Goal: Information Seeking & Learning: Find specific fact

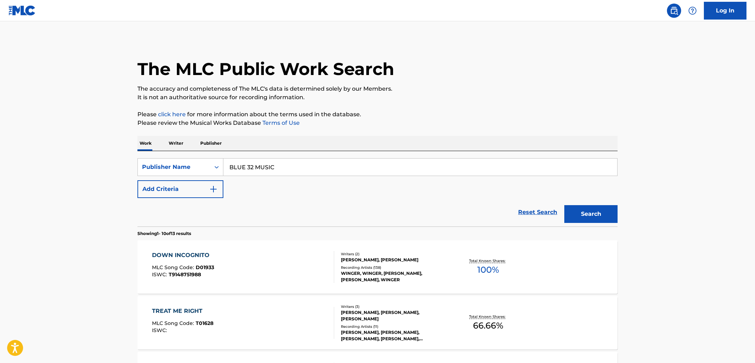
click at [202, 266] on span "D01933" at bounding box center [205, 267] width 18 height 6
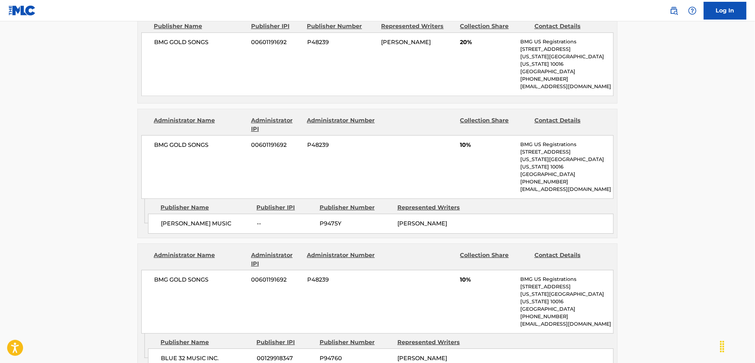
scroll to position [829, 0]
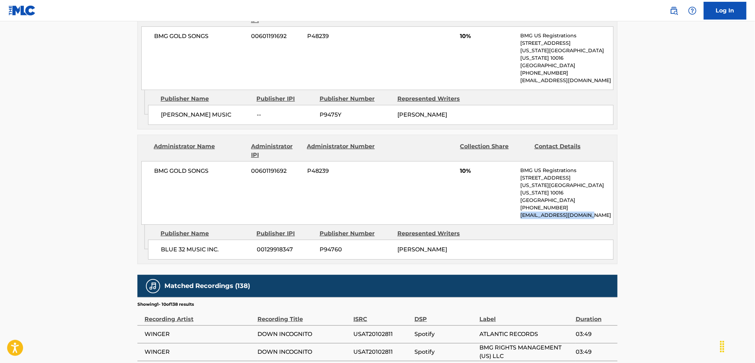
drag, startPoint x: 595, startPoint y: 170, endPoint x: 519, endPoint y: 171, distance: 76.0
click at [519, 171] on div "BMG GOLD SONGS 00601191692 P48239 10% BMG US Registrations [STREET_ADDRESS][US_…" at bounding box center [377, 193] width 472 height 64
copy p "[EMAIL_ADDRESS][DOMAIN_NAME]"
drag, startPoint x: 190, startPoint y: 136, endPoint x: 153, endPoint y: 135, distance: 37.7
click at [153, 161] on div "BMG GOLD SONGS 00601191692 P48239 10% BMG US Registrations [STREET_ADDRESS][US_…" at bounding box center [377, 193] width 472 height 64
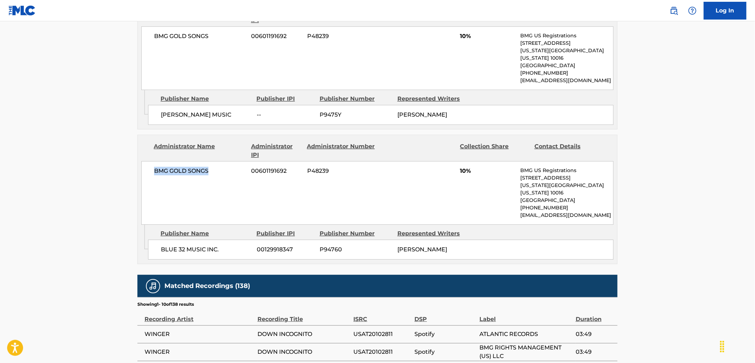
copy span "BMG GOLD SONGS"
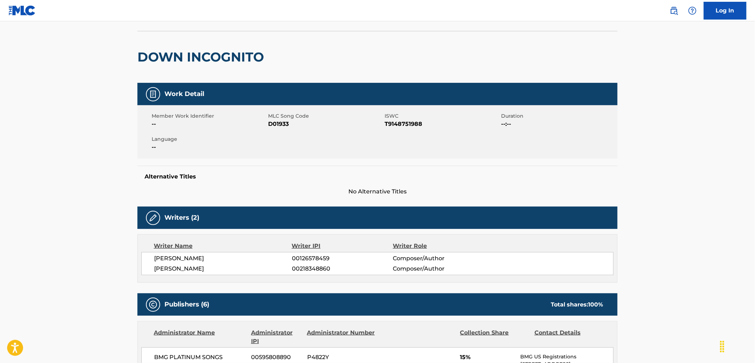
scroll to position [0, 0]
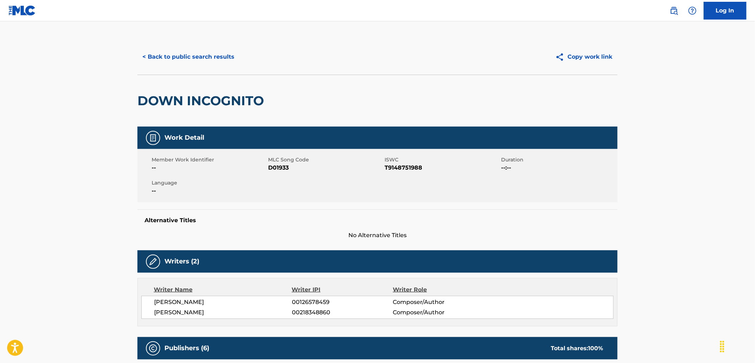
click at [187, 58] on button "< Back to public search results" at bounding box center [188, 57] width 102 height 18
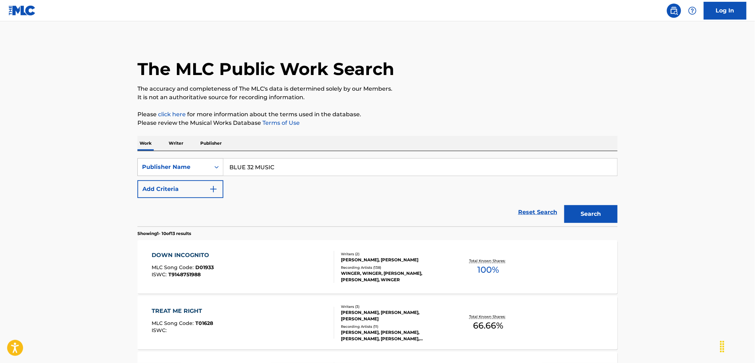
drag, startPoint x: 201, startPoint y: 169, endPoint x: 188, endPoint y: 173, distance: 13.8
click at [182, 172] on div "SearchWithCriteriab0a48e9e-d9a1-42b9-83e3-aa5e616588d7 Publisher Name BLUE 32 M…" at bounding box center [377, 167] width 480 height 18
paste input "C-LEV MUSIC, INC."
drag, startPoint x: 266, startPoint y: 167, endPoint x: 315, endPoint y: 164, distance: 49.8
click at [315, 164] on input "C-LEV MUSIC, INC." at bounding box center [420, 166] width 394 height 17
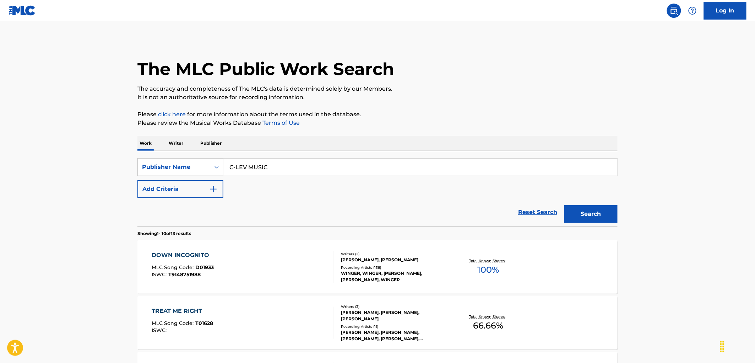
type input "C-LEV MUSIC"
click at [564, 205] on button "Search" at bounding box center [590, 214] width 53 height 18
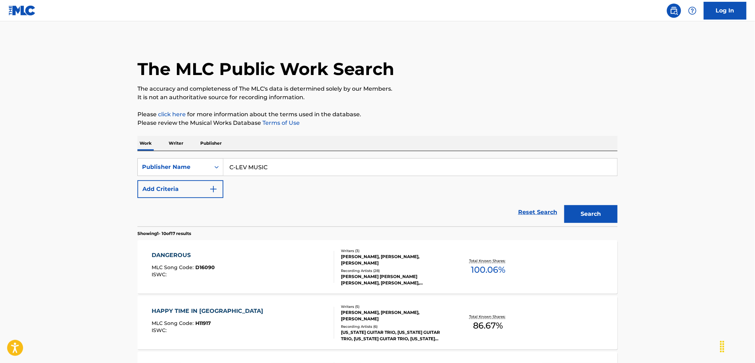
click at [208, 265] on span "D16090" at bounding box center [206, 267] width 20 height 6
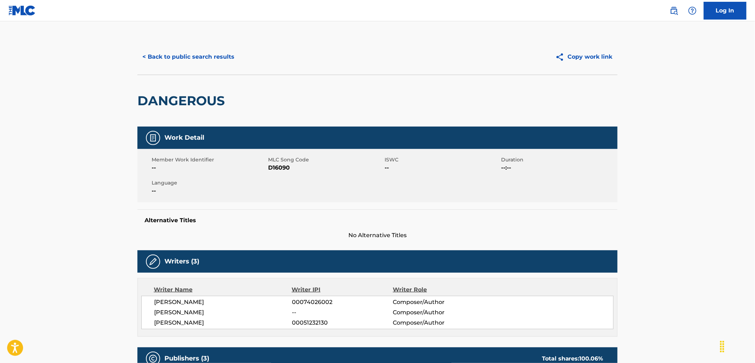
click at [216, 50] on button "< Back to public search results" at bounding box center [188, 57] width 102 height 18
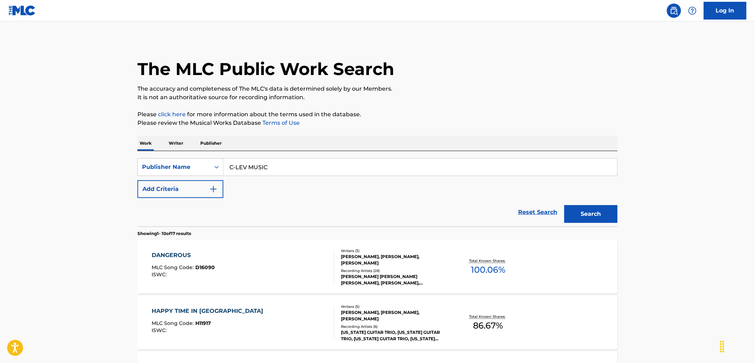
drag, startPoint x: 281, startPoint y: 167, endPoint x: 226, endPoint y: 164, distance: 55.1
click at [226, 164] on input "C-LEV MUSIC" at bounding box center [420, 166] width 394 height 17
paste input "SONGS FROM THE HILL"
type input "SONGS FROM THE HILL"
click at [591, 212] on button "Search" at bounding box center [590, 214] width 53 height 18
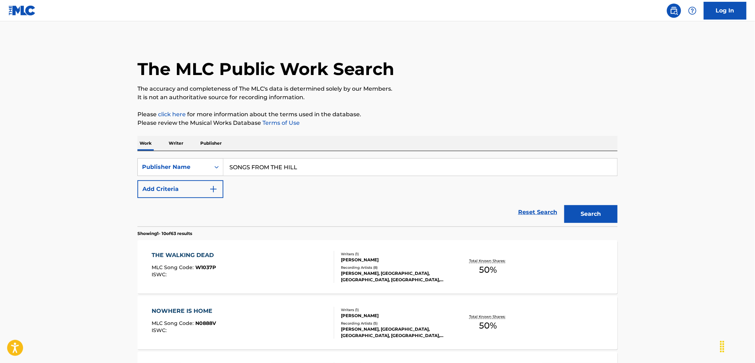
click at [217, 267] on div "MLC Song Code : W1037P" at bounding box center [185, 268] width 66 height 7
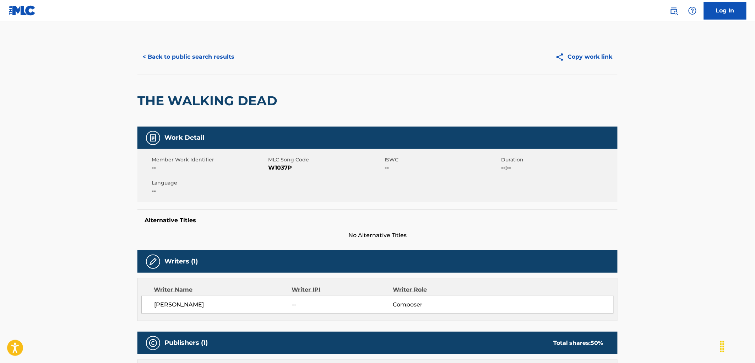
click at [195, 51] on button "< Back to public search results" at bounding box center [188, 57] width 102 height 18
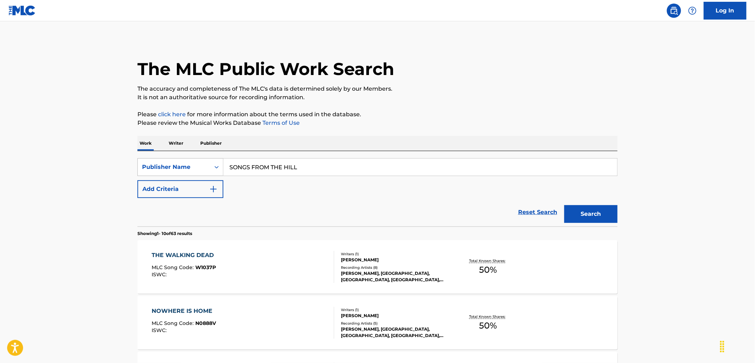
drag, startPoint x: 255, startPoint y: 167, endPoint x: 182, endPoint y: 168, distance: 72.5
click at [179, 168] on div "SearchWithCriteriab0a48e9e-d9a1-42b9-83e3-aa5e616588d7 Publisher Name SONGS FRO…" at bounding box center [377, 167] width 480 height 18
paste input "CRIME WAVE MUSIC"
type input "CRIME WAVE MUSIC"
click at [615, 211] on button "Search" at bounding box center [590, 214] width 53 height 18
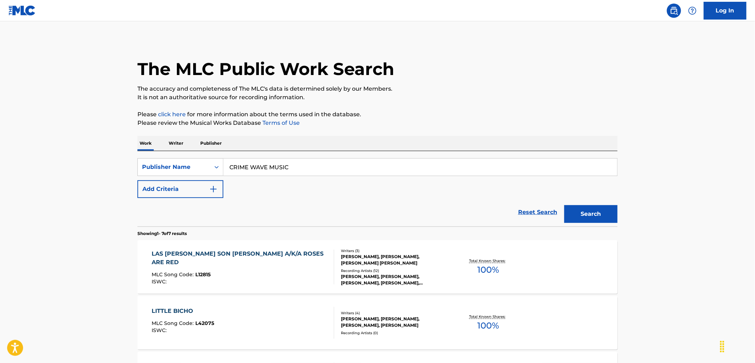
click at [200, 271] on span "L12815" at bounding box center [203, 274] width 15 height 6
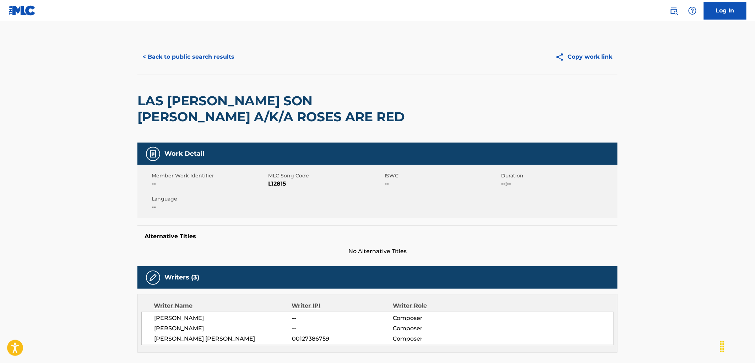
click at [188, 63] on button "< Back to public search results" at bounding box center [188, 57] width 102 height 18
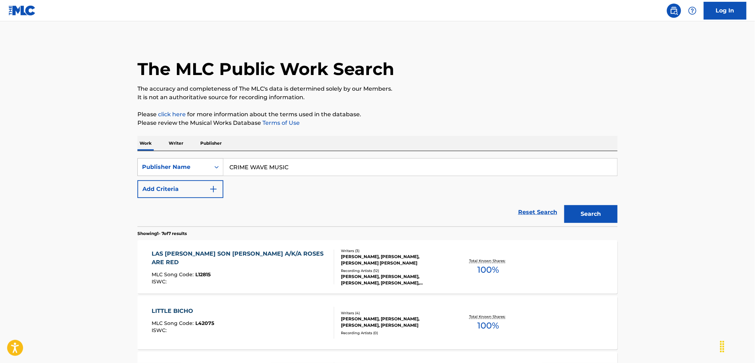
drag, startPoint x: 275, startPoint y: 165, endPoint x: 192, endPoint y: 164, distance: 83.1
click at [192, 164] on div "SearchWithCriteriab0a48e9e-d9a1-42b9-83e3-aa5e616588d7 Publisher Name CRIME WAV…" at bounding box center [377, 167] width 480 height 18
paste input "MUZAAR IN"
drag, startPoint x: 687, startPoint y: 115, endPoint x: 692, endPoint y: 119, distance: 6.0
click at [691, 119] on main "The MLC Public Work Search The accuracy and completeness of The MLC's data is d…" at bounding box center [377, 343] width 755 height 644
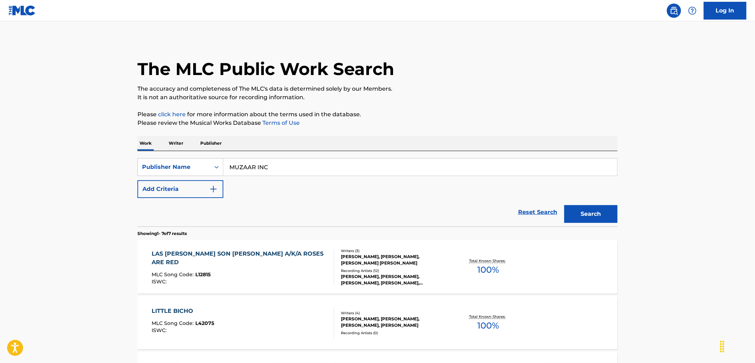
drag, startPoint x: 257, startPoint y: 168, endPoint x: 289, endPoint y: 168, distance: 32.3
click at [289, 168] on input "MUZAAR INC" at bounding box center [420, 166] width 394 height 17
type input "MUZAAR"
click at [564, 205] on button "Search" at bounding box center [590, 214] width 53 height 18
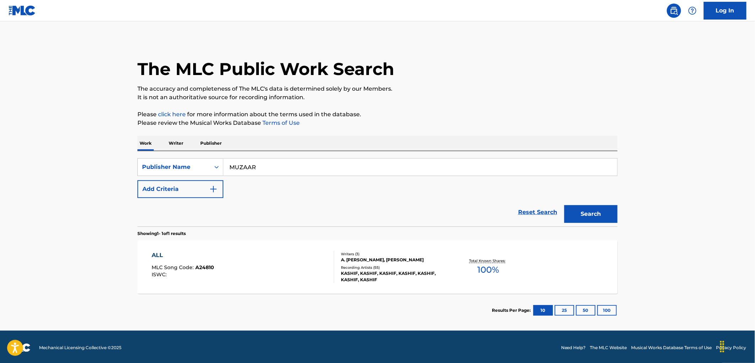
click at [203, 270] on div "MLC Song Code : A24810" at bounding box center [183, 268] width 63 height 7
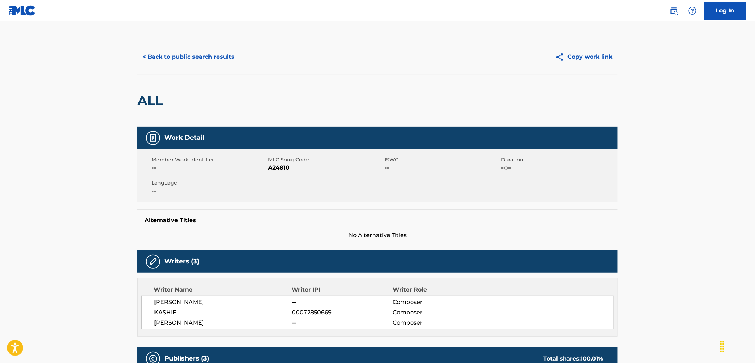
click at [226, 55] on button "< Back to public search results" at bounding box center [188, 57] width 102 height 18
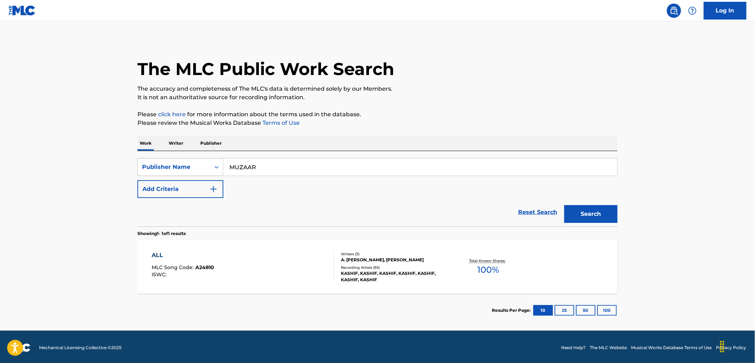
drag, startPoint x: 262, startPoint y: 168, endPoint x: 210, endPoint y: 168, distance: 52.6
click at [210, 168] on div "SearchWithCriteriab0a48e9e-d9a1-42b9-83e3-aa5e616588d7 Publisher Name [PERSON_N…" at bounding box center [377, 167] width 480 height 18
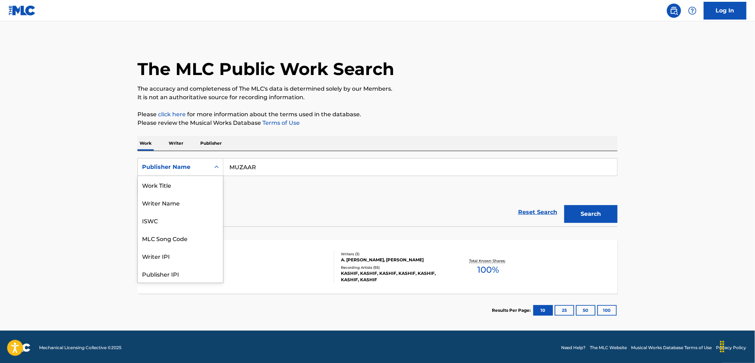
scroll to position [36, 0]
drag, startPoint x: 221, startPoint y: 166, endPoint x: 313, endPoint y: 141, distance: 95.5
click at [369, 106] on div "The MLC Public Work Search The accuracy and completeness of The MLC's data is d…" at bounding box center [377, 183] width 497 height 288
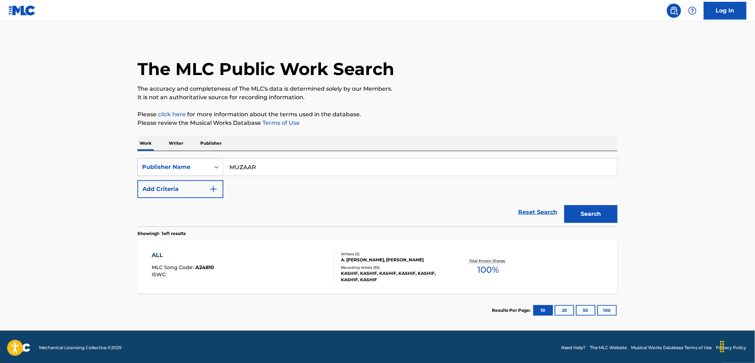
drag, startPoint x: 222, startPoint y: 162, endPoint x: 216, endPoint y: 162, distance: 6.0
click at [216, 162] on div "SearchWithCriteriab0a48e9e-d9a1-42b9-83e3-aa5e616588d7 Publisher Name [PERSON_N…" at bounding box center [377, 167] width 480 height 18
paste input "STONE VALLEY MUSIC"
type input "STONE VALLEY MUSIC"
click at [579, 214] on button "Search" at bounding box center [590, 214] width 53 height 18
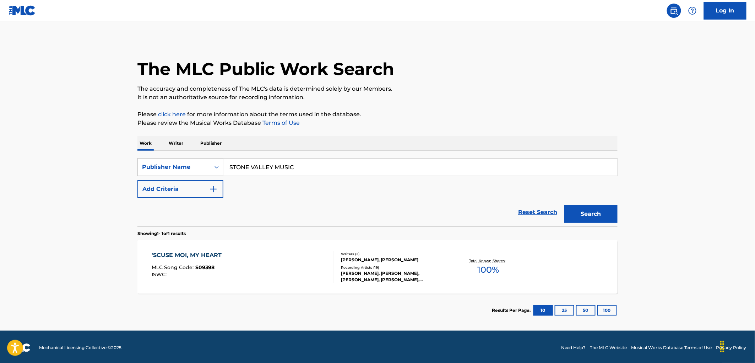
click at [206, 272] on div "ISWC :" at bounding box center [189, 274] width 74 height 5
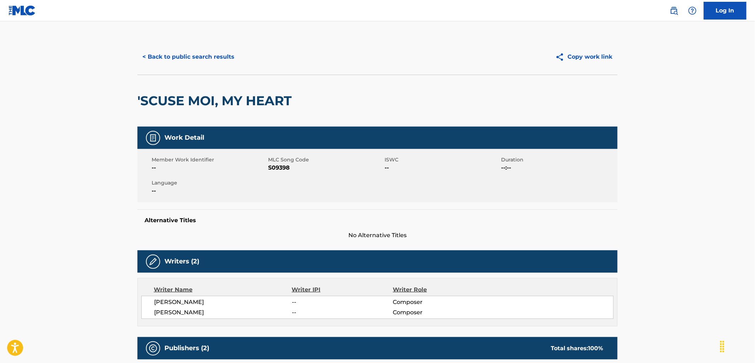
click at [194, 48] on button "< Back to public search results" at bounding box center [188, 57] width 102 height 18
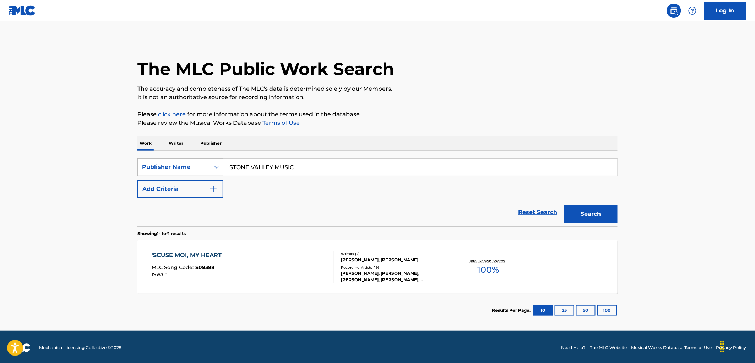
drag, startPoint x: 303, startPoint y: 169, endPoint x: 193, endPoint y: 170, distance: 110.1
click at [188, 170] on div "SearchWithCriteriab0a48e9e-d9a1-42b9-83e3-aa5e616588d7 Publisher Name STONE VAL…" at bounding box center [377, 167] width 480 height 18
paste input "[PERSON_NAME]"
type input "WILBERTON MUSIC"
click at [592, 216] on button "Search" at bounding box center [590, 214] width 53 height 18
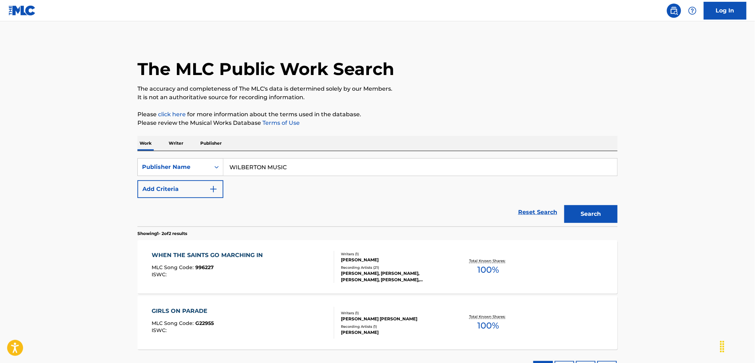
click at [201, 271] on div "MLC Song Code : 996227" at bounding box center [209, 268] width 115 height 7
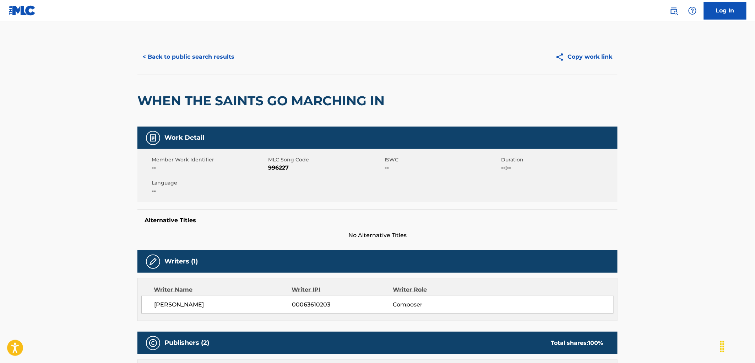
click at [185, 56] on button "< Back to public search results" at bounding box center [188, 57] width 102 height 18
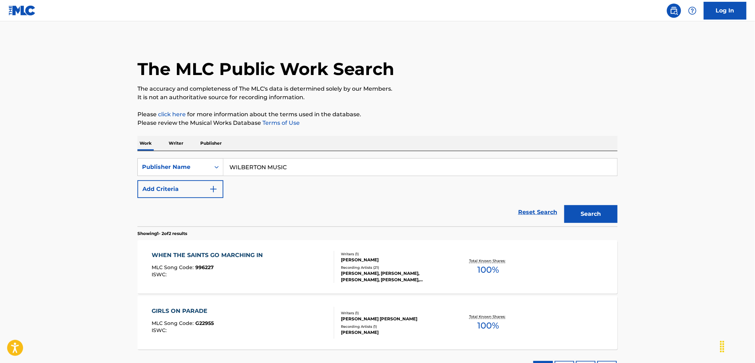
drag, startPoint x: 284, startPoint y: 166, endPoint x: 243, endPoint y: 166, distance: 40.8
click at [201, 169] on div "SearchWithCriteriab0a48e9e-d9a1-42b9-83e3-aa5e616588d7 Publisher Name WILBERTON…" at bounding box center [377, 167] width 480 height 18
drag, startPoint x: 222, startPoint y: 163, endPoint x: 215, endPoint y: 163, distance: 7.1
click at [215, 163] on div "SearchWithCriteriab0a48e9e-d9a1-42b9-83e3-aa5e616588d7 Publisher Name WILBERTON…" at bounding box center [377, 167] width 480 height 18
paste input "BLUE TIGER"
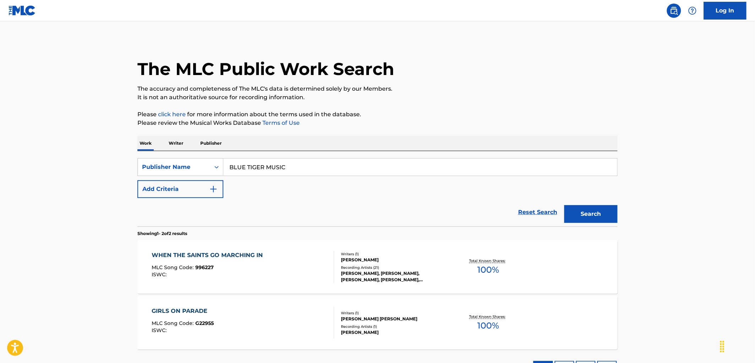
type input "BLUE TIGER MUSIC"
click at [564, 218] on button "Search" at bounding box center [590, 214] width 53 height 18
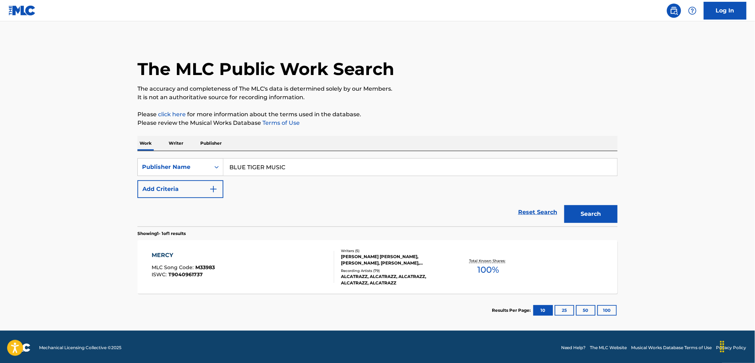
click at [208, 270] on span "M33983" at bounding box center [206, 267] width 20 height 6
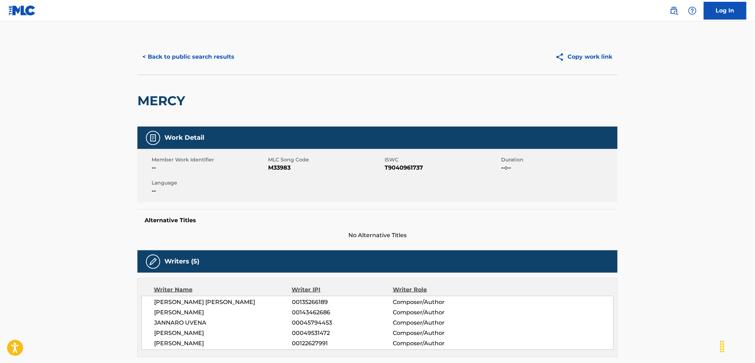
click at [192, 55] on button "< Back to public search results" at bounding box center [188, 57] width 102 height 18
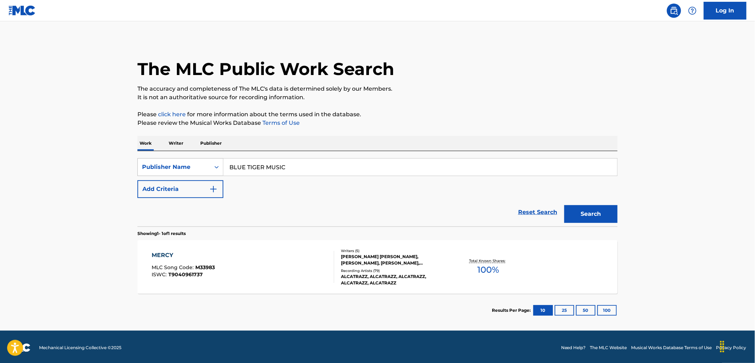
drag, startPoint x: 256, startPoint y: 164, endPoint x: 222, endPoint y: 164, distance: 34.1
click at [222, 164] on div "SearchWithCriteriab0a48e9e-d9a1-42b9-83e3-aa5e616588d7 Publisher Name BLUE TIGE…" at bounding box center [377, 167] width 480 height 18
paste input "OPP TWO MOE"
type input "[PERSON_NAME] TWO [PERSON_NAME] MUSIC"
click at [604, 224] on div "Search" at bounding box center [589, 212] width 57 height 28
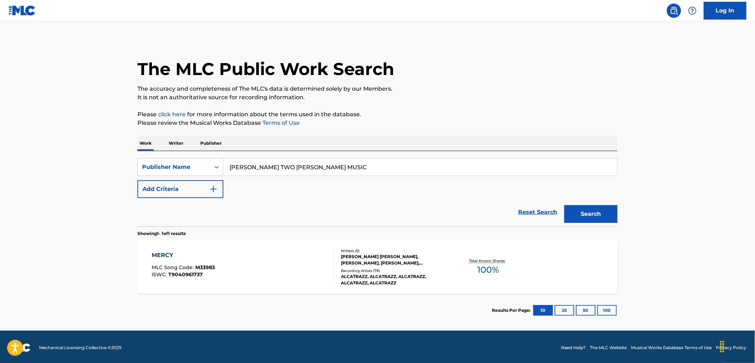
click at [584, 208] on button "Search" at bounding box center [590, 214] width 53 height 18
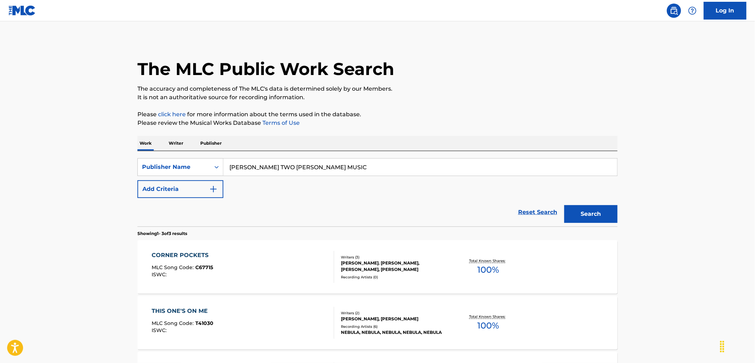
click at [205, 265] on span "C67715" at bounding box center [205, 267] width 18 height 6
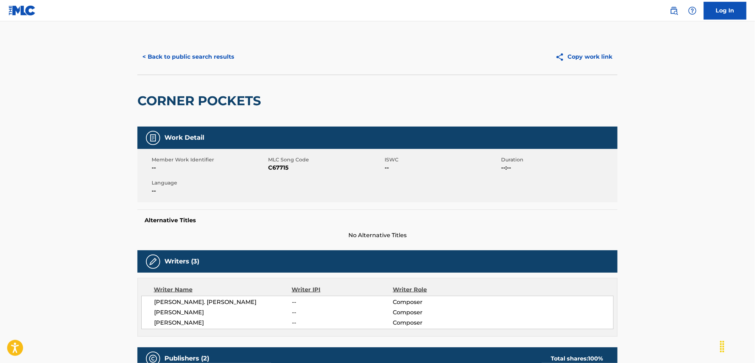
click at [180, 50] on button "< Back to public search results" at bounding box center [188, 57] width 102 height 18
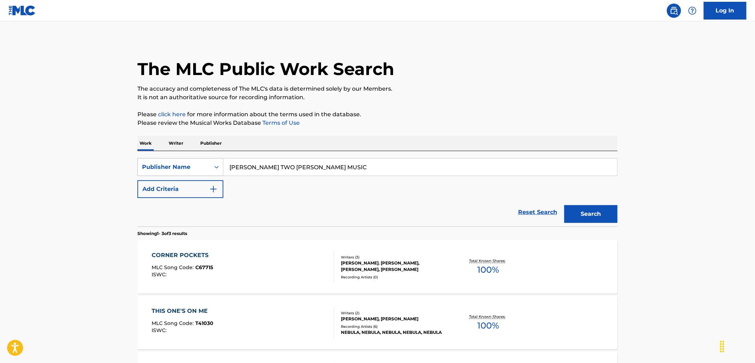
drag, startPoint x: 313, startPoint y: 168, endPoint x: 217, endPoint y: 170, distance: 95.9
click at [217, 170] on div "SearchWithCriteriab0a48e9e-d9a1-42b9-83e3-aa5e616588d7 Publisher Name [PERSON_N…" at bounding box center [377, 167] width 480 height 18
paste input "CAN WIN"
type input "CAN WIN MUSIC"
click at [590, 222] on button "Search" at bounding box center [590, 214] width 53 height 18
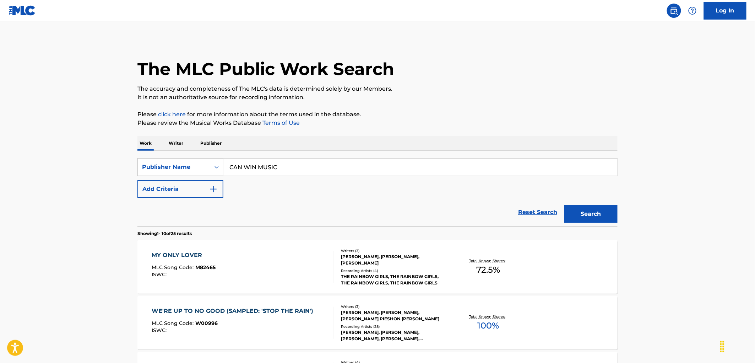
click at [205, 266] on span "M82465" at bounding box center [206, 267] width 20 height 6
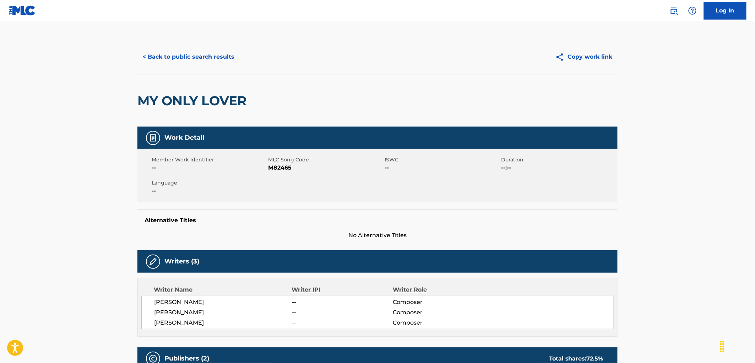
click at [204, 56] on button "< Back to public search results" at bounding box center [188, 57] width 102 height 18
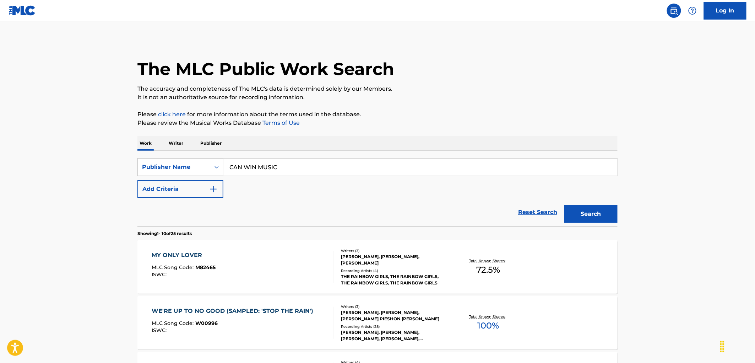
drag, startPoint x: 286, startPoint y: 171, endPoint x: 254, endPoint y: 168, distance: 31.7
click at [224, 172] on input "CAN WIN MUSIC" at bounding box center [420, 166] width 394 height 17
paste input "RYSTAL GLASS"
type input "[PERSON_NAME] MUSIC"
click at [591, 212] on button "Search" at bounding box center [590, 214] width 53 height 18
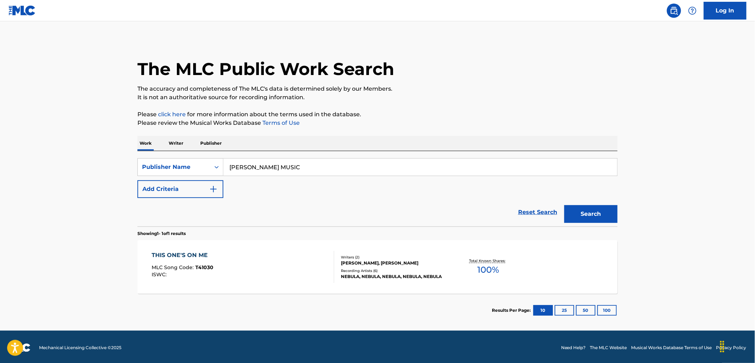
click at [198, 270] on span "T41030" at bounding box center [205, 267] width 18 height 6
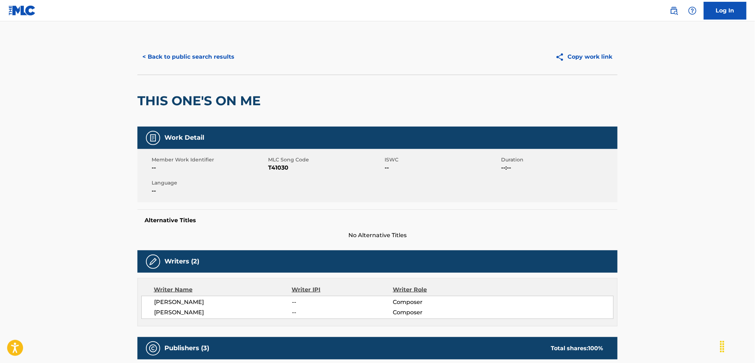
click at [191, 56] on button "< Back to public search results" at bounding box center [188, 57] width 102 height 18
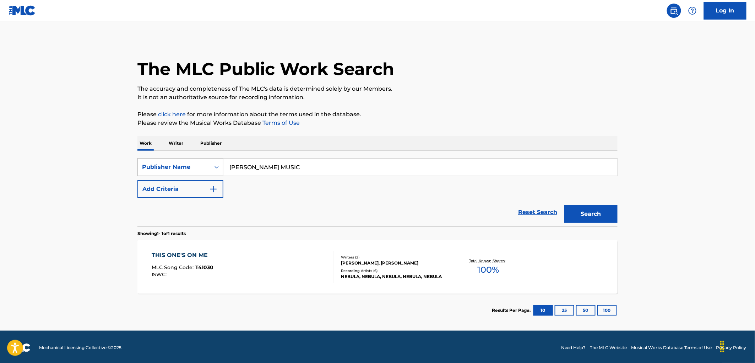
drag, startPoint x: 308, startPoint y: 166, endPoint x: 194, endPoint y: 164, distance: 114.4
click at [194, 164] on div "SearchWithCriteriab0a48e9e-d9a1-42b9-83e3-aa5e616588d7 Publisher Name [PERSON_N…" at bounding box center [377, 167] width 480 height 18
paste input "GODZILLA"
type input "GODZILLA MUSIC"
click at [573, 222] on button "Search" at bounding box center [590, 214] width 53 height 18
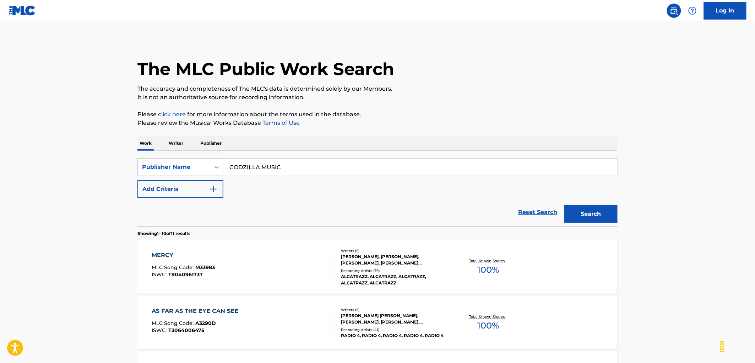
click at [204, 264] on span "M33983" at bounding box center [206, 267] width 20 height 6
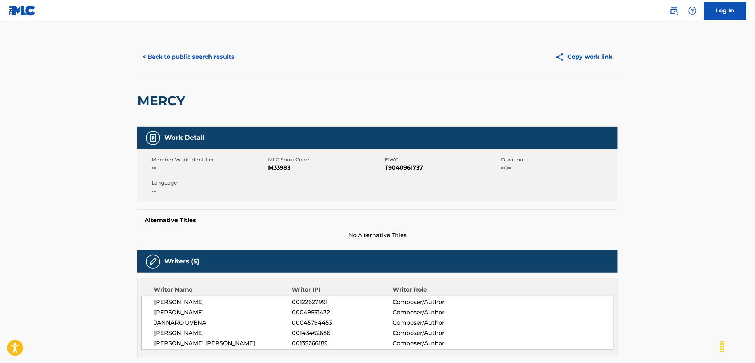
click at [186, 57] on button "< Back to public search results" at bounding box center [188, 57] width 102 height 18
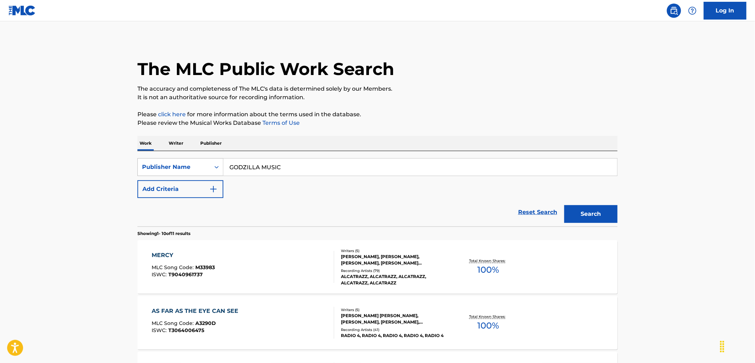
drag, startPoint x: 278, startPoint y: 169, endPoint x: 204, endPoint y: 167, distance: 74.6
click at [204, 167] on div "SearchWithCriteriab0a48e9e-d9a1-42b9-83e3-aa5e616588d7 Publisher Name GODZILLA …" at bounding box center [377, 167] width 480 height 18
paste input "[PERSON_NAME]"
type input "[PERSON_NAME] MUSIC"
click at [600, 219] on button "Search" at bounding box center [590, 214] width 53 height 18
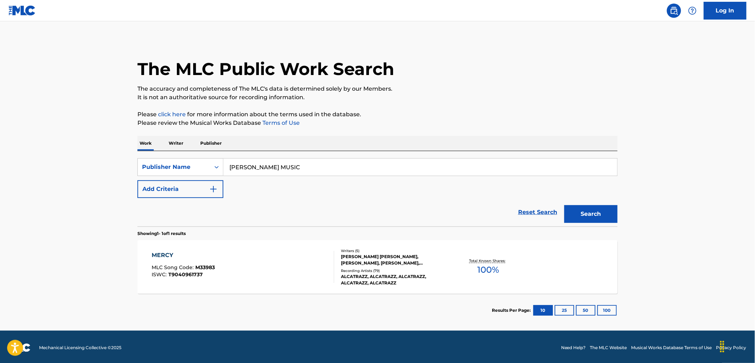
click at [204, 266] on span "M33983" at bounding box center [206, 267] width 20 height 6
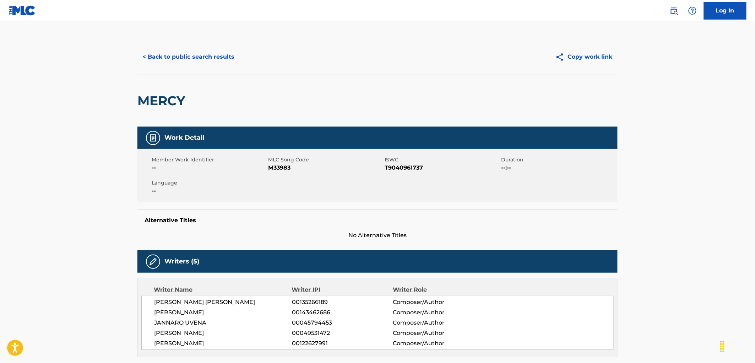
click at [177, 64] on button "< Back to public search results" at bounding box center [188, 57] width 102 height 18
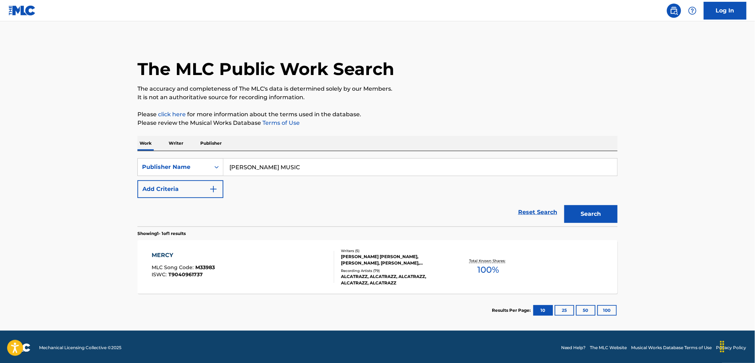
click at [213, 162] on div "SearchWithCriteriab0a48e9e-d9a1-42b9-83e3-aa5e616588d7 Publisher Name [PERSON_N…" at bounding box center [377, 167] width 480 height 18
paste input "[PERSON_NAME] PRODUCTIONS, INC."
click at [321, 168] on input "[PERSON_NAME] PRODUCTIONS, INC." at bounding box center [420, 166] width 394 height 17
drag, startPoint x: 320, startPoint y: 168, endPoint x: 361, endPoint y: 168, distance: 41.2
click at [361, 168] on input "[PERSON_NAME] PRODUCTIONS, INC." at bounding box center [420, 166] width 394 height 17
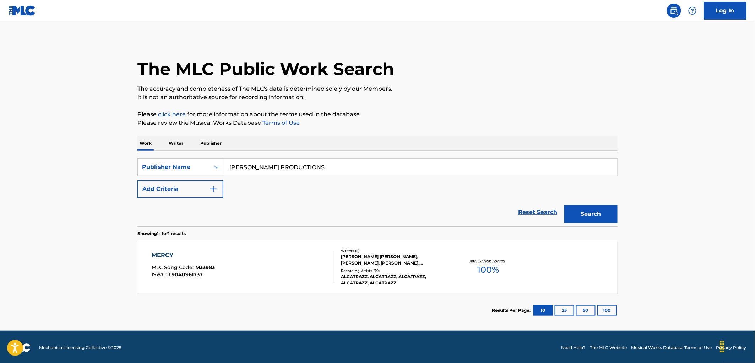
type input "[PERSON_NAME] PRODUCTIONS"
click at [564, 205] on button "Search" at bounding box center [590, 214] width 53 height 18
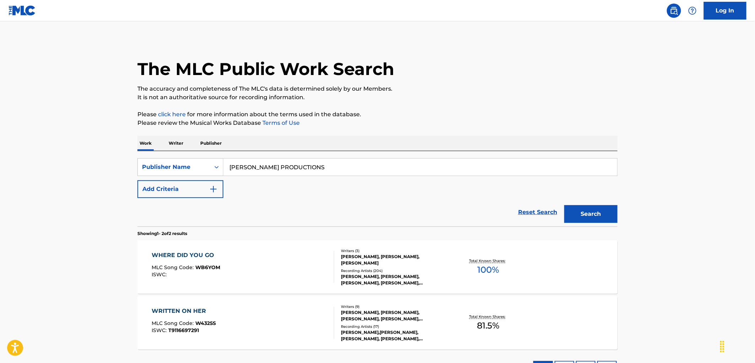
click at [201, 274] on div "ISWC :" at bounding box center [186, 274] width 69 height 5
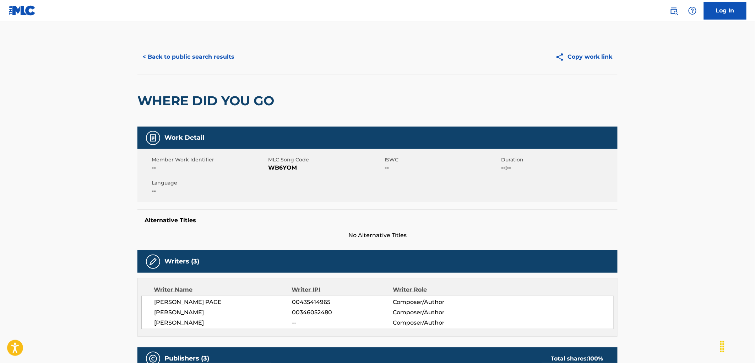
click at [180, 51] on button "< Back to public search results" at bounding box center [188, 57] width 102 height 18
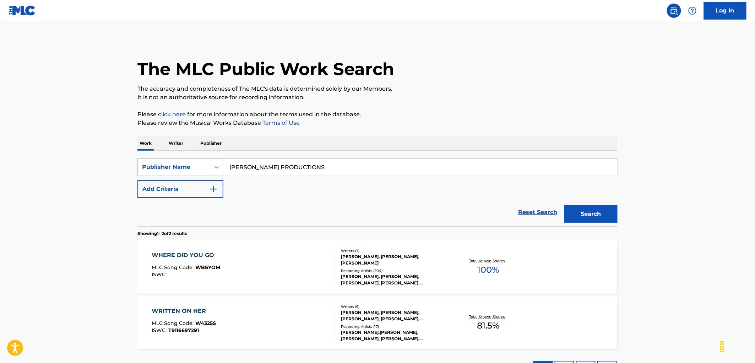
drag, startPoint x: 260, startPoint y: 163, endPoint x: 188, endPoint y: 164, distance: 71.4
click at [188, 164] on div "SearchWithCriteriab0a48e9e-d9a1-42b9-83e3-aa5e616588d7 Publisher Name [PERSON_N…" at bounding box center [377, 167] width 480 height 18
paste input "GROW PUBLISHING A"
type input "GROW PUBLISHING AS"
click at [580, 211] on button "Search" at bounding box center [590, 214] width 53 height 18
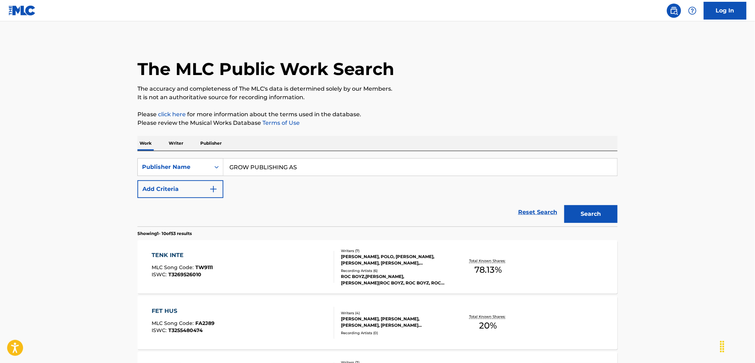
click at [208, 265] on span "TW9111" at bounding box center [204, 267] width 17 height 6
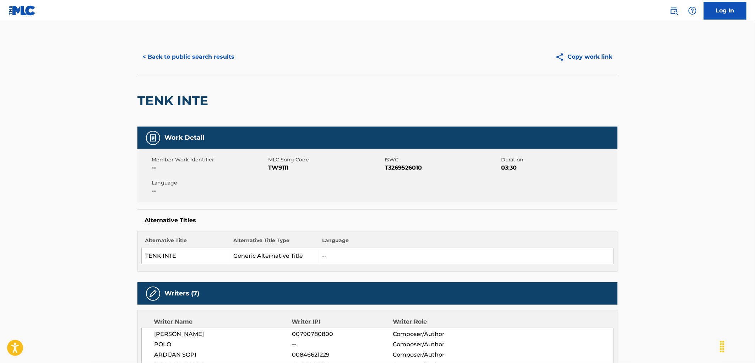
click at [221, 64] on button "< Back to public search results" at bounding box center [188, 57] width 102 height 18
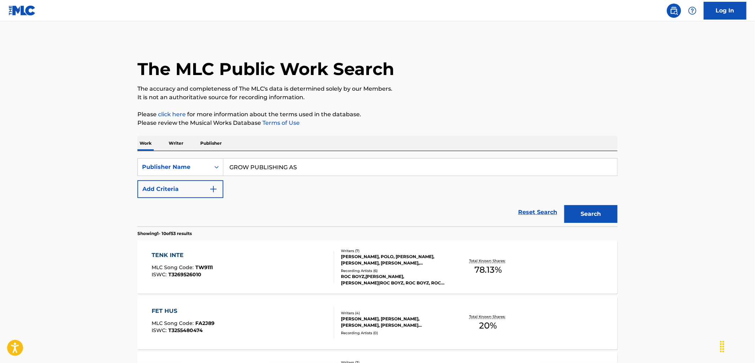
drag, startPoint x: 308, startPoint y: 163, endPoint x: 232, endPoint y: 166, distance: 76.1
click at [232, 166] on input "GROW PUBLISHING AS" at bounding box center [420, 166] width 394 height 17
paste input "THE M.G. COMPANY"
type input "THE M.G. COMPANY"
click at [607, 213] on button "Search" at bounding box center [590, 214] width 53 height 18
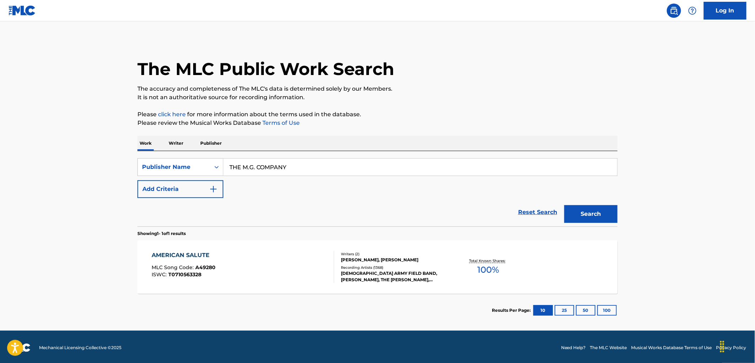
click at [205, 266] on span "A49280" at bounding box center [206, 267] width 20 height 6
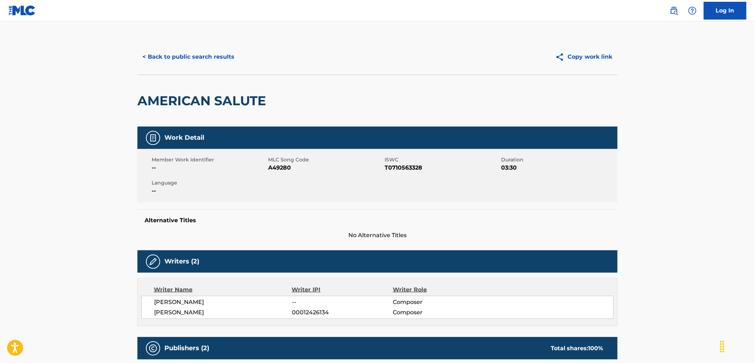
click at [194, 56] on button "< Back to public search results" at bounding box center [188, 57] width 102 height 18
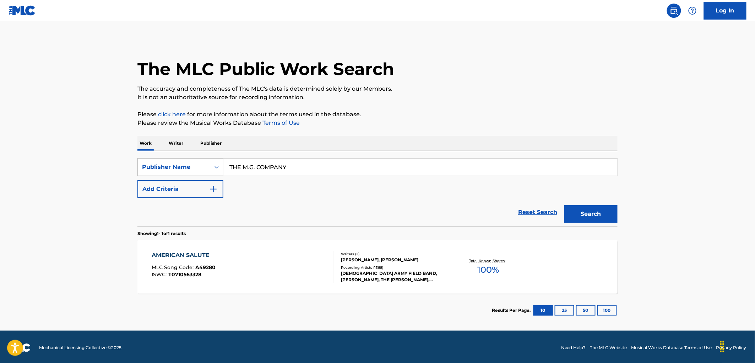
drag, startPoint x: 173, startPoint y: 170, endPoint x: 219, endPoint y: 172, distance: 46.2
click at [167, 172] on div "SearchWithCriteriab0a48e9e-d9a1-42b9-83e3-aa5e616588d7 Publisher Name THE M.G. …" at bounding box center [377, 167] width 480 height 18
paste input "BLUESTEM MUSIC"
type input "BLUESTEM MUSIC"
click at [587, 213] on button "Search" at bounding box center [590, 214] width 53 height 18
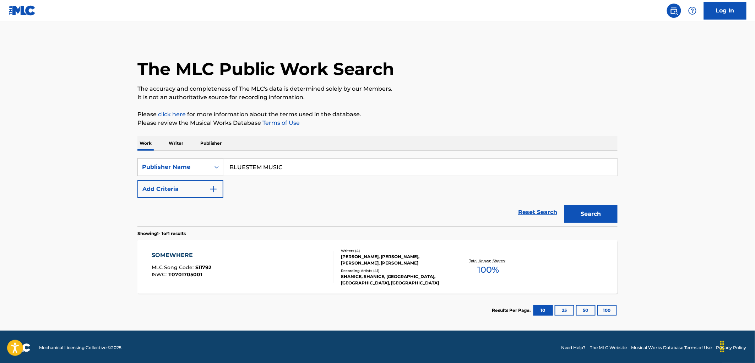
click at [199, 270] on span "S11792" at bounding box center [204, 267] width 16 height 6
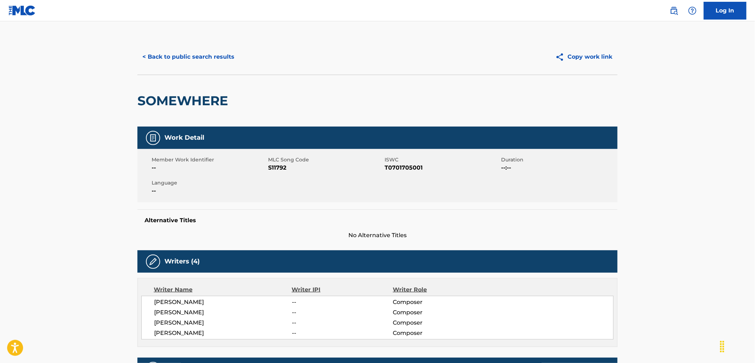
click at [177, 57] on button "< Back to public search results" at bounding box center [188, 57] width 102 height 18
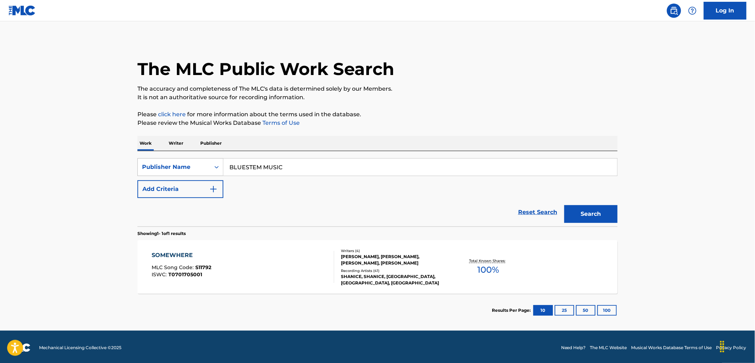
drag, startPoint x: 284, startPoint y: 163, endPoint x: 187, endPoint y: 166, distance: 97.3
click at [187, 166] on div "SearchWithCriteriab0a48e9e-d9a1-42b9-83e3-aa5e616588d7 Publisher Name BLUESTEM …" at bounding box center [377, 167] width 480 height 18
paste input "[PERSON_NAME]"
type input "[PERSON_NAME]"
click at [598, 212] on button "Search" at bounding box center [590, 214] width 53 height 18
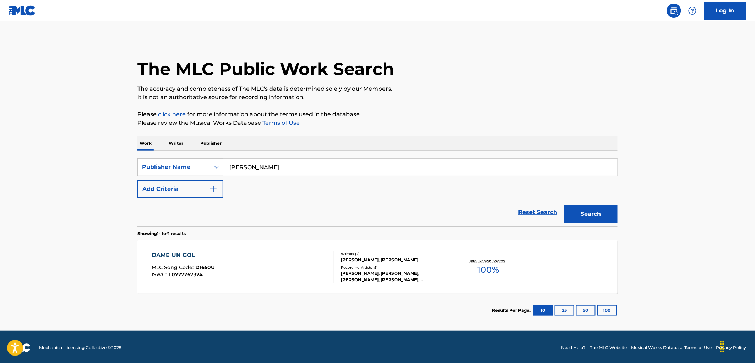
click at [213, 267] on span "D1650U" at bounding box center [206, 267] width 20 height 6
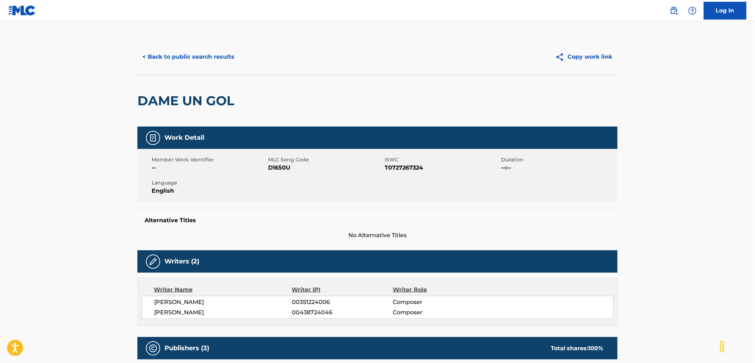
click at [175, 54] on button "< Back to public search results" at bounding box center [188, 57] width 102 height 18
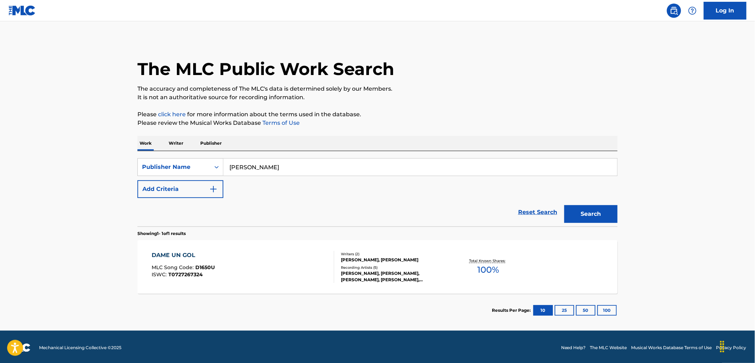
drag, startPoint x: 296, startPoint y: 166, endPoint x: 259, endPoint y: 175, distance: 38.7
click at [219, 173] on div "SearchWithCriteriab0a48e9e-d9a1-42b9-83e3-aa5e616588d7 Publisher Name [PERSON_N…" at bounding box center [377, 167] width 480 height 18
paste input "D'MECH PUBLISHING"
type input "D'MECH PUBLISHING"
click at [604, 212] on button "Search" at bounding box center [590, 214] width 53 height 18
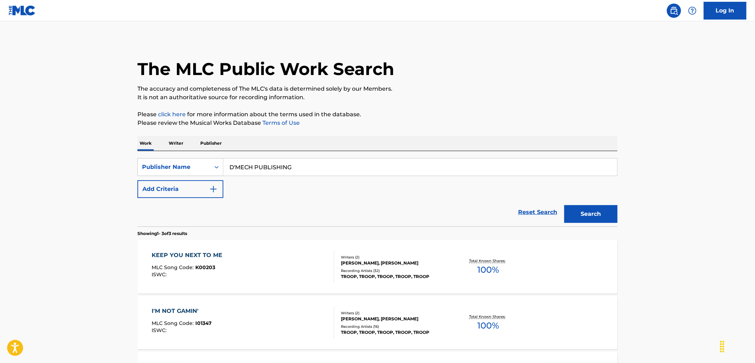
click at [204, 264] on div "KEEP YOU NEXT TO ME MLC Song Code : K00203 ISWC :" at bounding box center [189, 267] width 74 height 32
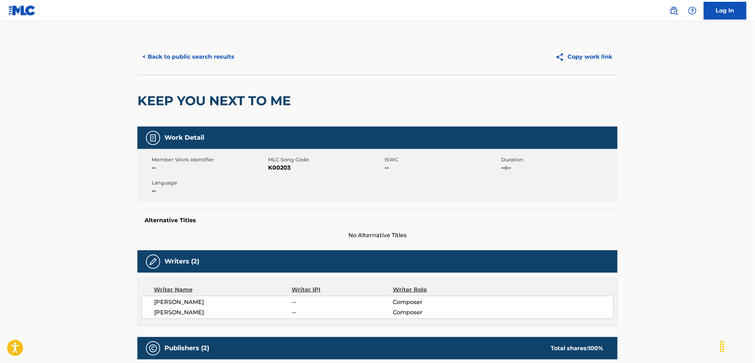
click at [213, 51] on button "< Back to public search results" at bounding box center [188, 57] width 102 height 18
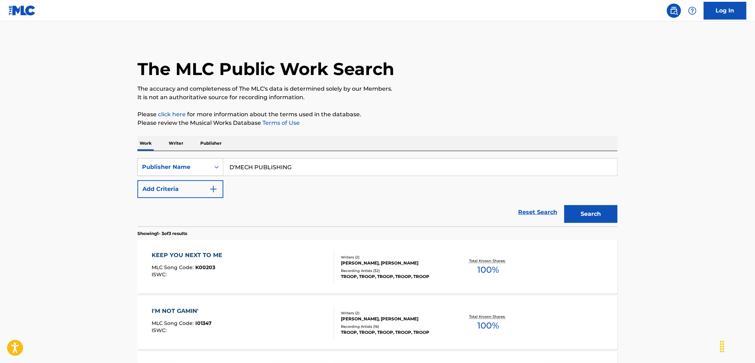
drag, startPoint x: 342, startPoint y: 172, endPoint x: 172, endPoint y: 168, distance: 169.5
click at [172, 168] on div "SearchWithCriteriab0a48e9e-d9a1-42b9-83e3-aa5e616588d7 Publisher Name D'MECH PU…" at bounding box center [377, 167] width 480 height 18
paste input "LORD ALGE PRODUCTIONS"
type input "LORD ALGE PRODUCTIONS"
click at [593, 213] on button "Search" at bounding box center [590, 214] width 53 height 18
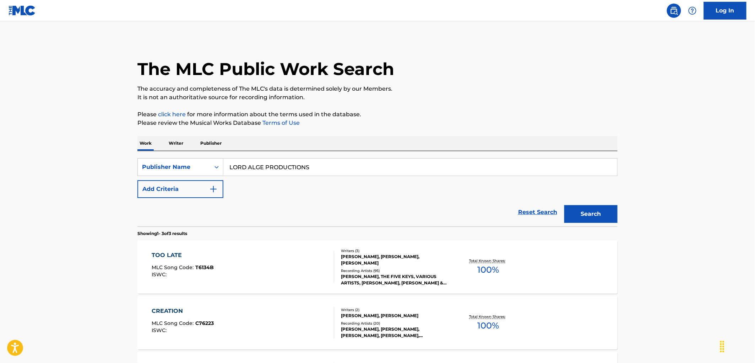
click at [214, 268] on div "TOO LATE MLC Song Code : T6134B ISWC :" at bounding box center [243, 267] width 183 height 32
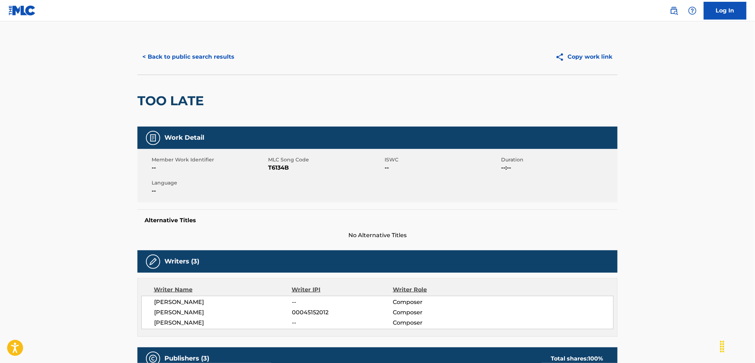
click at [190, 63] on button "< Back to public search results" at bounding box center [188, 57] width 102 height 18
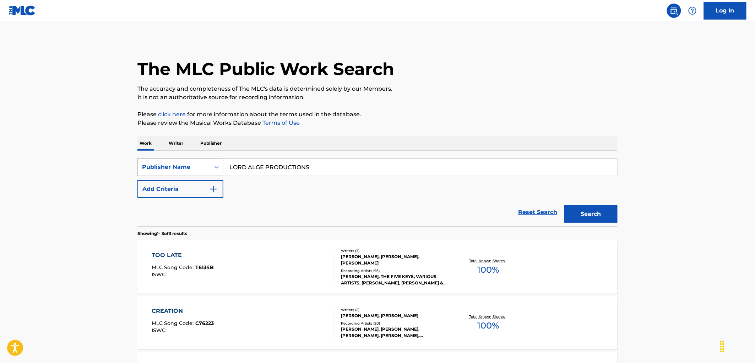
drag, startPoint x: 325, startPoint y: 161, endPoint x: 222, endPoint y: 170, distance: 104.1
click at [181, 169] on div "SearchWithCriteriab0a48e9e-d9a1-42b9-83e3-aa5e616588d7 Publisher Name LORD ALGE…" at bounding box center [377, 167] width 480 height 18
paste input "RED TIDE MUSIC"
type input "RED TIDE MUSIC"
click at [586, 212] on button "Search" at bounding box center [590, 214] width 53 height 18
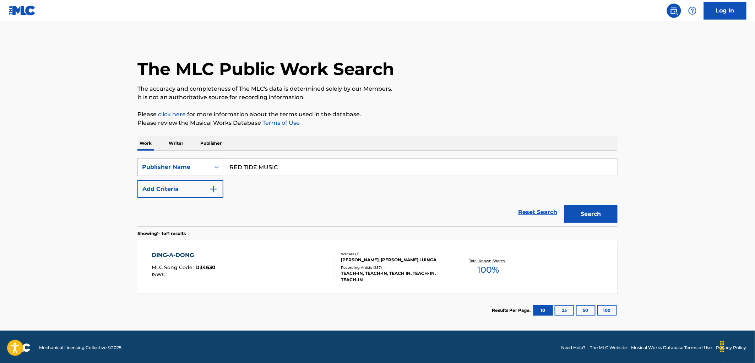
click at [202, 267] on span "D34630" at bounding box center [206, 267] width 20 height 6
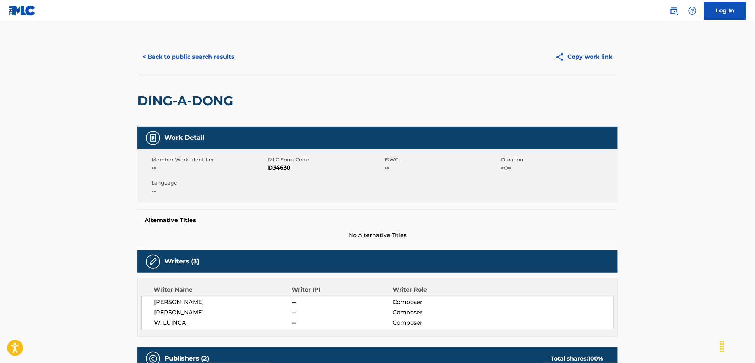
click at [194, 60] on button "< Back to public search results" at bounding box center [188, 57] width 102 height 18
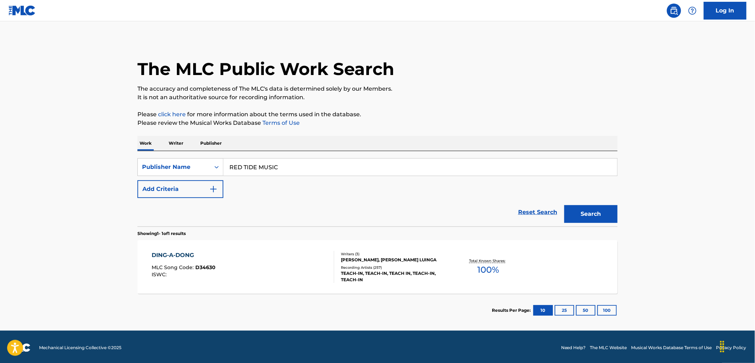
drag, startPoint x: 237, startPoint y: 169, endPoint x: 225, endPoint y: 170, distance: 11.5
click at [222, 169] on div "SearchWithCriteriab0a48e9e-d9a1-42b9-83e3-aa5e616588d7 Publisher Name RED TIDE …" at bounding box center [377, 167] width 480 height 18
paste input "PARMINY GROUP LL"
drag, startPoint x: 281, startPoint y: 166, endPoint x: 335, endPoint y: 168, distance: 54.0
click at [334, 169] on input "PARMINY GROUP LLC" at bounding box center [420, 166] width 394 height 17
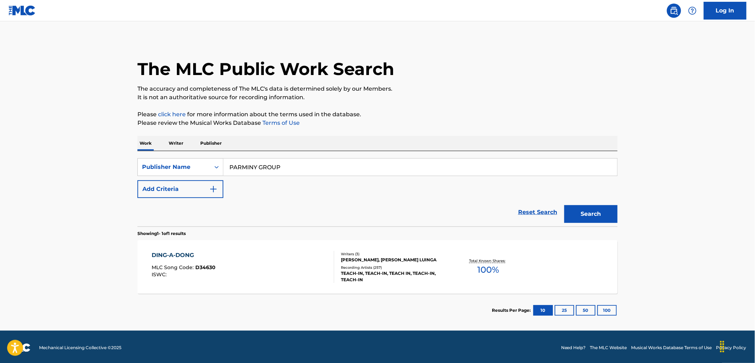
click at [564, 205] on button "Search" at bounding box center [590, 214] width 53 height 18
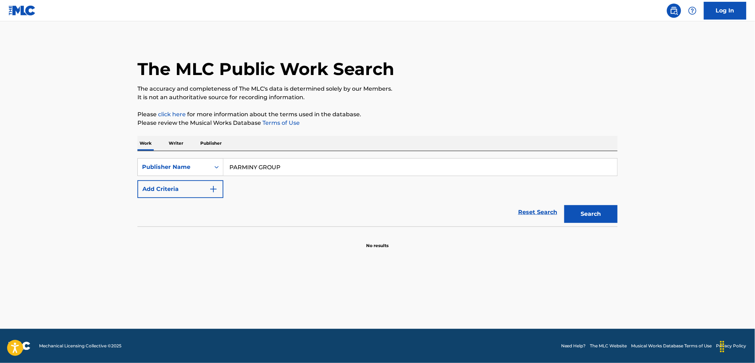
drag, startPoint x: 239, startPoint y: 169, endPoint x: 116, endPoint y: 171, distance: 122.2
click at [109, 168] on main "The MLC Public Work Search The accuracy and completeness of The MLC's data is d…" at bounding box center [377, 174] width 755 height 307
paste input "BADOOM POOM MUSIC"
type input "BADOOM POOM MUSIC"
click at [590, 219] on button "Search" at bounding box center [590, 214] width 53 height 18
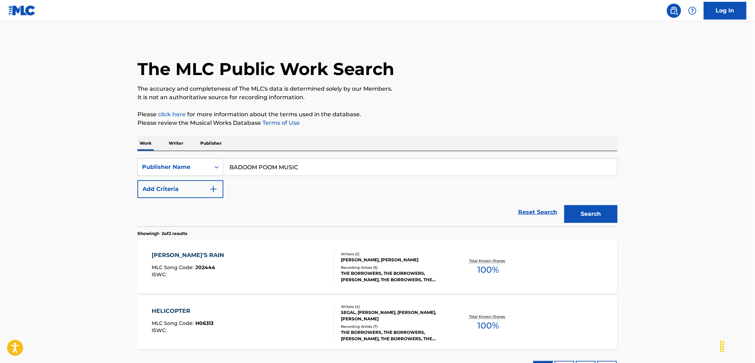
click at [204, 268] on span "J02444" at bounding box center [206, 267] width 20 height 6
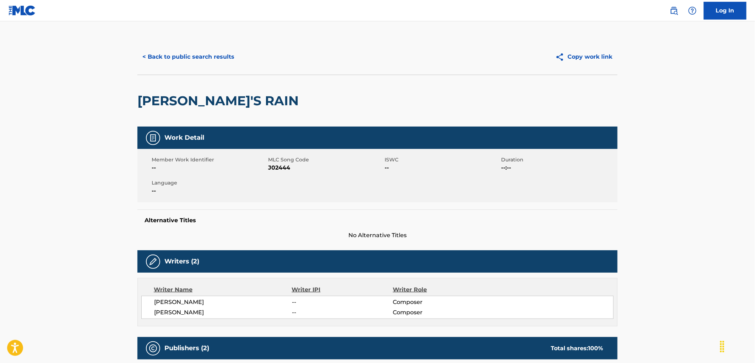
click at [206, 56] on button "< Back to public search results" at bounding box center [188, 57] width 102 height 18
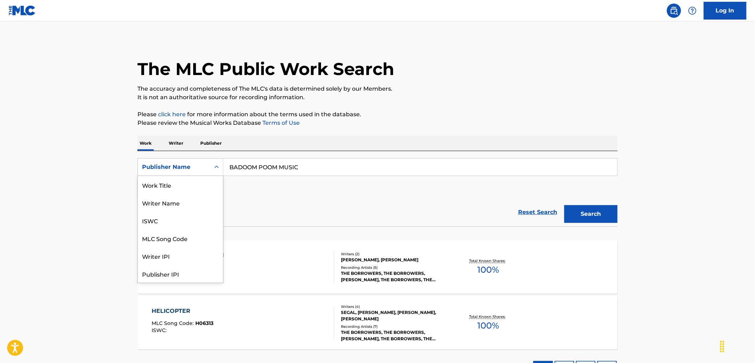
click at [115, 164] on main "The MLC Public Work Search The accuracy and completeness of The MLC's data is d…" at bounding box center [377, 203] width 755 height 365
drag, startPoint x: 341, startPoint y: 166, endPoint x: 136, endPoint y: 171, distance: 205.7
click at [136, 171] on div "The MLC Public Work Search The accuracy and completeness of The MLC's data is d…" at bounding box center [377, 210] width 497 height 343
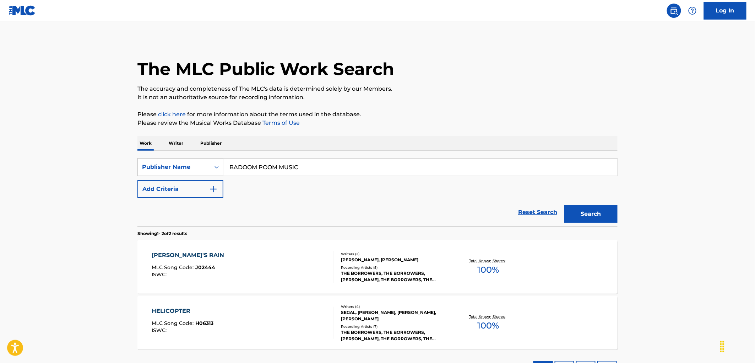
paste input "[PERSON_NAME] DESIGNEE"
type input "[PERSON_NAME] DESIGNEE"
drag, startPoint x: 584, startPoint y: 213, endPoint x: 579, endPoint y: 213, distance: 5.0
click at [583, 213] on button "Search" at bounding box center [590, 214] width 53 height 18
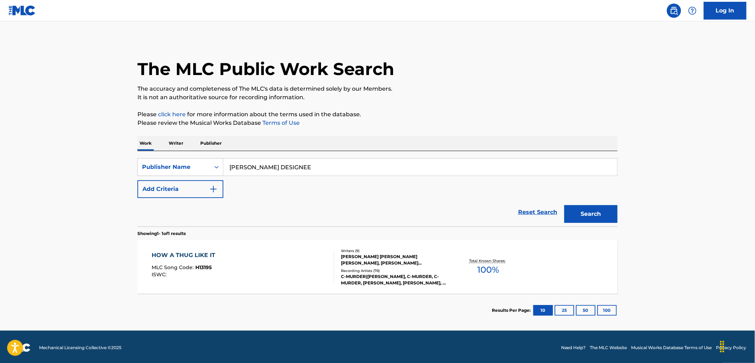
click at [201, 264] on span "H13195" at bounding box center [204, 267] width 16 height 6
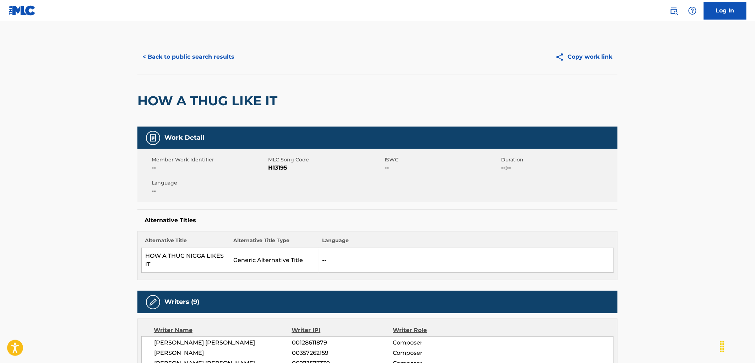
click at [207, 54] on button "< Back to public search results" at bounding box center [188, 57] width 102 height 18
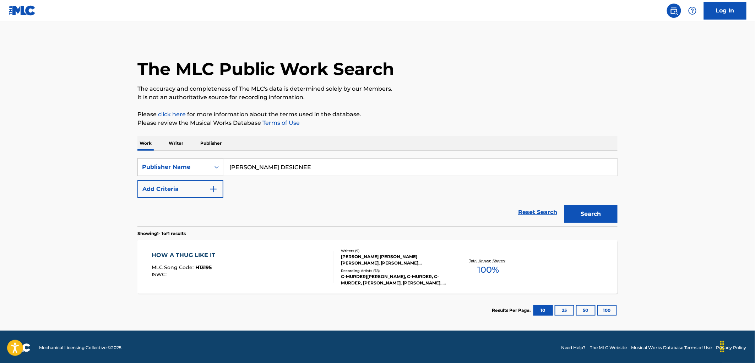
drag, startPoint x: 289, startPoint y: 169, endPoint x: 132, endPoint y: 170, distance: 156.3
click at [132, 170] on div "The MLC Public Work Search The accuracy and completeness of The MLC's data is d…" at bounding box center [377, 183] width 497 height 288
paste input "[PERSON_NAME] AND HER BALL MUSIC"
type input "[PERSON_NAME] AND HER BALL MUSIC"
click at [587, 210] on button "Search" at bounding box center [590, 214] width 53 height 18
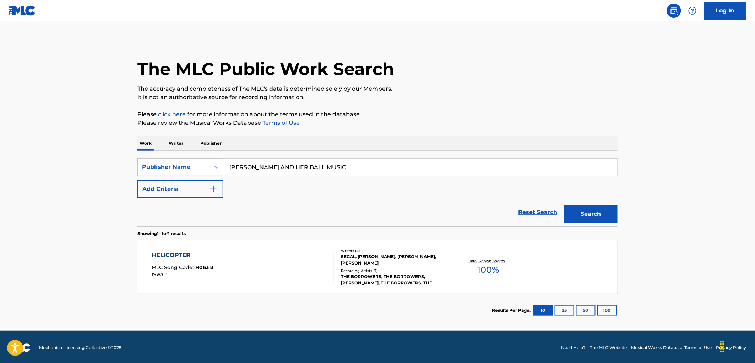
click at [193, 268] on span "MLC Song Code :" at bounding box center [174, 267] width 44 height 6
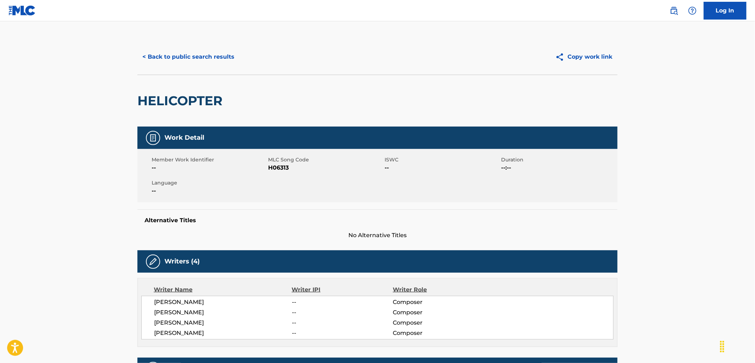
click at [180, 54] on button "< Back to public search results" at bounding box center [188, 57] width 102 height 18
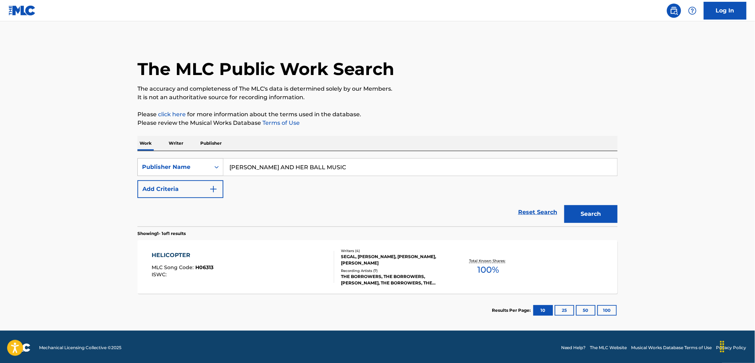
drag, startPoint x: 317, startPoint y: 169, endPoint x: 201, endPoint y: 169, distance: 115.8
click at [201, 169] on div "SearchWithCriteriab0a48e9e-d9a1-42b9-83e3-aa5e616588d7 Publisher Name [PERSON_N…" at bounding box center [377, 167] width 480 height 18
paste input "[PERSON_NAME]"
type input "[PERSON_NAME] MUSIC"
click at [597, 219] on button "Search" at bounding box center [590, 214] width 53 height 18
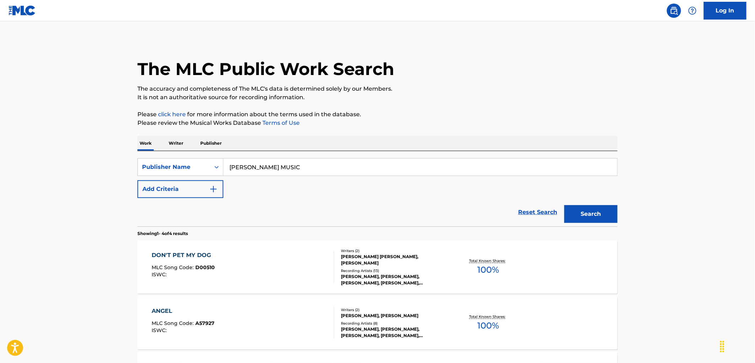
click at [209, 269] on span "D00510" at bounding box center [206, 267] width 20 height 6
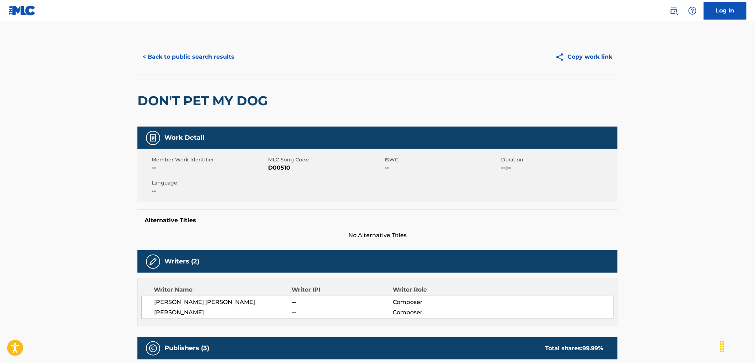
click at [208, 56] on button "< Back to public search results" at bounding box center [188, 57] width 102 height 18
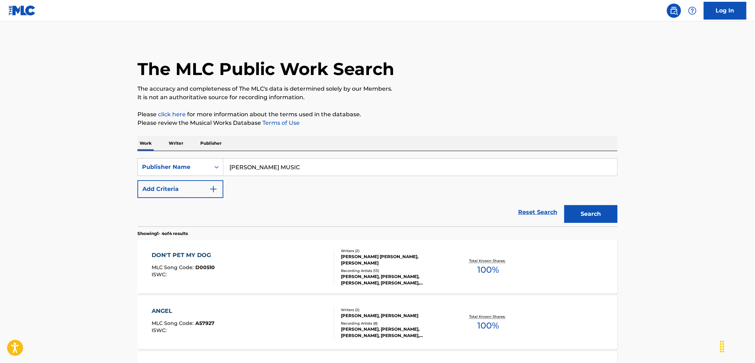
click at [210, 272] on div "ISWC :" at bounding box center [183, 274] width 63 height 5
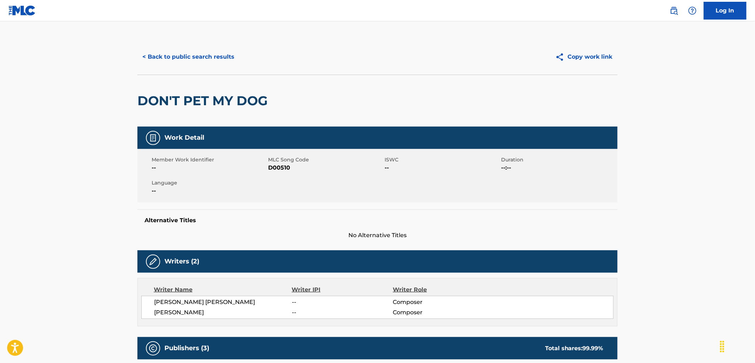
click at [161, 59] on button "< Back to public search results" at bounding box center [188, 57] width 102 height 18
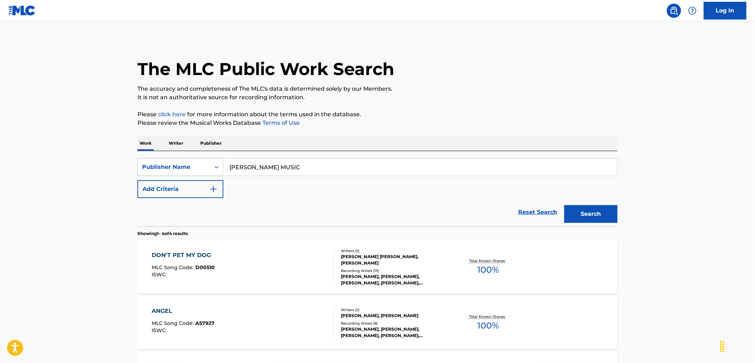
click at [221, 168] on div "SearchWithCriteriab0a48e9e-d9a1-42b9-83e3-aa5e616588d7 Publisher Name [PERSON_N…" at bounding box center [377, 167] width 480 height 18
paste input "MAGO D OZ PUBLISHING"
type input "MAGO D OZ PUBLISHING"
click at [581, 212] on button "Search" at bounding box center [590, 214] width 53 height 18
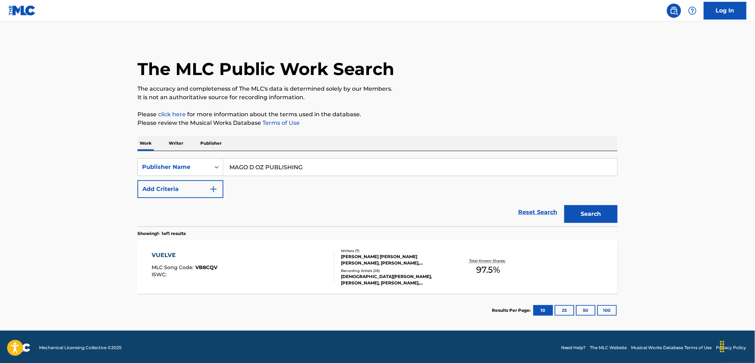
click at [224, 262] on div "VUELVE MLC Song Code : VB8CQV ISWC :" at bounding box center [243, 267] width 183 height 32
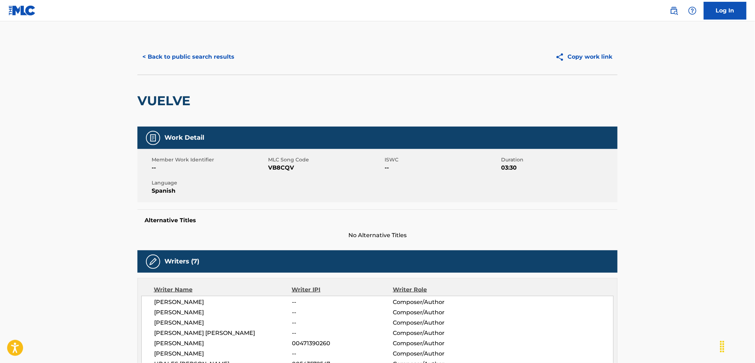
click at [201, 55] on button "< Back to public search results" at bounding box center [188, 57] width 102 height 18
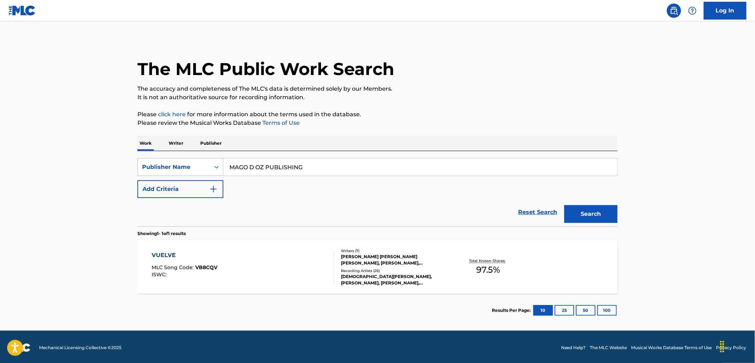
drag, startPoint x: 310, startPoint y: 168, endPoint x: 185, endPoint y: 167, distance: 124.3
click at [185, 167] on div "SearchWithCriteriab0a48e9e-d9a1-42b9-83e3-aa5e616588d7 Publisher Name MAGO D OZ…" at bounding box center [377, 167] width 480 height 18
paste input "[PERSON_NAME]"
click at [583, 218] on button "Search" at bounding box center [590, 214] width 53 height 18
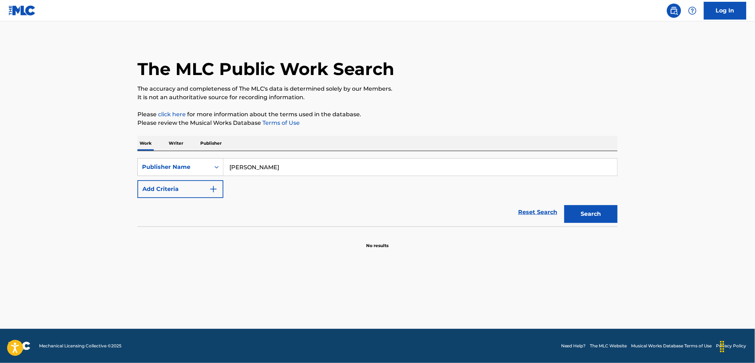
drag, startPoint x: 257, startPoint y: 168, endPoint x: 115, endPoint y: 168, distance: 141.7
click at [115, 167] on main "The MLC Public Work Search The accuracy and completeness of The MLC's data is d…" at bounding box center [377, 174] width 755 height 307
paste input "DRAKE ACTIVITIES CORPORATION"
type input "DRAKE ACTIVITIES CORPORATION"
click at [591, 215] on button "Search" at bounding box center [590, 214] width 53 height 18
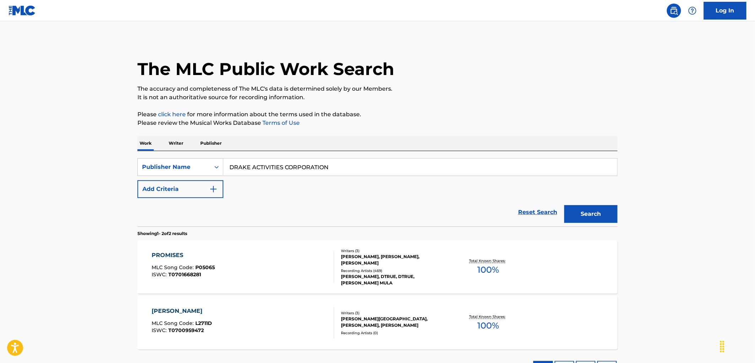
click at [208, 266] on span "P05065" at bounding box center [206, 267] width 20 height 6
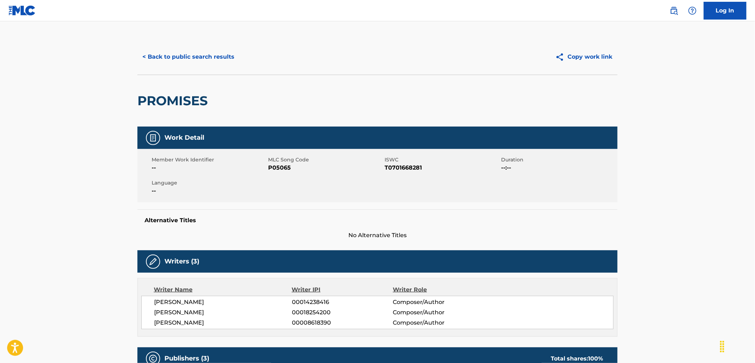
click at [201, 64] on button "< Back to public search results" at bounding box center [188, 57] width 102 height 18
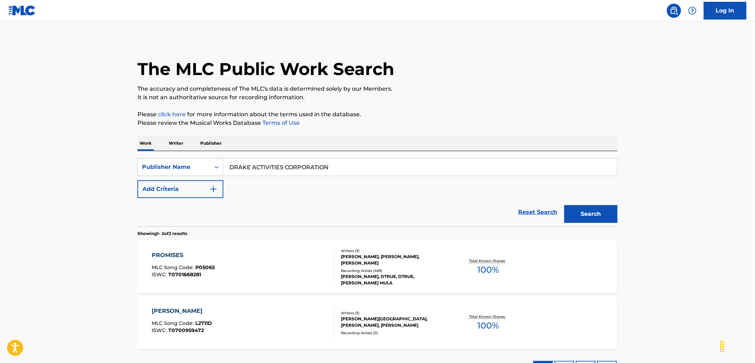
drag, startPoint x: 350, startPoint y: 172, endPoint x: 223, endPoint y: 166, distance: 127.3
click at [223, 166] on input "DRAKE ACTIVITIES CORPORATION" at bounding box center [420, 166] width 394 height 17
paste input "MSFLP MUSIC C/O [PERSON_NAME]"
type input "MSFLP MUSIC C/O [PERSON_NAME]"
click at [575, 210] on button "Search" at bounding box center [590, 214] width 53 height 18
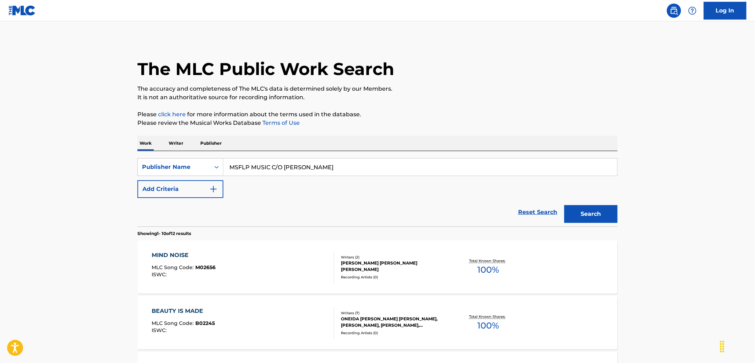
click at [202, 273] on div "ISWC :" at bounding box center [184, 274] width 64 height 5
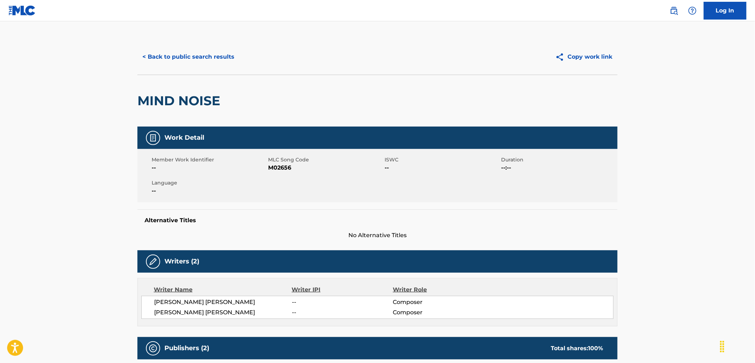
click at [189, 61] on button "< Back to public search results" at bounding box center [188, 57] width 102 height 18
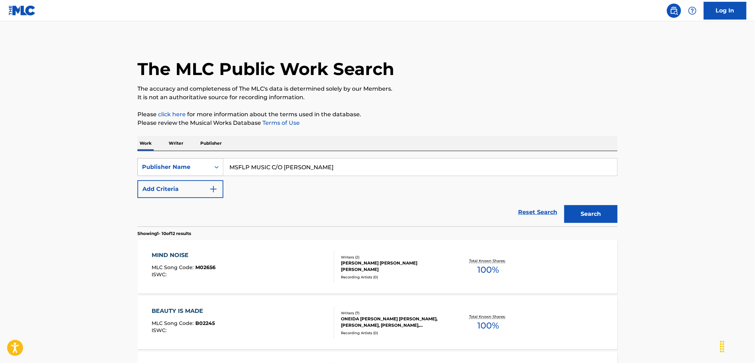
drag, startPoint x: 338, startPoint y: 169, endPoint x: 180, endPoint y: 170, distance: 158.1
click at [180, 170] on div "SearchWithCriteriab0a48e9e-d9a1-42b9-83e3-aa5e616588d7 Publisher Name MSFLP MUS…" at bounding box center [377, 167] width 480 height 18
paste input "TEMPTING TUNEAGE"
type input "TEMPTING TUNEAGE"
click at [586, 212] on button "Search" at bounding box center [590, 214] width 53 height 18
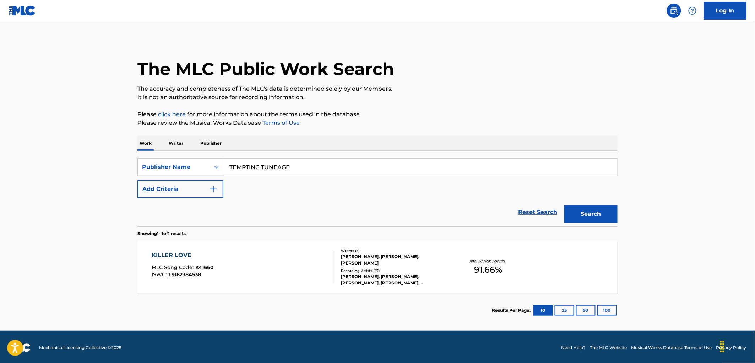
click at [205, 267] on span "K41660" at bounding box center [205, 267] width 18 height 6
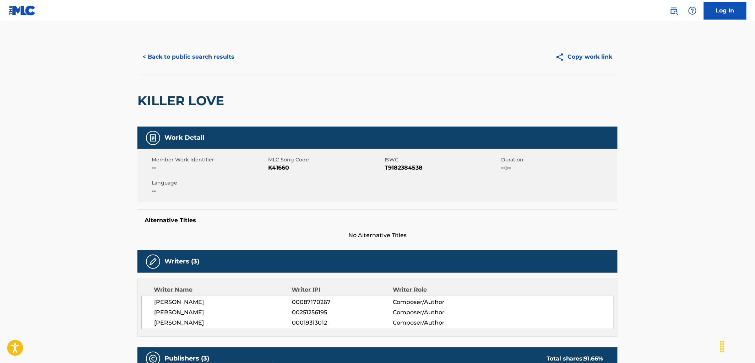
click at [210, 53] on button "< Back to public search results" at bounding box center [188, 57] width 102 height 18
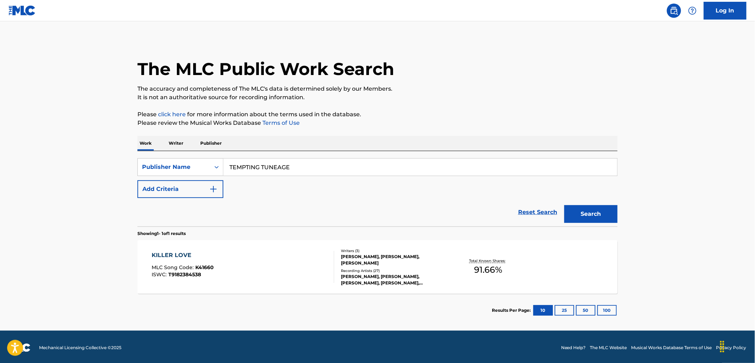
drag, startPoint x: 289, startPoint y: 167, endPoint x: 229, endPoint y: 168, distance: 59.3
click at [221, 166] on div "SearchWithCriteriab0a48e9e-d9a1-42b9-83e3-aa5e616588d7 Publisher Name TEMPTING …" at bounding box center [377, 167] width 480 height 18
paste input "SAKI BOMB PUBLISHING"
drag, startPoint x: 597, startPoint y: 209, endPoint x: 584, endPoint y: 204, distance: 13.6
click at [595, 207] on button "Search" at bounding box center [590, 214] width 53 height 18
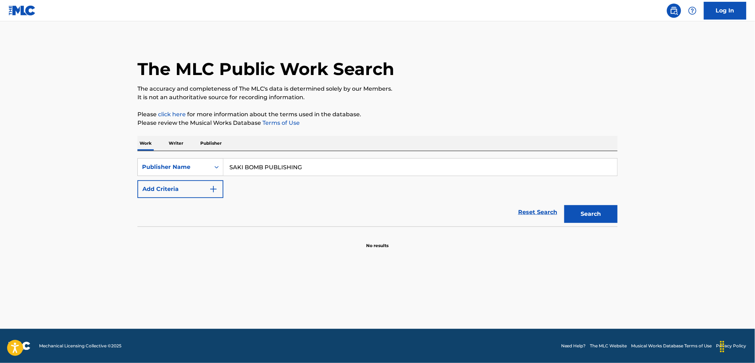
click at [597, 223] on div "Search" at bounding box center [589, 212] width 57 height 28
click at [600, 218] on button "Search" at bounding box center [590, 214] width 53 height 18
click at [293, 172] on input "SAKI BOMB PUBLISHING" at bounding box center [420, 166] width 394 height 17
drag, startPoint x: 254, startPoint y: 166, endPoint x: 204, endPoint y: 166, distance: 49.4
click at [205, 166] on div "SearchWithCriteriab0a48e9e-d9a1-42b9-83e3-aa5e616588d7 Publisher Name SAKI BOMB…" at bounding box center [377, 167] width 480 height 18
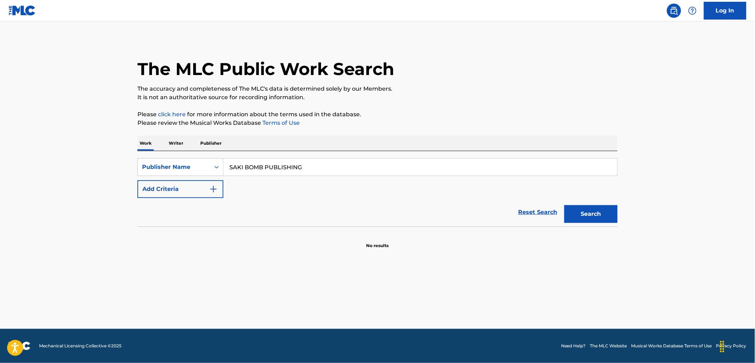
paste input "TURBO TUNES"
type input "TURBO TUNES"
click at [592, 216] on button "Search" at bounding box center [590, 214] width 53 height 18
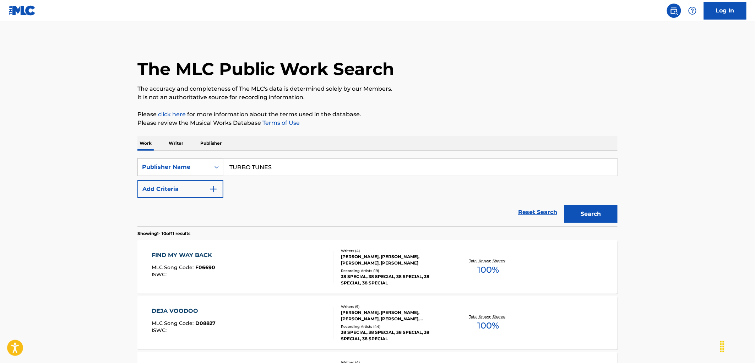
click at [210, 268] on span "F06690" at bounding box center [206, 267] width 20 height 6
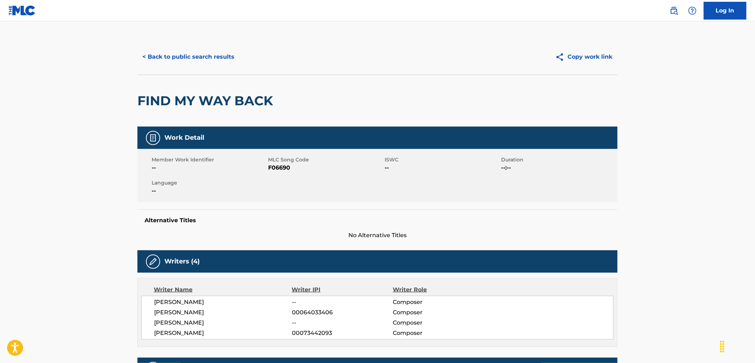
click at [212, 47] on div "< Back to public search results Copy work link" at bounding box center [377, 57] width 480 height 36
click at [212, 56] on button "< Back to public search results" at bounding box center [188, 57] width 102 height 18
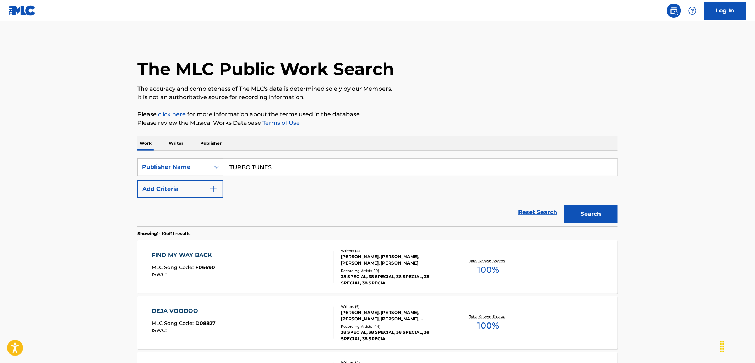
drag, startPoint x: 301, startPoint y: 164, endPoint x: 303, endPoint y: 151, distance: 12.6
click at [175, 170] on div "SearchWithCriteriab0a48e9e-d9a1-42b9-83e3-aa5e616588d7 Publisher Name TURBO TUN…" at bounding box center [377, 167] width 480 height 18
paste input "[PERSON_NAME] OFFICE"
click at [592, 217] on button "Search" at bounding box center [590, 214] width 53 height 18
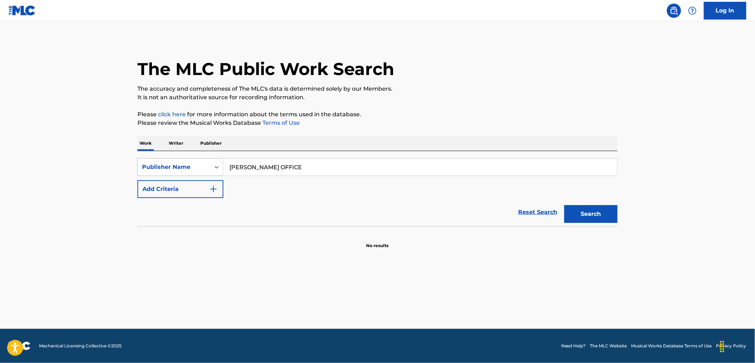
drag, startPoint x: 315, startPoint y: 170, endPoint x: 140, endPoint y: 173, distance: 175.5
click at [140, 173] on div "SearchWithCriteriab0a48e9e-d9a1-42b9-83e3-aa5e616588d7 Publisher Name [PERSON_N…" at bounding box center [377, 167] width 480 height 18
paste input "STAR OF THE EMPIRE MUSIC"
type input "STAR OF THE EMPIRE MUSIC"
click at [600, 221] on button "Search" at bounding box center [590, 214] width 53 height 18
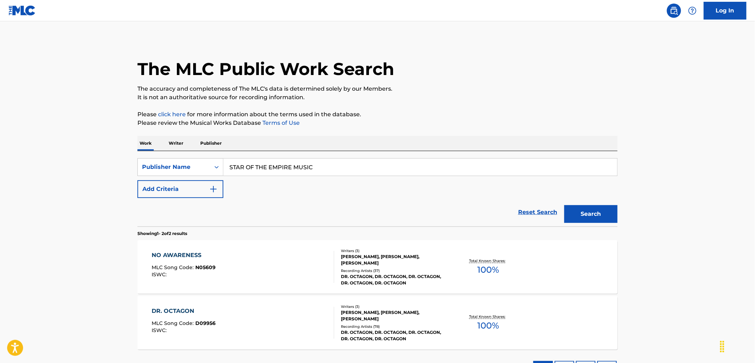
click at [206, 272] on div "ISWC :" at bounding box center [184, 274] width 64 height 5
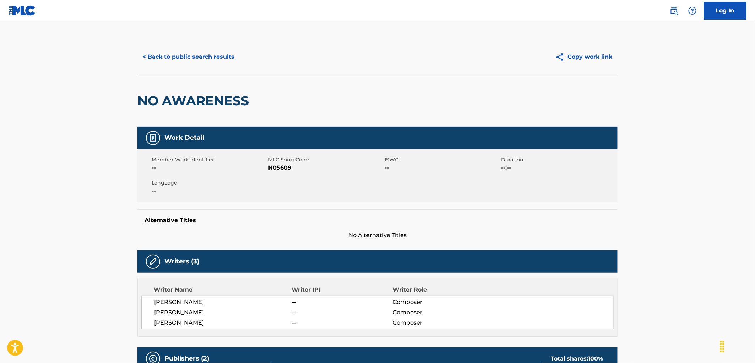
click at [210, 53] on button "< Back to public search results" at bounding box center [188, 57] width 102 height 18
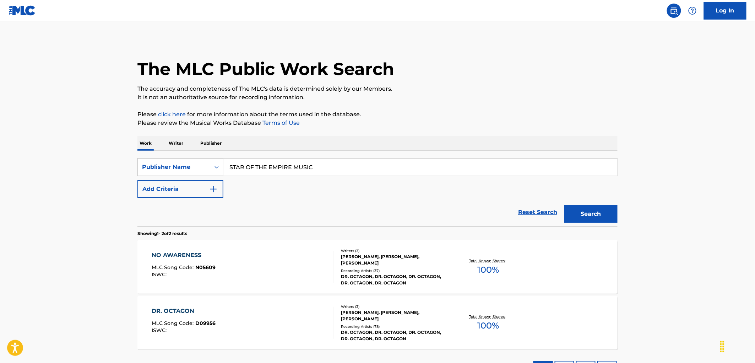
drag, startPoint x: 314, startPoint y: 169, endPoint x: 228, endPoint y: 169, distance: 86.0
click at [228, 169] on input "STAR OF THE EMPIRE MUSIC" at bounding box center [420, 166] width 394 height 17
paste input "ARANBI LL"
drag, startPoint x: 252, startPoint y: 166, endPoint x: 301, endPoint y: 165, distance: 48.7
click at [301, 165] on input "ARANBI LLC" at bounding box center [420, 166] width 394 height 17
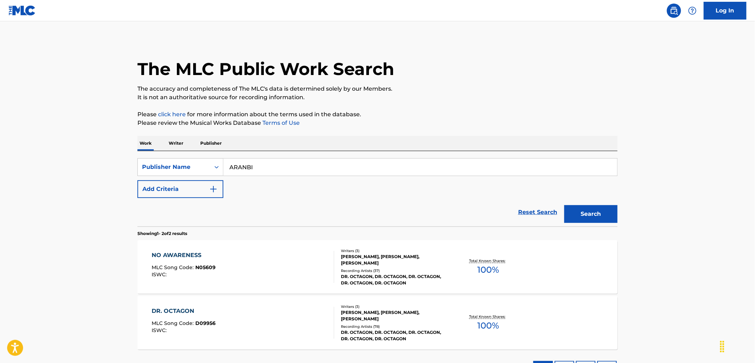
type input "ARANBI"
click at [564, 205] on button "Search" at bounding box center [590, 214] width 53 height 18
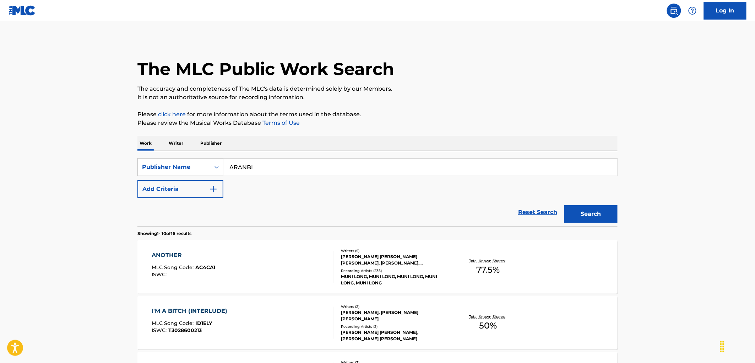
click at [205, 269] on span "AC4CA1" at bounding box center [206, 267] width 20 height 6
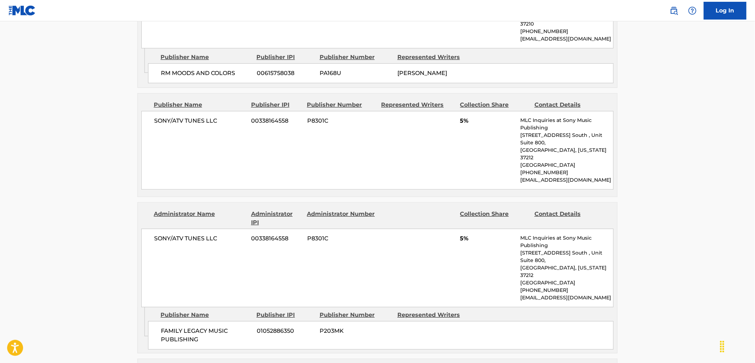
scroll to position [907, 0]
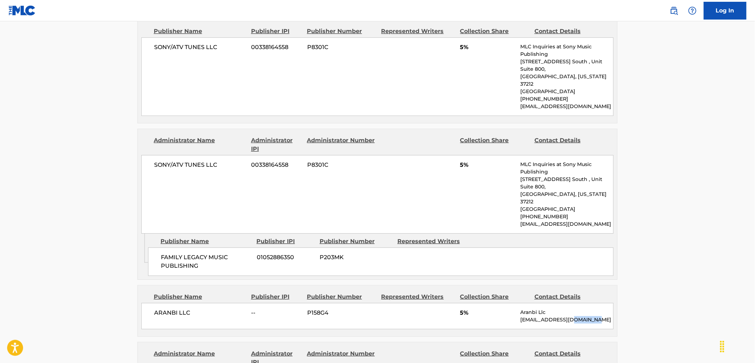
drag, startPoint x: 607, startPoint y: 250, endPoint x: 572, endPoint y: 250, distance: 35.5
click at [572, 316] on p "[EMAIL_ADDRESS][DOMAIN_NAME]" at bounding box center [567, 319] width 93 height 7
click at [550, 316] on p "[EMAIL_ADDRESS][DOMAIN_NAME]" at bounding box center [567, 319] width 93 height 7
drag, startPoint x: 522, startPoint y: 253, endPoint x: 600, endPoint y: 253, distance: 77.8
click at [600, 316] on p "[EMAIL_ADDRESS][DOMAIN_NAME]" at bounding box center [567, 319] width 93 height 7
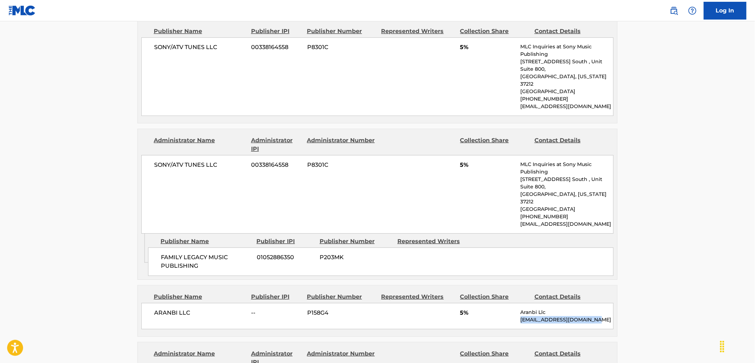
copy p "[EMAIL_ADDRESS][DOMAIN_NAME]"
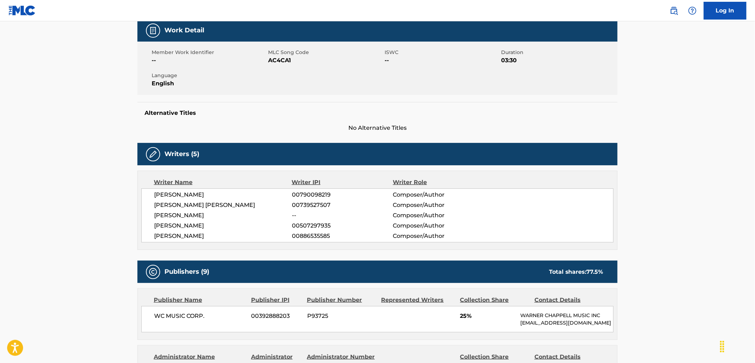
scroll to position [0, 0]
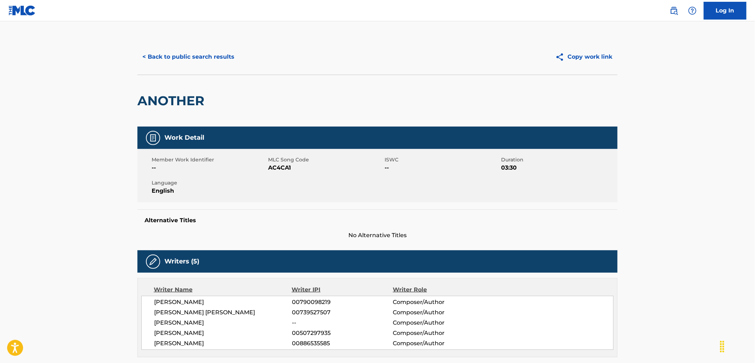
click at [192, 59] on button "< Back to public search results" at bounding box center [188, 57] width 102 height 18
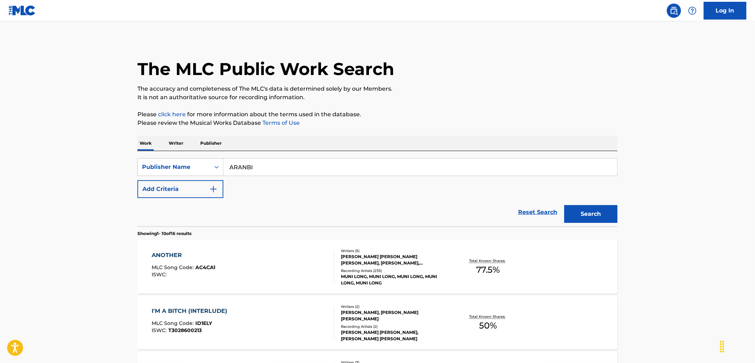
drag, startPoint x: 253, startPoint y: 166, endPoint x: 224, endPoint y: 167, distance: 28.8
click at [221, 166] on div "SearchWithCriteriab0a48e9e-d9a1-42b9-83e3-aa5e616588d7 Publisher Name ARANBI" at bounding box center [377, 167] width 480 height 18
paste input "[PERSON_NAME]"
click at [604, 216] on button "Search" at bounding box center [590, 214] width 53 height 18
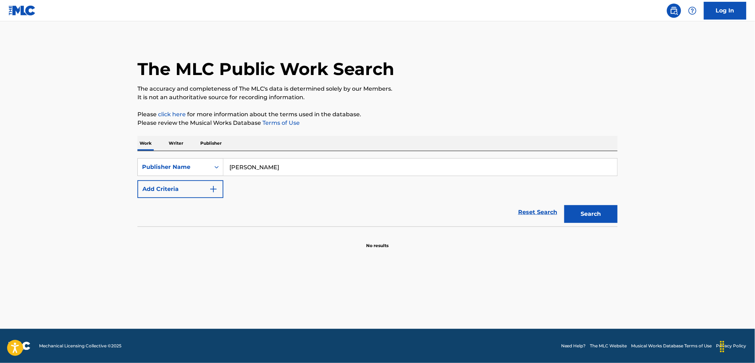
drag, startPoint x: 269, startPoint y: 163, endPoint x: 231, endPoint y: 163, distance: 37.3
click at [231, 163] on input "[PERSON_NAME]" at bounding box center [420, 166] width 394 height 17
paste input "ELVEE-DEEKAY MUSIC"
click at [248, 166] on input "ELVEE-DEEKAY MUSIC" at bounding box center [420, 166] width 394 height 17
type input "[PERSON_NAME] MUSIC"
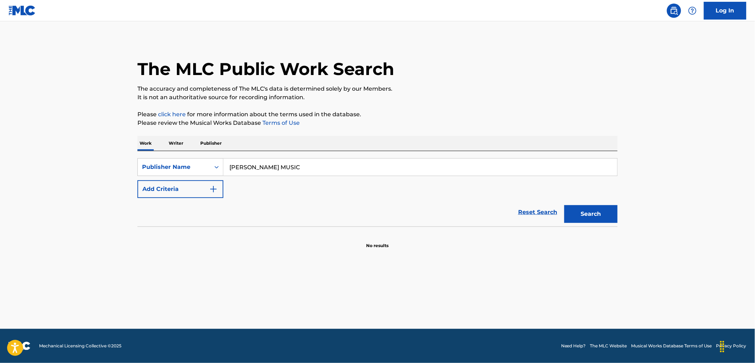
click at [592, 213] on button "Search" at bounding box center [590, 214] width 53 height 18
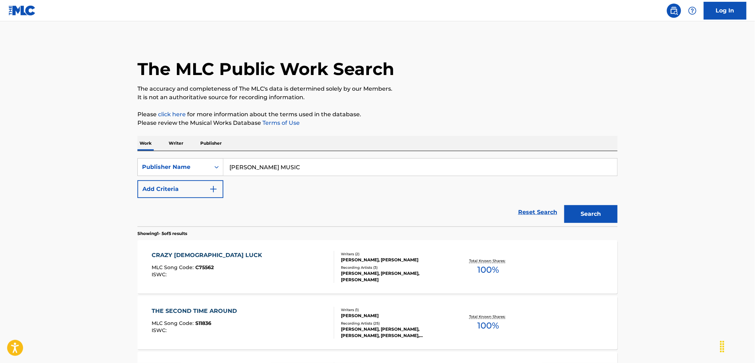
click at [210, 269] on span "C75562" at bounding box center [205, 267] width 18 height 6
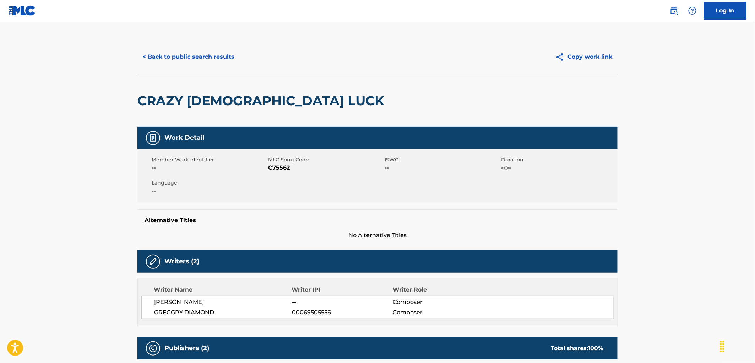
click at [185, 51] on button "< Back to public search results" at bounding box center [188, 57] width 102 height 18
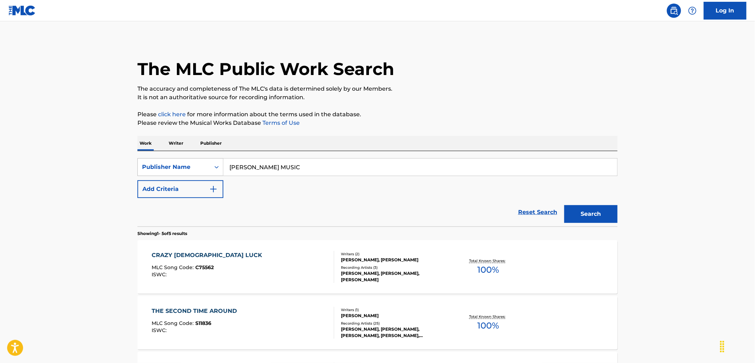
drag, startPoint x: 310, startPoint y: 172, endPoint x: 146, endPoint y: 175, distance: 164.1
click at [146, 175] on div "SearchWithCriteriab0a48e9e-d9a1-42b9-83e3-aa5e616588d7 Publisher Name [PERSON_N…" at bounding box center [377, 167] width 480 height 18
paste input "J4U ENTERTAINMENT"
type input "J4U ENTERTAINMENT"
click at [589, 207] on button "Search" at bounding box center [590, 214] width 53 height 18
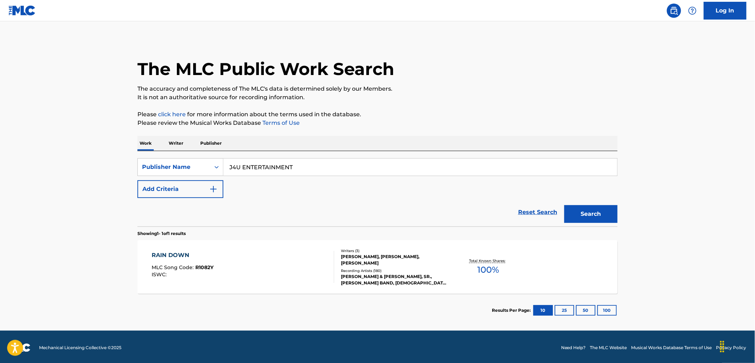
click at [211, 265] on span "R1082Y" at bounding box center [205, 267] width 18 height 6
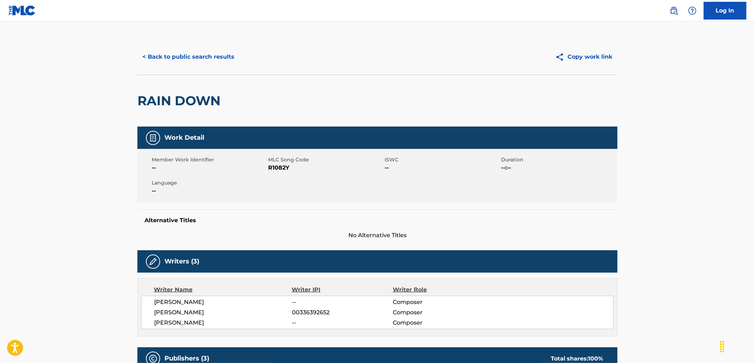
click at [213, 50] on button "< Back to public search results" at bounding box center [188, 57] width 102 height 18
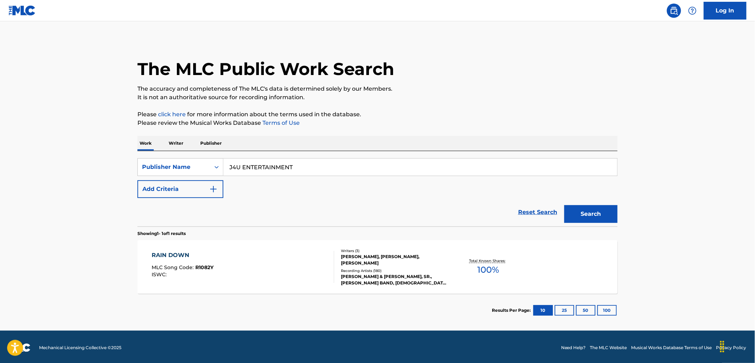
drag, startPoint x: 208, startPoint y: 173, endPoint x: 134, endPoint y: 186, distance: 76.0
click at [126, 184] on main "The MLC Public Work Search The accuracy and completeness of The MLC's data is d…" at bounding box center [377, 175] width 755 height 309
paste input "GOLDEN CHILD HOLDINGS"
type input "GOLDEN CHILD HOLDINGS"
click at [589, 215] on button "Search" at bounding box center [590, 214] width 53 height 18
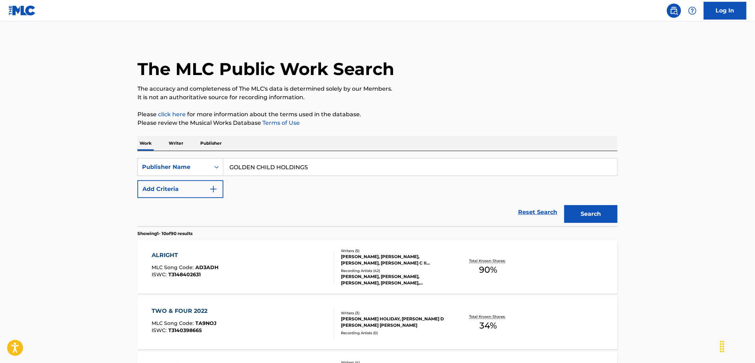
click at [203, 263] on div "ALRIGHT MLC Song Code : AD3ADH ISWC : T3148402631" at bounding box center [185, 267] width 67 height 32
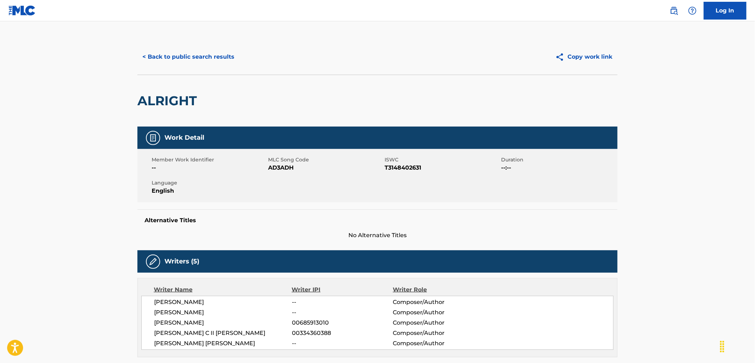
click at [214, 62] on button "< Back to public search results" at bounding box center [188, 57] width 102 height 18
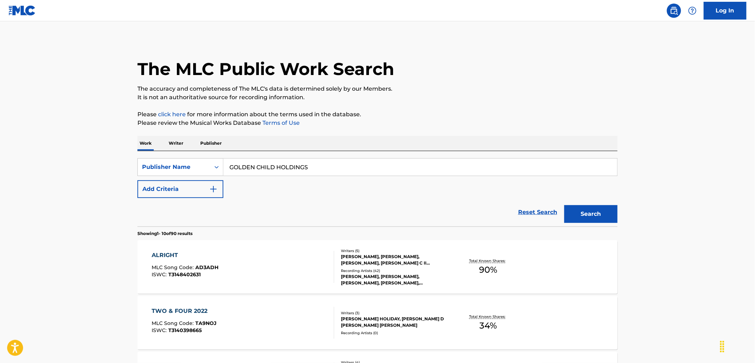
drag, startPoint x: 232, startPoint y: 168, endPoint x: 316, endPoint y: 167, distance: 84.5
click at [316, 167] on input "GOLDEN CHILD HOLDINGS" at bounding box center [420, 166] width 394 height 17
paste input "PraiseCharts Publishing"
type input "PraiseCharts Publishing"
click at [584, 210] on button "Search" at bounding box center [590, 214] width 53 height 18
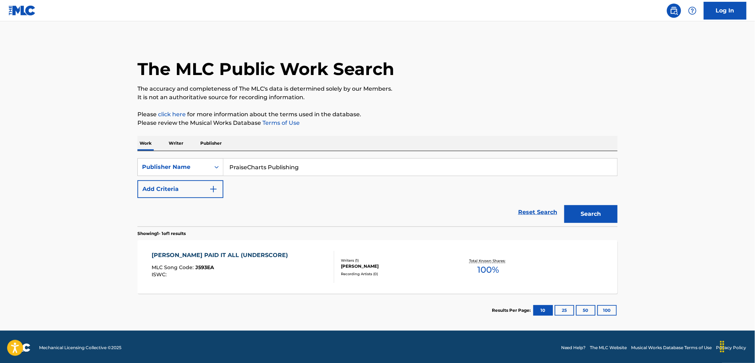
click at [212, 270] on div "MLC Song Code : J593EA" at bounding box center [222, 268] width 140 height 7
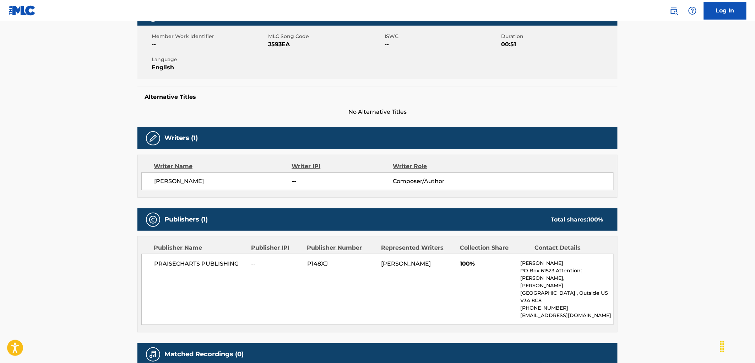
scroll to position [171, 0]
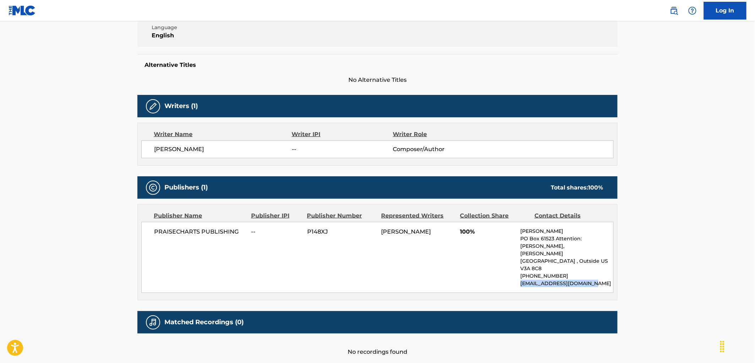
drag, startPoint x: 585, startPoint y: 245, endPoint x: 518, endPoint y: 247, distance: 67.1
click at [518, 247] on div "PRAISECHARTS PUBLISHING -- P148XJ [PERSON_NAME] 100% [PERSON_NAME] PO Box 61523…" at bounding box center [377, 257] width 472 height 71
copy p "[EMAIL_ADDRESS][DOMAIN_NAME]"
drag, startPoint x: 558, startPoint y: 215, endPoint x: 520, endPoint y: 215, distance: 38.7
click at [520, 222] on div "PRAISECHARTS PUBLISHING -- P148XJ [PERSON_NAME] 100% [PERSON_NAME] PO Box 61523…" at bounding box center [377, 257] width 472 height 71
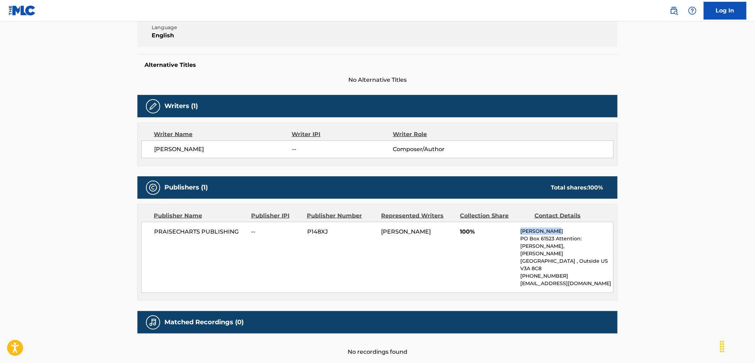
copy p "[PERSON_NAME]"
drag, startPoint x: 580, startPoint y: 230, endPoint x: 517, endPoint y: 223, distance: 63.9
click at [517, 223] on div "PRAISECHARTS PUBLISHING -- P148XJ [PERSON_NAME] 100% [PERSON_NAME] PO Box 61523…" at bounding box center [377, 257] width 472 height 71
copy div "PO Box 61523 Attention: [PERSON_NAME], [PERSON_NAME][GEOGRAPHIC_DATA] , Outside…"
drag, startPoint x: 550, startPoint y: 237, endPoint x: 524, endPoint y: 237, distance: 25.9
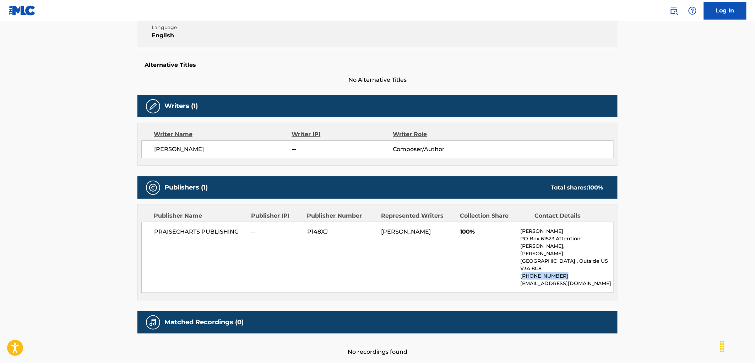
click at [524, 272] on p "[PHONE_NUMBER]" at bounding box center [567, 275] width 93 height 7
copy p "[PHONE_NUMBER]"
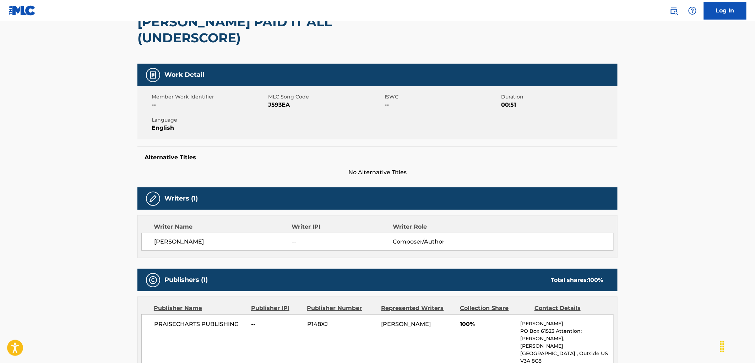
scroll to position [0, 0]
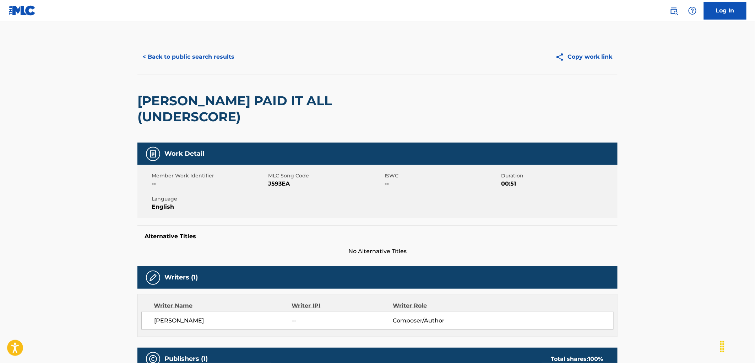
click at [207, 50] on button "< Back to public search results" at bounding box center [188, 57] width 102 height 18
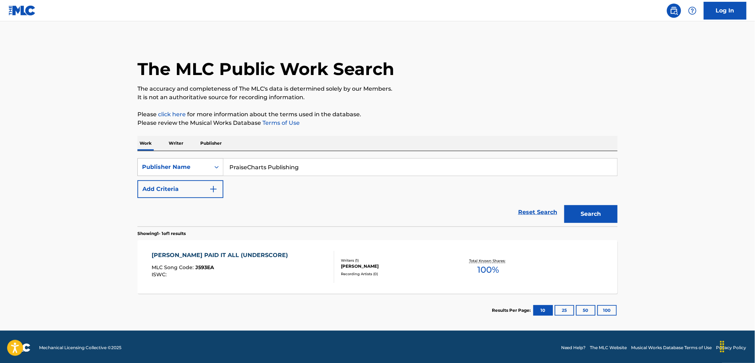
drag, startPoint x: 297, startPoint y: 174, endPoint x: 186, endPoint y: 172, distance: 111.2
click at [186, 172] on div "SearchWithCriteriab0a48e9e-d9a1-42b9-83e3-aa5e616588d7 Publisher Name PraiseCha…" at bounding box center [377, 167] width 480 height 18
paste input "BLAZINBEATZ PRODUCTIONS"
click at [584, 213] on button "Search" at bounding box center [590, 214] width 53 height 18
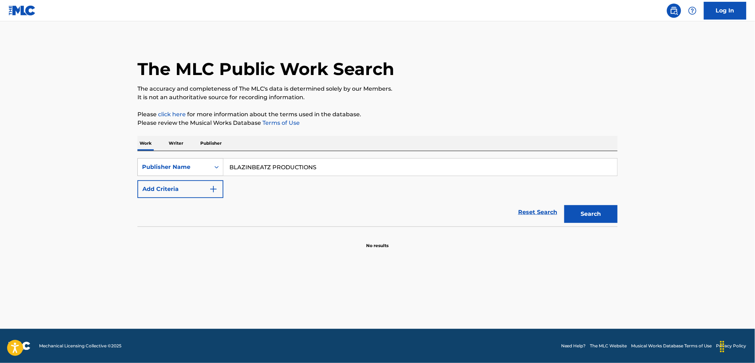
drag, startPoint x: 342, startPoint y: 167, endPoint x: 207, endPoint y: 169, distance: 135.3
click at [179, 166] on div "SearchWithCriteriab0a48e9e-d9a1-42b9-83e3-aa5e616588d7 Publisher Name BLAZINBEA…" at bounding box center [377, 167] width 480 height 18
click at [584, 211] on button "Search" at bounding box center [590, 214] width 53 height 18
drag, startPoint x: 263, startPoint y: 164, endPoint x: 155, endPoint y: 167, distance: 108.4
click at [136, 166] on div "The MLC Public Work Search The accuracy and completeness of The MLC's data is d…" at bounding box center [377, 144] width 497 height 210
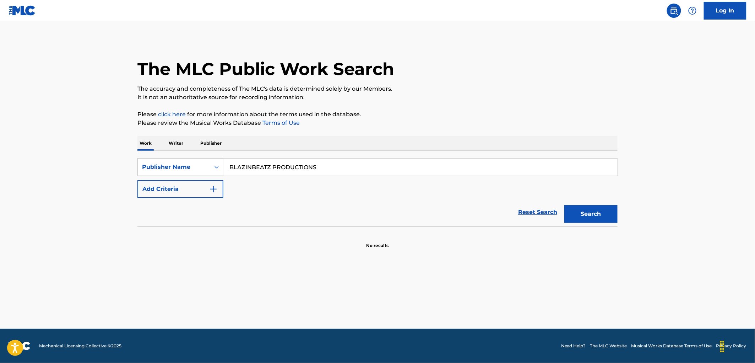
paste input "LEFT [PERSON_NAME]"
click at [595, 212] on button "Search" at bounding box center [590, 214] width 53 height 18
drag, startPoint x: 249, startPoint y: 168, endPoint x: 268, endPoint y: 159, distance: 20.8
click at [217, 167] on div "SearchWithCriteriab0a48e9e-d9a1-42b9-83e3-aa5e616588d7 Publisher Name LEFT [PER…" at bounding box center [377, 167] width 480 height 18
drag, startPoint x: 271, startPoint y: 157, endPoint x: 263, endPoint y: 162, distance: 9.6
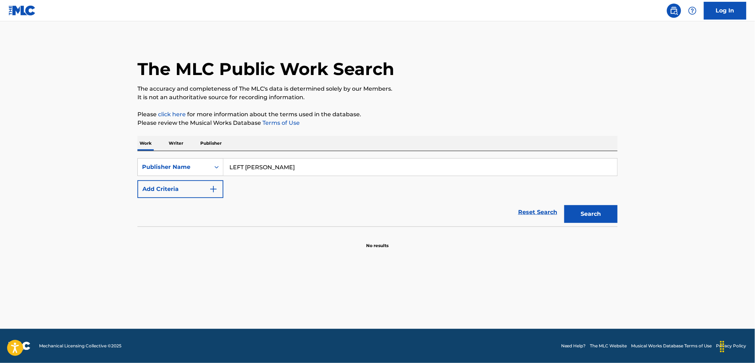
click at [263, 162] on input "LEFT [PERSON_NAME]" at bounding box center [420, 166] width 394 height 17
drag, startPoint x: 212, startPoint y: 163, endPoint x: 203, endPoint y: 164, distance: 8.6
click at [203, 164] on div "SearchWithCriteriab0a48e9e-d9a1-42b9-83e3-aa5e616588d7 Publisher Name LEFT [PER…" at bounding box center [377, 167] width 480 height 18
paste input "THIRD SIDE AMERICA OBO FILTHY GORGEOUS"
click at [572, 211] on button "Search" at bounding box center [590, 214] width 53 height 18
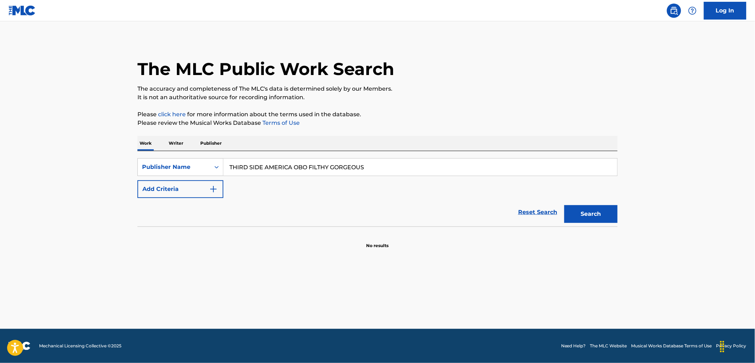
drag, startPoint x: 382, startPoint y: 169, endPoint x: 224, endPoint y: 170, distance: 158.1
click at [221, 170] on div "SearchWithCriteriab0a48e9e-d9a1-42b9-83e3-aa5e616588d7 Publisher Name THIRD SID…" at bounding box center [377, 167] width 480 height 18
paste input "SONY/ATV STORY MUSIC PUBLISHING"
type input "SONY/ATV STORY MUSIC PUBLISHING"
click at [545, 207] on link "Reset Search" at bounding box center [538, 212] width 46 height 16
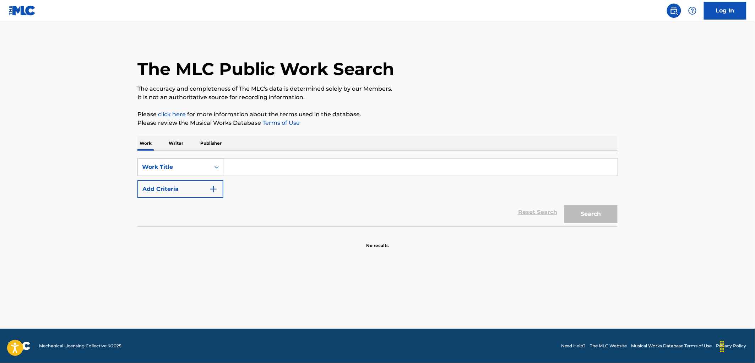
paste input "MANGEHOUSE PUBLISHING CO"
type input "MANGEHOUSE PUBLISHING CO"
click at [210, 169] on div "Search Form" at bounding box center [216, 167] width 13 height 13
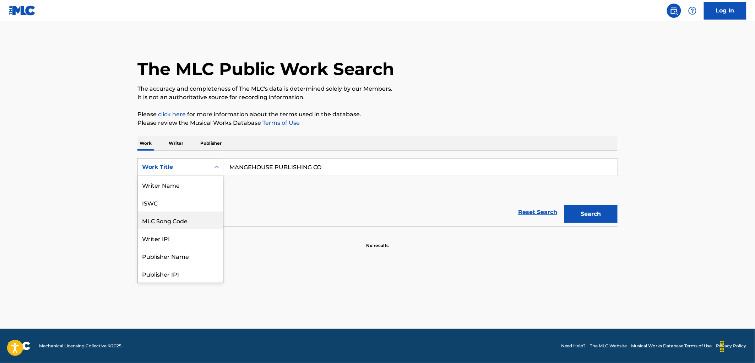
scroll to position [36, 0]
click at [186, 218] on div "Publisher Name" at bounding box center [180, 220] width 85 height 18
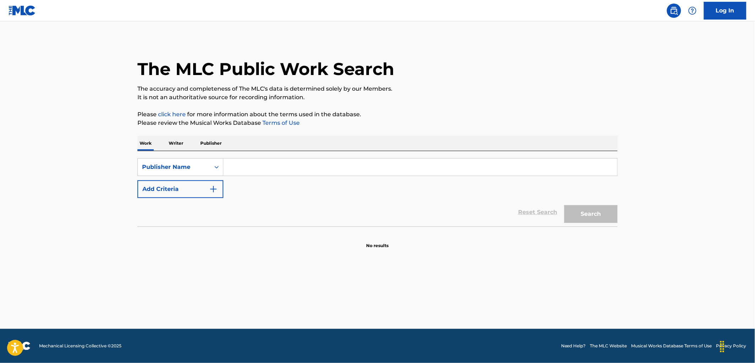
paste input "MANGEHOUSE PUBLISHING CO"
click at [579, 213] on button "Search" at bounding box center [590, 214] width 53 height 18
drag, startPoint x: 331, startPoint y: 166, endPoint x: 208, endPoint y: 165, distance: 122.9
click at [208, 165] on div "SearchWithCriteriae3c0d18f-eb71-4f3a-acfd-f3a748f180f8 Publisher Name MANGEHOUS…" at bounding box center [377, 167] width 480 height 18
paste input "UNIVERSAL MUSIC CORP. OBO [PERSON_NAME] INC."
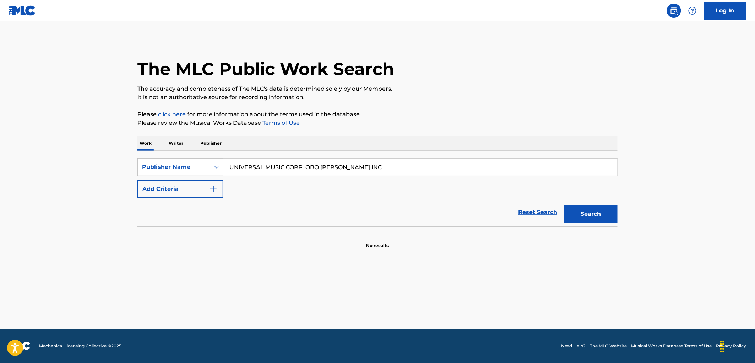
drag, startPoint x: 356, startPoint y: 168, endPoint x: 409, endPoint y: 168, distance: 53.3
click at [409, 168] on input "UNIVERSAL MUSIC CORP. OBO [PERSON_NAME] INC." at bounding box center [420, 166] width 394 height 17
click at [564, 205] on button "Search" at bounding box center [590, 214] width 53 height 18
click at [587, 218] on button "Search" at bounding box center [590, 214] width 53 height 18
drag, startPoint x: 297, startPoint y: 167, endPoint x: 207, endPoint y: 169, distance: 90.2
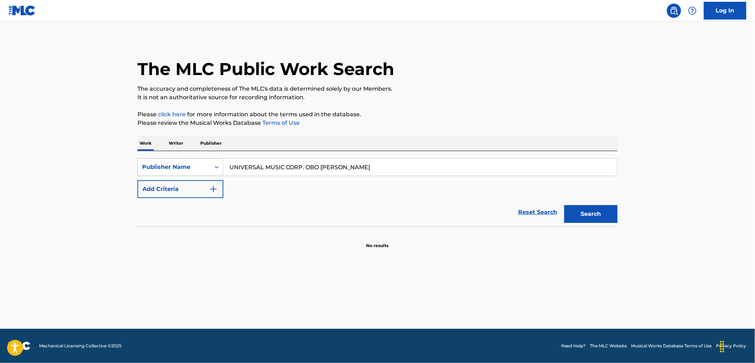
click at [207, 169] on div "SearchWithCriteriae3c0d18f-eb71-4f3a-acfd-f3a748f180f8 Publisher Name UNIVERSAL…" at bounding box center [377, 167] width 480 height 18
paste input "HEAVYCRATE PUBLISHING"
click at [588, 218] on button "Search" at bounding box center [590, 214] width 53 height 18
drag, startPoint x: 406, startPoint y: 168, endPoint x: 227, endPoint y: 175, distance: 179.5
click at [194, 176] on div "SearchWithCriteriae3c0d18f-eb71-4f3a-acfd-f3a748f180f8 Publisher Name UNIVERSAL…" at bounding box center [377, 178] width 480 height 40
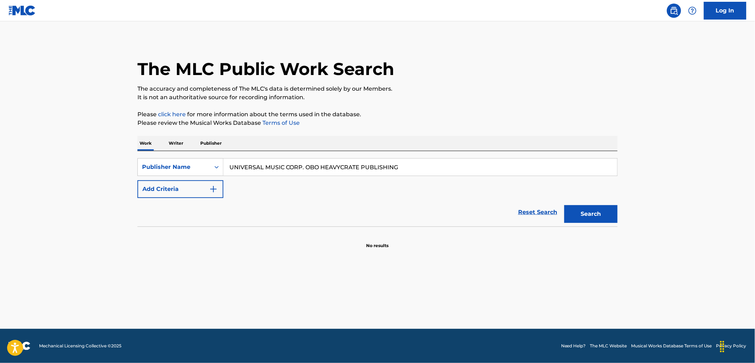
paste input "BEE CAVE MUSIC"
type input "BEE CAVE MUSIC"
click at [586, 209] on button "Search" at bounding box center [590, 214] width 53 height 18
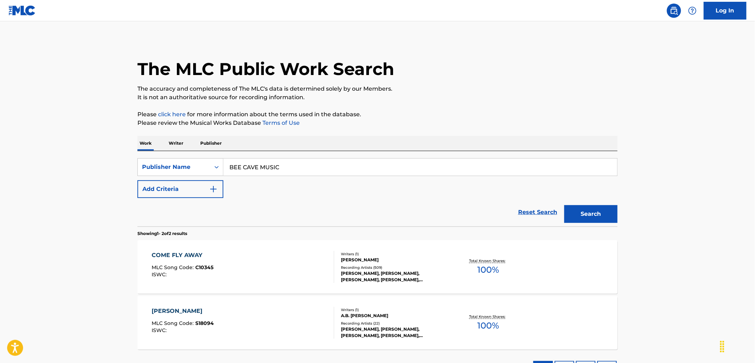
click at [205, 269] on span "C10345" at bounding box center [205, 267] width 18 height 6
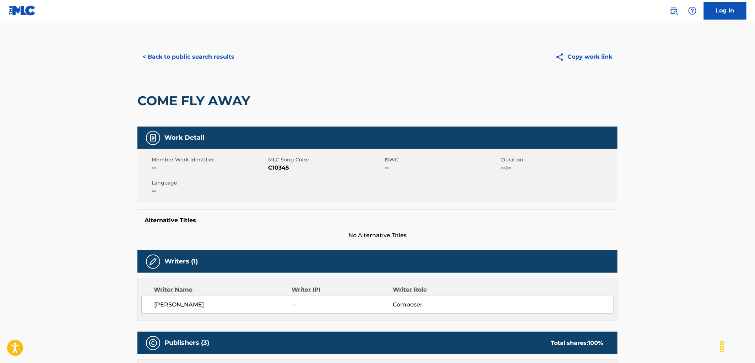
click at [206, 56] on button "< Back to public search results" at bounding box center [188, 57] width 102 height 18
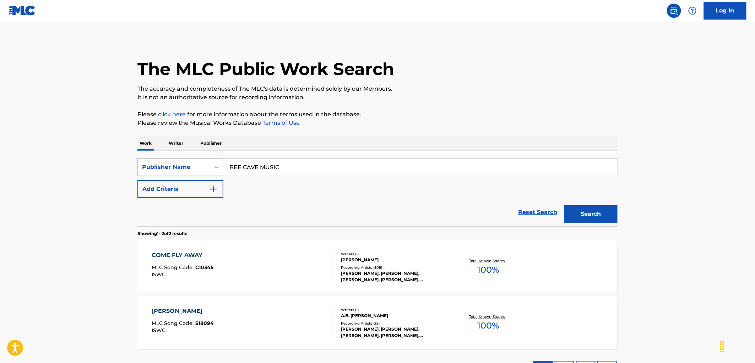
drag, startPoint x: 279, startPoint y: 164, endPoint x: 210, endPoint y: 172, distance: 69.4
click at [199, 171] on div "SearchWithCriteriae3c0d18f-eb71-4f3a-acfd-f3a748f180f8 Publisher Name BEE CAVE …" at bounding box center [377, 167] width 480 height 18
paste input "[PERSON_NAME]"
type input "[PERSON_NAME] MUSIC"
click at [573, 218] on button "Search" at bounding box center [590, 214] width 53 height 18
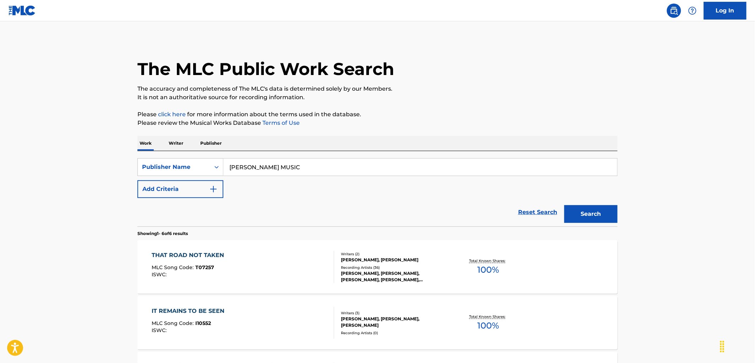
click at [207, 265] on span "T07257" at bounding box center [205, 267] width 19 height 6
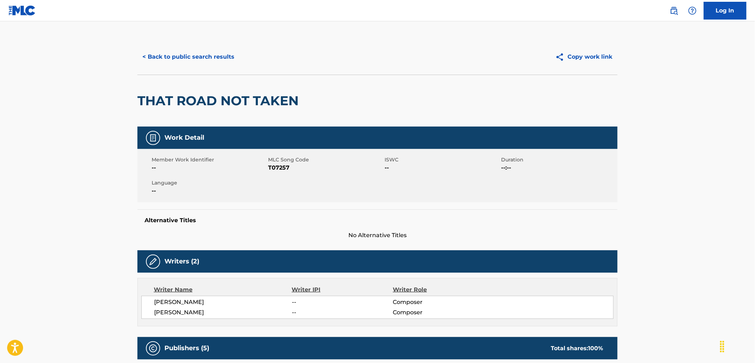
click at [209, 50] on button "< Back to public search results" at bounding box center [188, 57] width 102 height 18
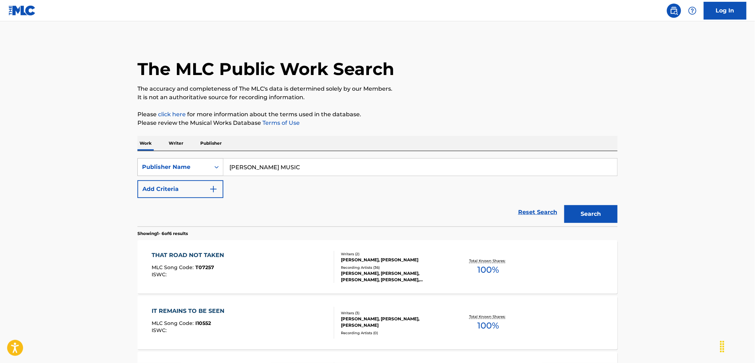
drag, startPoint x: 258, startPoint y: 174, endPoint x: 206, endPoint y: 174, distance: 51.9
click at [206, 174] on div "SearchWithCriteriae3c0d18f-eb71-4f3a-acfd-f3a748f180f8 Publisher Name [PERSON_N…" at bounding box center [377, 167] width 480 height 18
paste input "PROBE II"
type input "PROBE II"
click at [599, 217] on button "Search" at bounding box center [590, 214] width 53 height 18
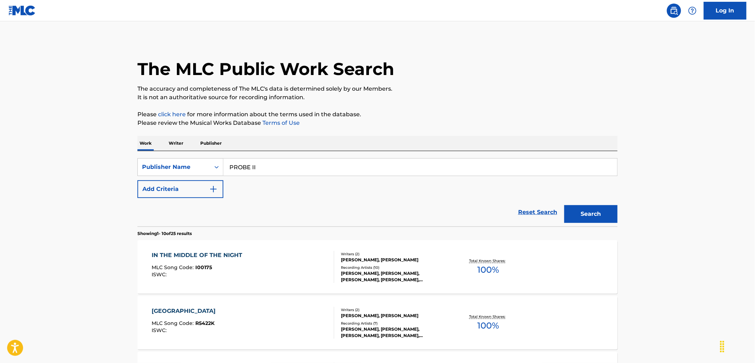
click at [205, 273] on div "ISWC :" at bounding box center [199, 274] width 94 height 5
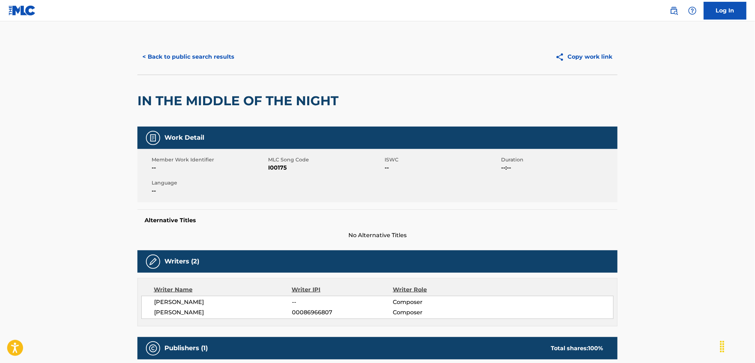
click at [201, 61] on button "< Back to public search results" at bounding box center [188, 57] width 102 height 18
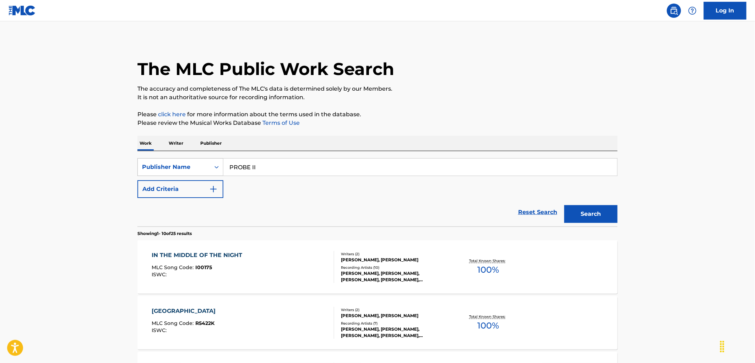
drag, startPoint x: 242, startPoint y: 169, endPoint x: 198, endPoint y: 170, distance: 44.1
click at [198, 170] on div "SearchWithCriteriae3c0d18f-eb71-4f3a-acfd-f3a748f180f8 Publisher Name PROBE II" at bounding box center [377, 167] width 480 height 18
paste input "NEXT CLASS MUSIC"
type input "NEXT CLASS MUSIC"
click at [591, 212] on button "Search" at bounding box center [590, 214] width 53 height 18
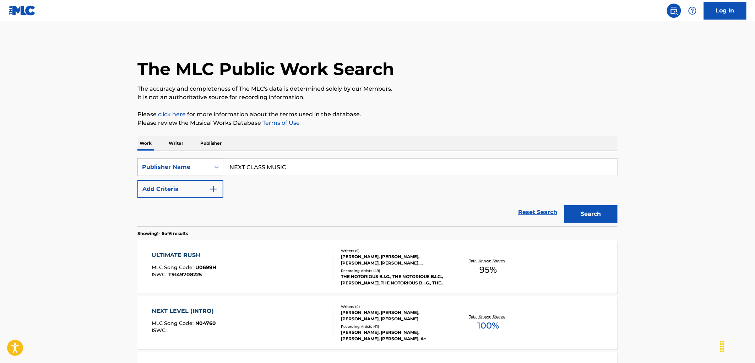
click at [206, 264] on div "ULTIMATE RUSH MLC Song Code : U0699H ISWC : T9149708225" at bounding box center [184, 267] width 65 height 32
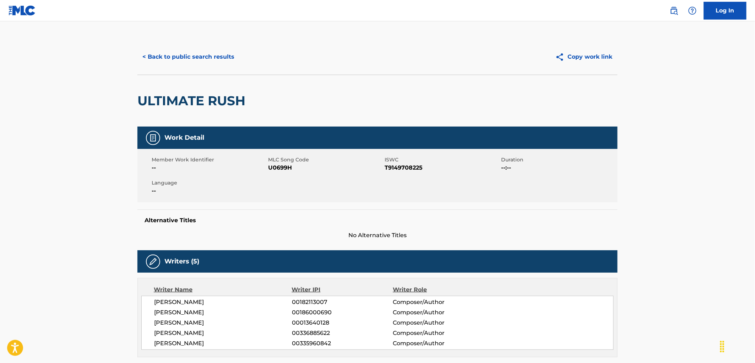
click at [214, 52] on button "< Back to public search results" at bounding box center [188, 57] width 102 height 18
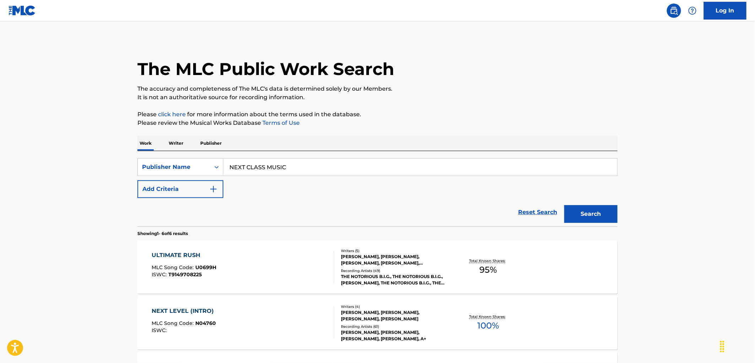
drag, startPoint x: 284, startPoint y: 172, endPoint x: 193, endPoint y: 177, distance: 91.0
click at [158, 177] on div "SearchWithCriteriae3c0d18f-eb71-4f3a-acfd-f3a748f180f8 Publisher Name NEXT CLAS…" at bounding box center [377, 178] width 480 height 40
paste input "THE RHYTHM TEAM"
type input "THE RHYTHM TEAM"
click at [585, 214] on button "Search" at bounding box center [590, 214] width 53 height 18
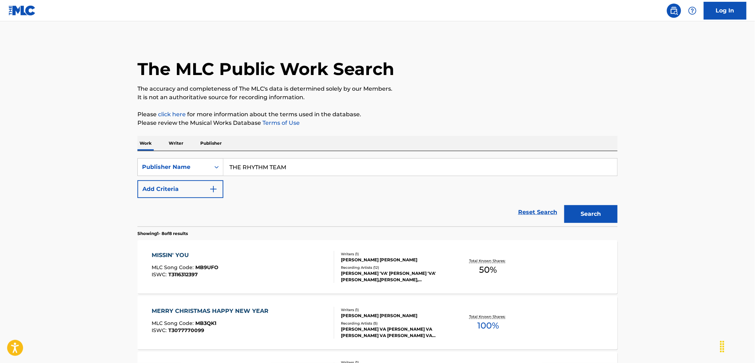
click at [211, 265] on div "MISSIN' YOU MLC Song Code : MB9UFO ISWC : T3116312397" at bounding box center [185, 267] width 67 height 32
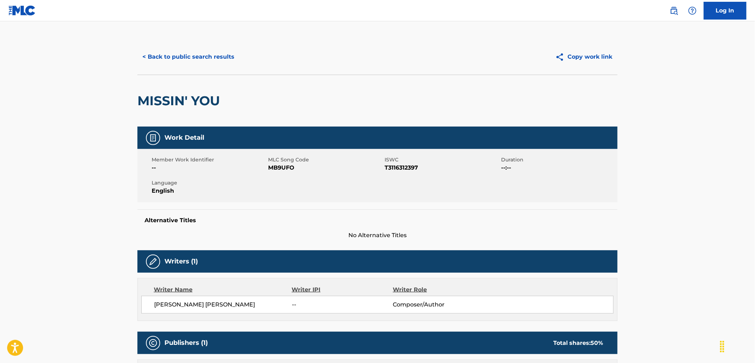
click at [184, 56] on button "< Back to public search results" at bounding box center [188, 57] width 102 height 18
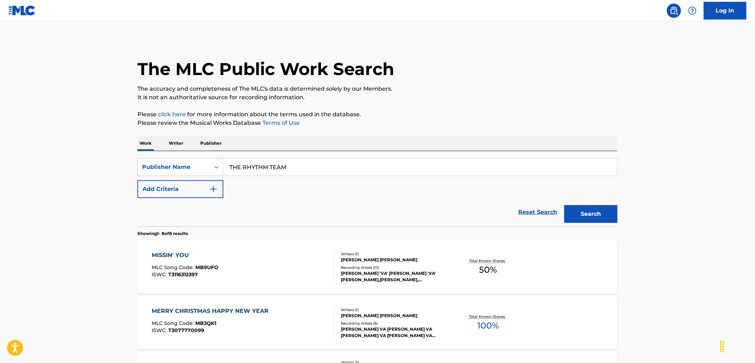
drag, startPoint x: 294, startPoint y: 168, endPoint x: 224, endPoint y: 172, distance: 70.1
click at [224, 172] on input "THE RHYTHM TEAM" at bounding box center [420, 166] width 394 height 17
paste input "[PERSON_NAME] D/B/A [PERSON_NAME] MUSIC"
type input "[PERSON_NAME] D/B/A [PERSON_NAME] MUSIC"
click at [584, 212] on button "Search" at bounding box center [590, 214] width 53 height 18
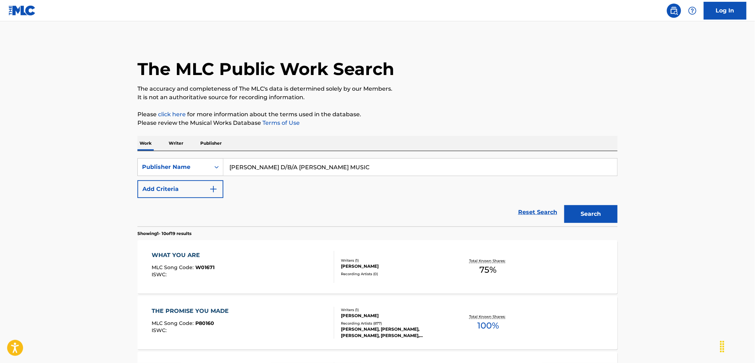
click at [201, 269] on span "W01671" at bounding box center [205, 267] width 19 height 6
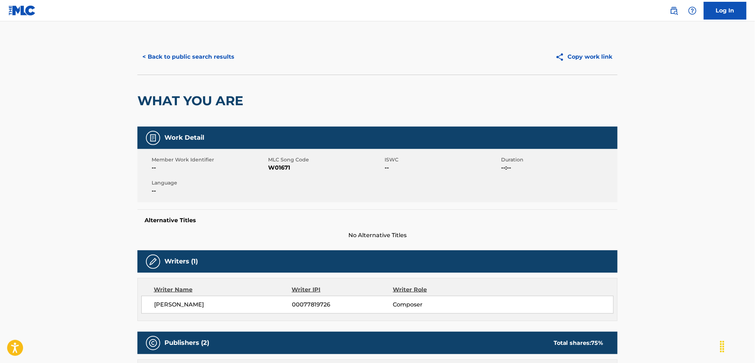
click at [164, 60] on button "< Back to public search results" at bounding box center [188, 57] width 102 height 18
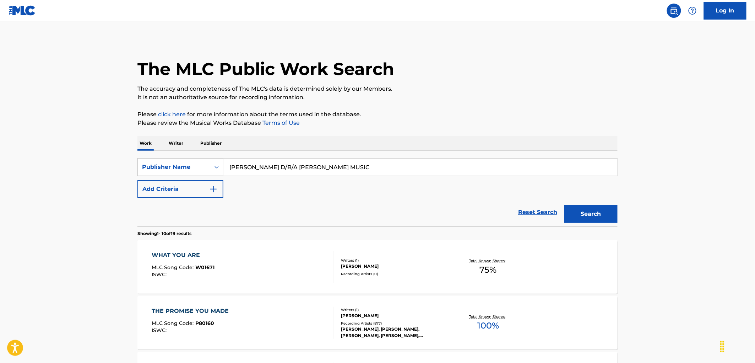
drag, startPoint x: 374, startPoint y: 169, endPoint x: 116, endPoint y: 179, distance: 257.7
paste input "SALAAM"
type input "SALAAM MUSIC"
click at [591, 220] on button "Search" at bounding box center [590, 214] width 53 height 18
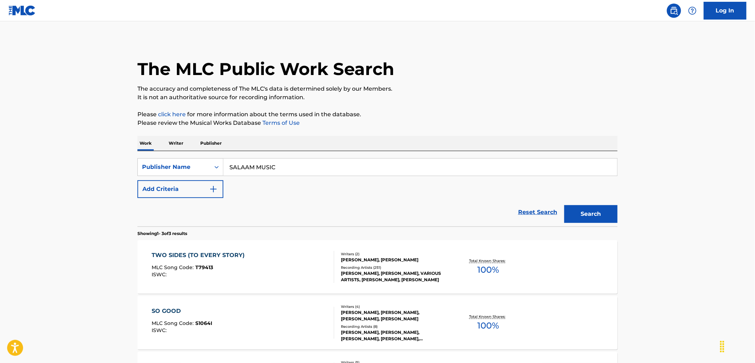
click at [207, 271] on div "MLC Song Code : T79413" at bounding box center [200, 268] width 97 height 7
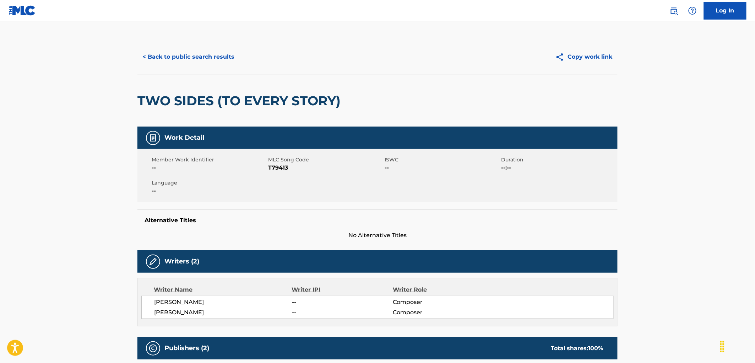
click at [156, 61] on button "< Back to public search results" at bounding box center [188, 57] width 102 height 18
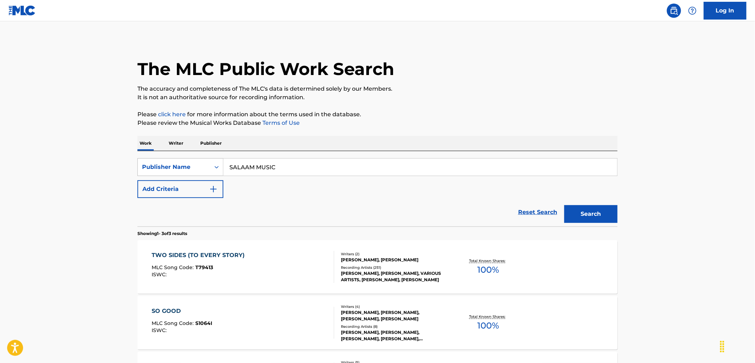
drag, startPoint x: 270, startPoint y: 166, endPoint x: 209, endPoint y: 166, distance: 61.4
click at [207, 165] on div "SearchWithCriteriae3c0d18f-eb71-4f3a-acfd-f3a748f180f8 Publisher Name SALAAM MU…" at bounding box center [377, 167] width 480 height 18
paste input "CHIMNEYVILLE"
type input "CHIMNEYVILLE MUSIC"
click at [580, 211] on button "Search" at bounding box center [590, 214] width 53 height 18
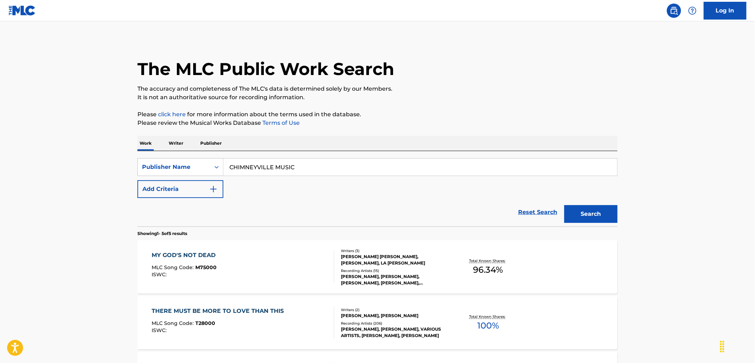
click at [206, 268] on span "M75000" at bounding box center [206, 267] width 21 height 6
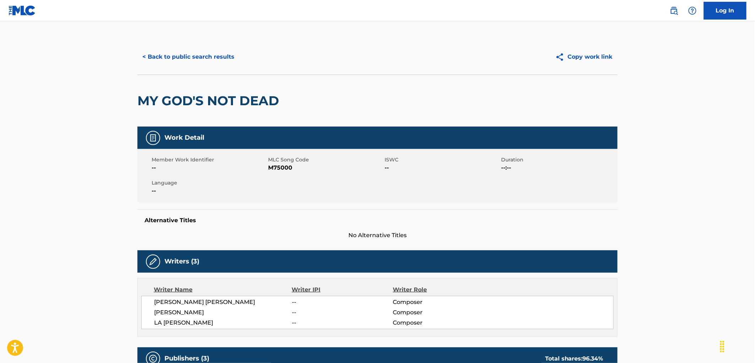
click at [227, 58] on button "< Back to public search results" at bounding box center [188, 57] width 102 height 18
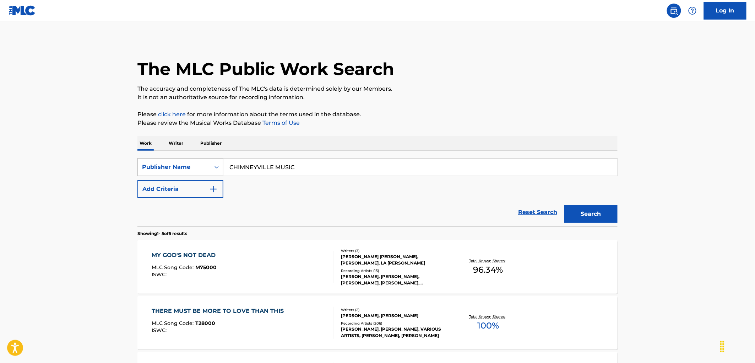
drag, startPoint x: 303, startPoint y: 174, endPoint x: 222, endPoint y: 174, distance: 81.7
click at [222, 174] on div "SearchWithCriteriae3c0d18f-eb71-4f3a-acfd-f3a748f180f8 Publisher Name CHIMNEYVI…" at bounding box center [377, 167] width 480 height 18
drag, startPoint x: 230, startPoint y: 168, endPoint x: 323, endPoint y: 166, distance: 93.4
click at [323, 166] on input "CHIMNEYVILLE MUSIC" at bounding box center [420, 166] width 394 height 17
paste input "[PERSON_NAME]"
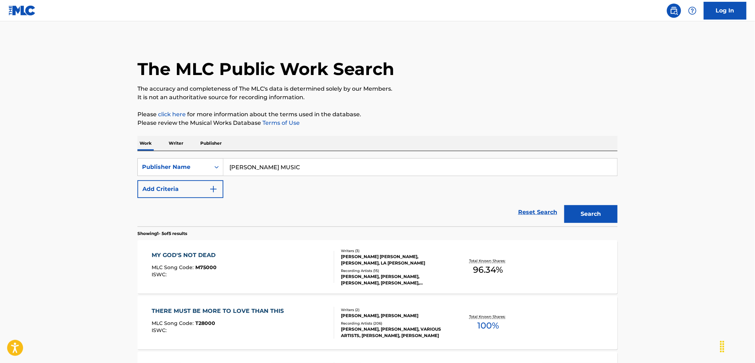
type input "[PERSON_NAME] MUSIC"
click at [599, 212] on button "Search" at bounding box center [590, 214] width 53 height 18
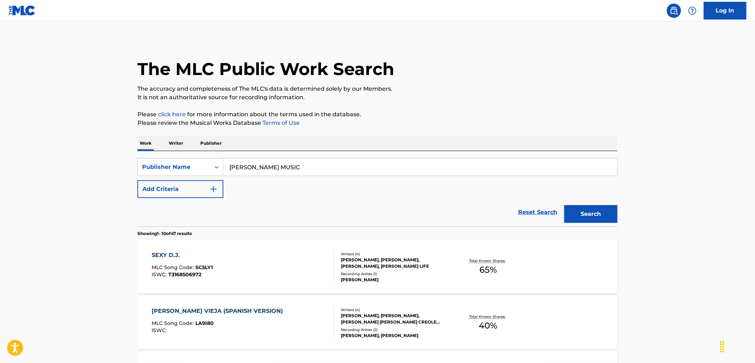
click at [207, 269] on span "SC5LY1" at bounding box center [204, 267] width 17 height 6
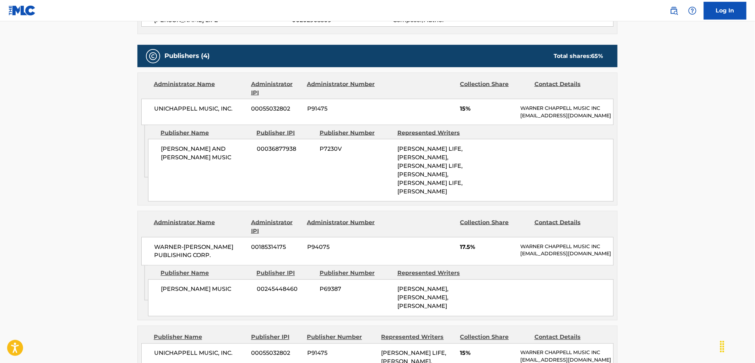
scroll to position [395, 0]
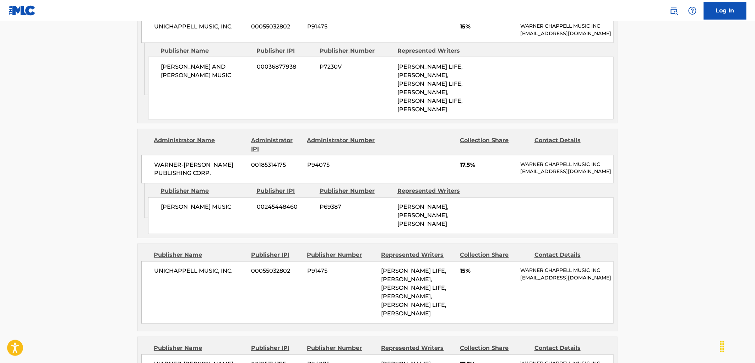
drag, startPoint x: 526, startPoint y: 176, endPoint x: 522, endPoint y: 170, distance: 7.4
click at [522, 170] on p "[EMAIL_ADDRESS][DOMAIN_NAME]" at bounding box center [567, 171] width 93 height 7
copy p "[EMAIL_ADDRESS][DOMAIN_NAME]"
drag, startPoint x: 211, startPoint y: 173, endPoint x: 153, endPoint y: 163, distance: 58.8
click at [153, 163] on div "WARNER-[PERSON_NAME] PUBLISHING CORP. 00185314175 P94075 17.5% [PERSON_NAME] MU…" at bounding box center [377, 169] width 472 height 28
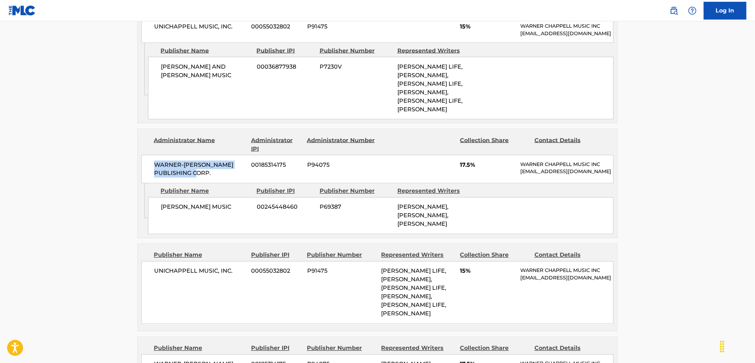
copy span "WARNER-[PERSON_NAME] PUBLISHING CORP."
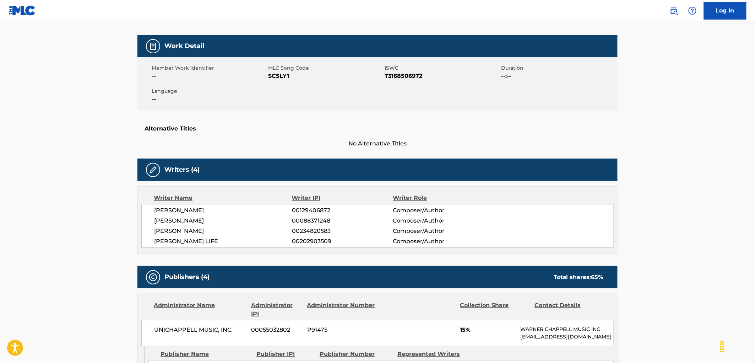
scroll to position [0, 0]
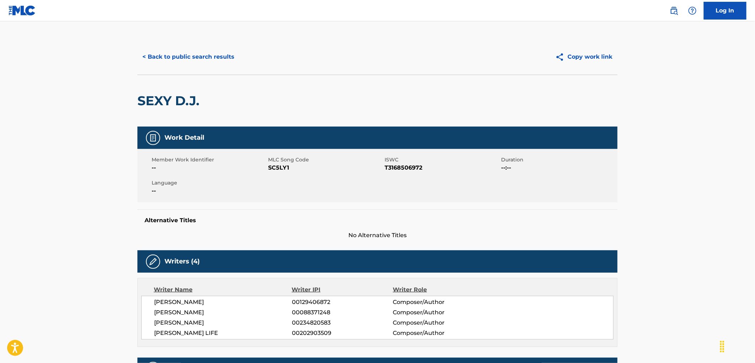
drag, startPoint x: 196, startPoint y: 59, endPoint x: 200, endPoint y: 59, distance: 3.9
click at [196, 59] on button "< Back to public search results" at bounding box center [188, 57] width 102 height 18
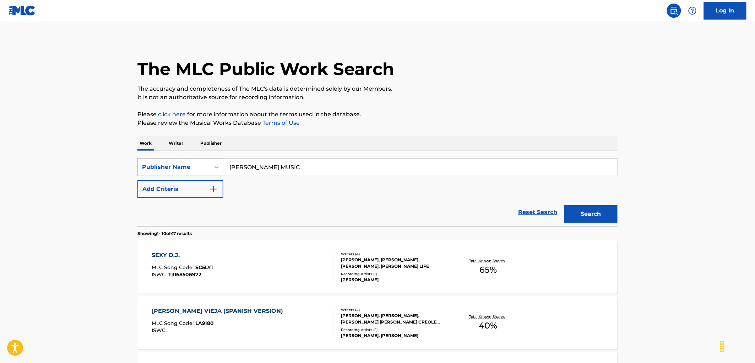
drag, startPoint x: 230, startPoint y: 164, endPoint x: 205, endPoint y: 165, distance: 24.9
click at [205, 165] on div "SearchWithCriteriae3c0d18f-eb71-4f3a-acfd-f3a748f180f8 Publisher Name [PERSON_N…" at bounding box center [377, 167] width 480 height 18
paste input "ROTERCAK"
type input "ROTERCAKE MUSIC"
click at [573, 211] on button "Search" at bounding box center [590, 214] width 53 height 18
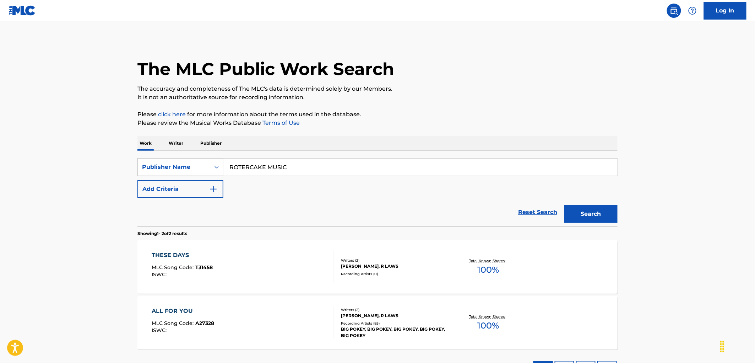
click at [209, 269] on span "T31458" at bounding box center [204, 267] width 17 height 6
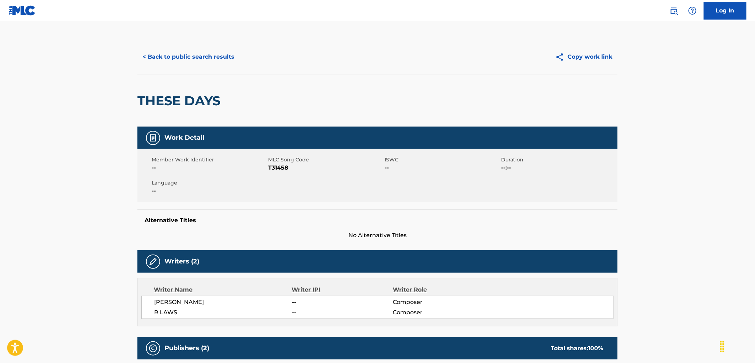
click at [204, 62] on button "< Back to public search results" at bounding box center [188, 57] width 102 height 18
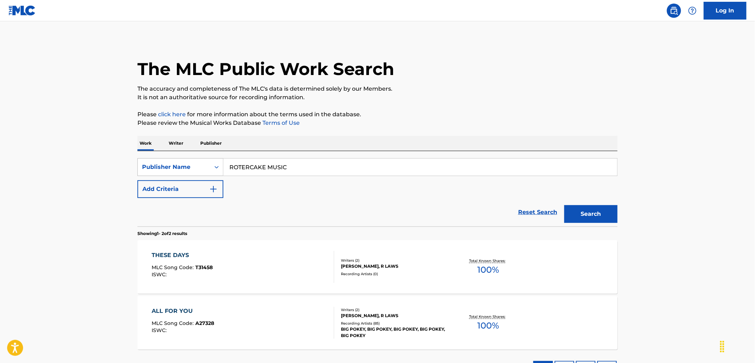
drag, startPoint x: 293, startPoint y: 165, endPoint x: 218, endPoint y: 162, distance: 75.0
click at [218, 162] on div "SearchWithCriteriae3c0d18f-eb71-4f3a-acfd-f3a748f180f8 Publisher Name ROTERCAKE…" at bounding box center [377, 167] width 480 height 18
paste input "PLINK"
type input "PLINK MUSIC"
click at [575, 212] on button "Search" at bounding box center [590, 214] width 53 height 18
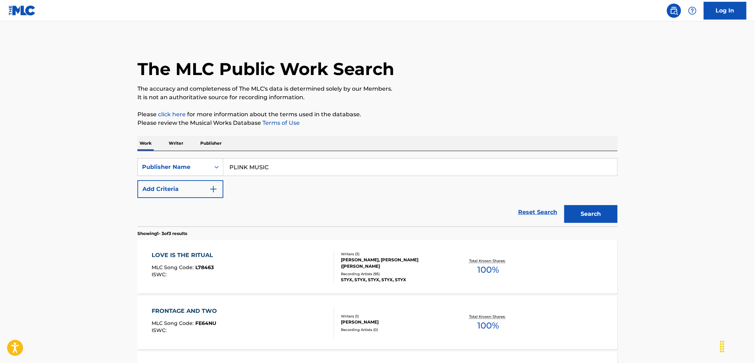
click at [210, 268] on span "L78463" at bounding box center [205, 267] width 18 height 6
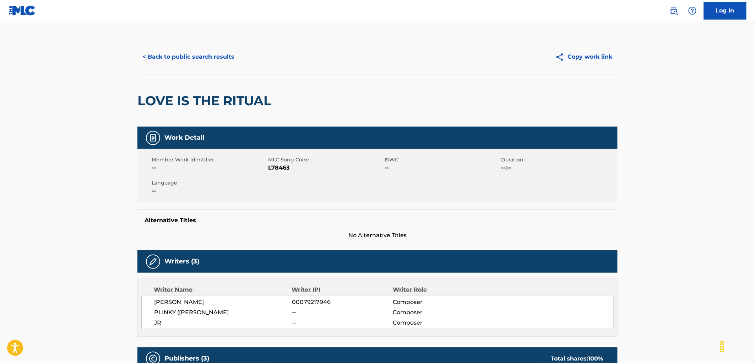
click at [179, 55] on button "< Back to public search results" at bounding box center [188, 57] width 102 height 18
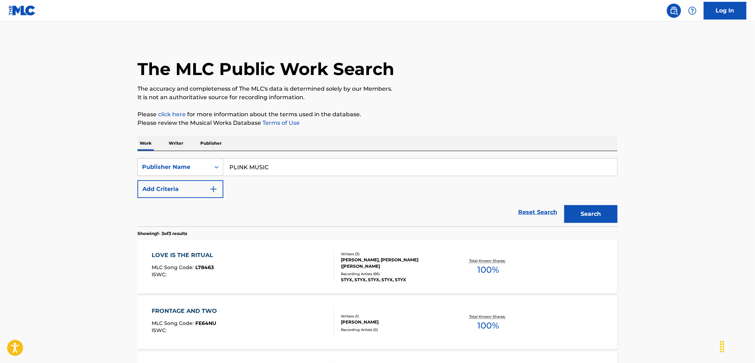
drag, startPoint x: 249, startPoint y: 170, endPoint x: 204, endPoint y: 168, distance: 45.5
click at [204, 168] on div "SearchWithCriteriae3c0d18f-eb71-4f3a-acfd-f3a748f180f8 Publisher Name PLINK MUS…" at bounding box center [377, 167] width 480 height 18
drag, startPoint x: 266, startPoint y: 166, endPoint x: 230, endPoint y: 166, distance: 36.2
click at [230, 166] on input "PLINK MUSIC" at bounding box center [420, 166] width 394 height 17
paste input "ROHABA"
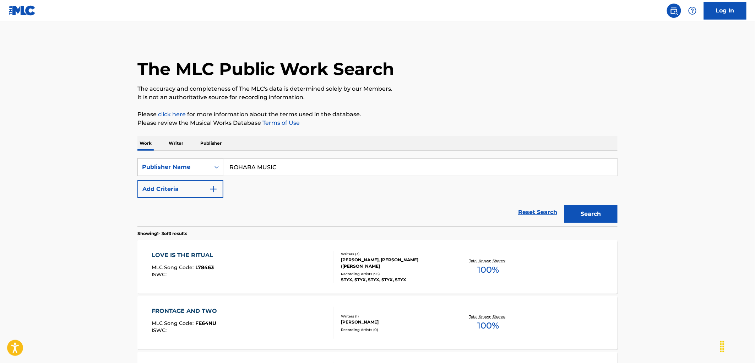
type input "ROHABA MUSIC"
click at [576, 212] on button "Search" at bounding box center [590, 214] width 53 height 18
click at [208, 274] on div "ISWC :" at bounding box center [183, 274] width 62 height 5
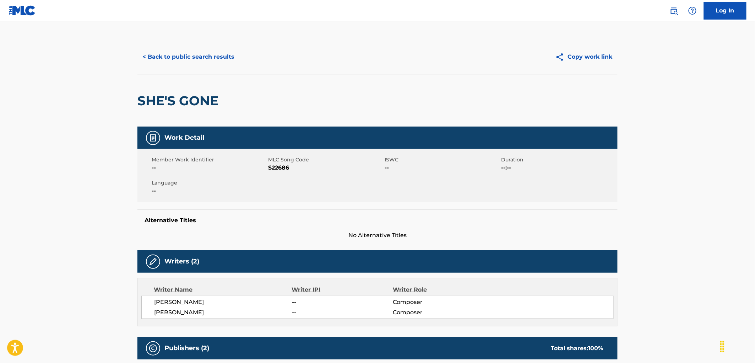
click at [206, 58] on button "< Back to public search results" at bounding box center [188, 57] width 102 height 18
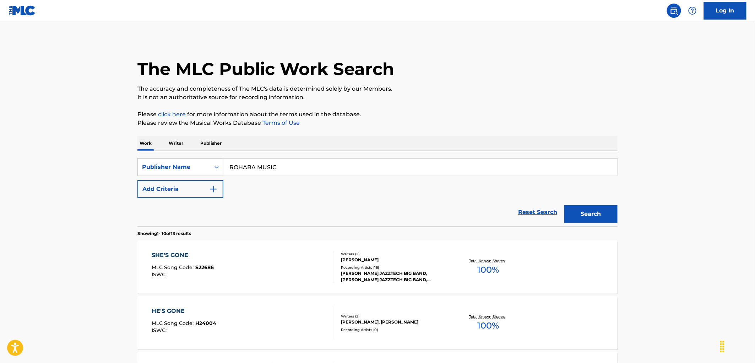
click at [207, 264] on span "S22686" at bounding box center [205, 267] width 18 height 6
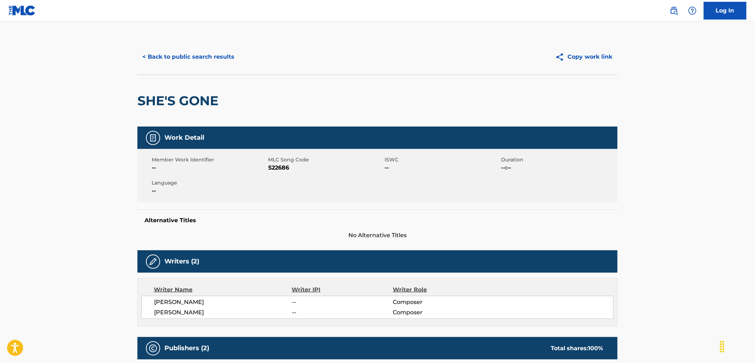
click at [164, 56] on button "< Back to public search results" at bounding box center [188, 57] width 102 height 18
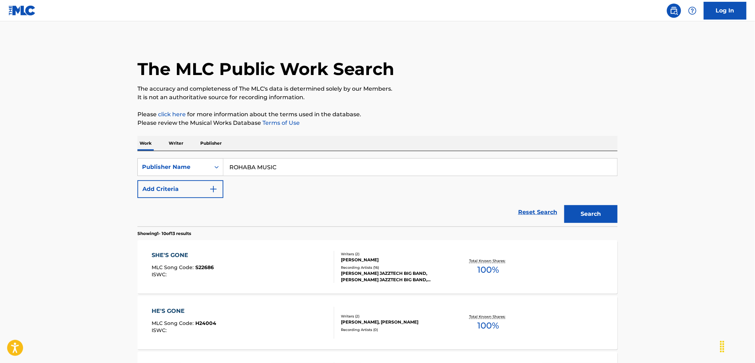
drag, startPoint x: 192, startPoint y: 178, endPoint x: 198, endPoint y: 176, distance: 6.5
click at [187, 178] on div "SearchWithCriteriae3c0d18f-eb71-4f3a-acfd-f3a748f180f8 Publisher Name ROHABA MU…" at bounding box center [377, 178] width 480 height 40
paste input "LEVOSIA ENTERTAINMENT LL"
drag, startPoint x: 307, startPoint y: 166, endPoint x: 342, endPoint y: 169, distance: 36.0
click at [342, 169] on input "LEVOSIA ENTERTAINMENT LLC" at bounding box center [420, 166] width 394 height 17
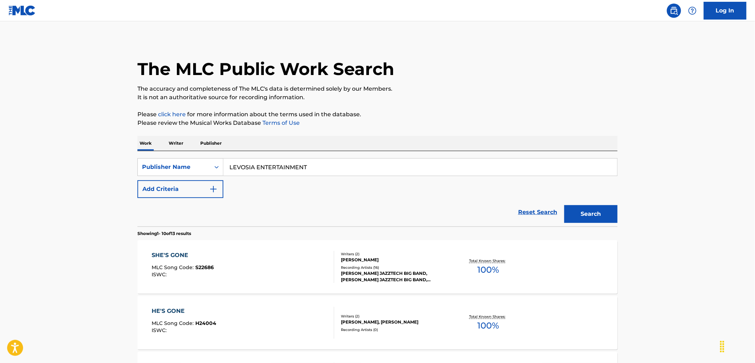
click at [564, 205] on button "Search" at bounding box center [590, 214] width 53 height 18
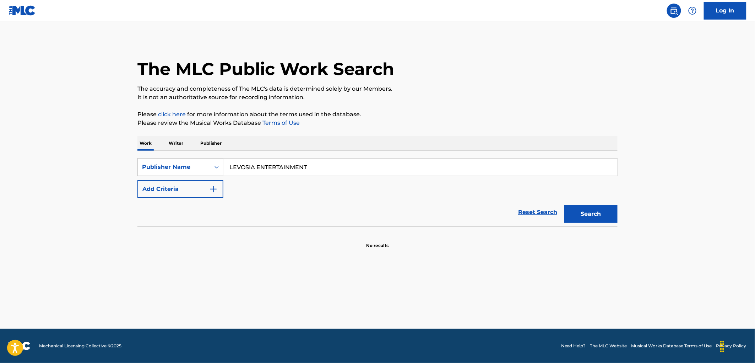
click at [588, 212] on button "Search" at bounding box center [590, 214] width 53 height 18
drag, startPoint x: 308, startPoint y: 168, endPoint x: 183, endPoint y: 168, distance: 125.0
click at [183, 168] on div "SearchWithCriteriae3c0d18f-eb71-4f3a-acfd-f3a748f180f8 Publisher Name LEVOSIA E…" at bounding box center [377, 167] width 480 height 18
paste input "SEVER MUSIC"
type input "SEVER MUSIC"
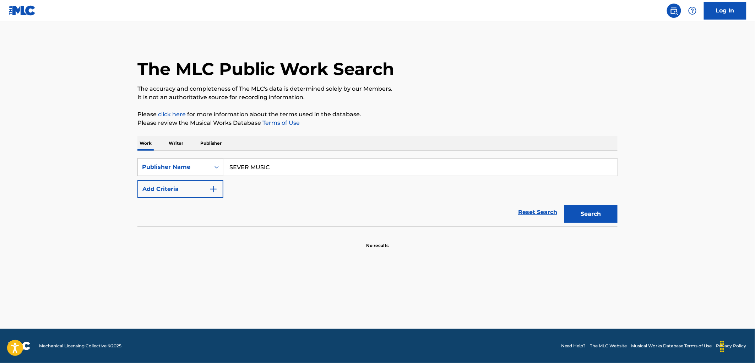
click at [581, 211] on button "Search" at bounding box center [590, 214] width 53 height 18
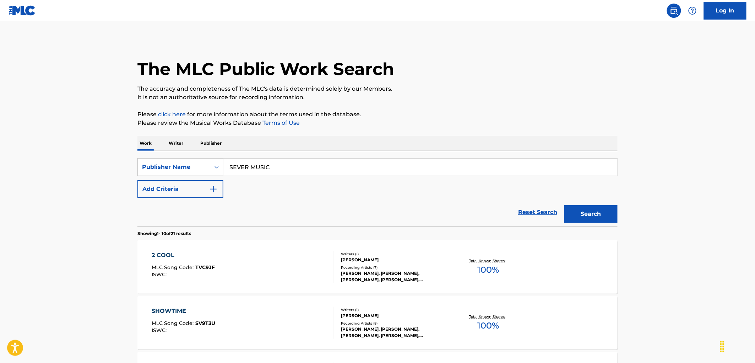
click at [205, 265] on div "2 COOL MLC Song Code : TVC9JF ISWC :" at bounding box center [183, 267] width 63 height 32
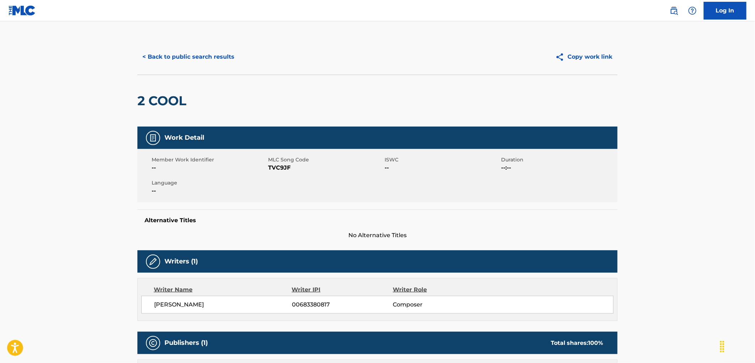
click at [173, 54] on button "< Back to public search results" at bounding box center [188, 57] width 102 height 18
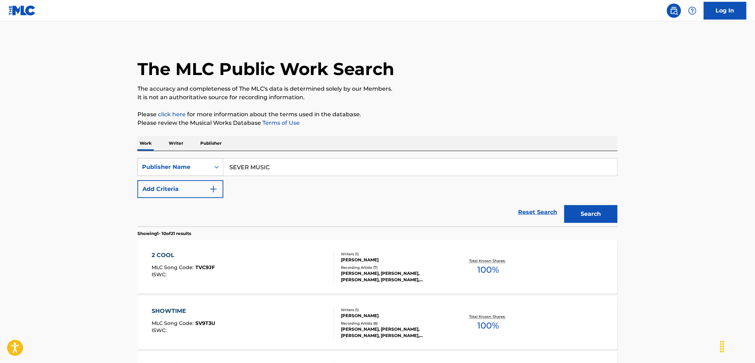
drag, startPoint x: 267, startPoint y: 162, endPoint x: 186, endPoint y: 169, distance: 81.0
click at [186, 169] on div "SearchWithCriteriae3c0d18f-eb71-4f3a-acfd-f3a748f180f8 Publisher Name SEVER MUS…" at bounding box center [377, 167] width 480 height 18
paste input "ROSK"
type input "ROSKER MUSIC"
click at [609, 214] on button "Search" at bounding box center [590, 214] width 53 height 18
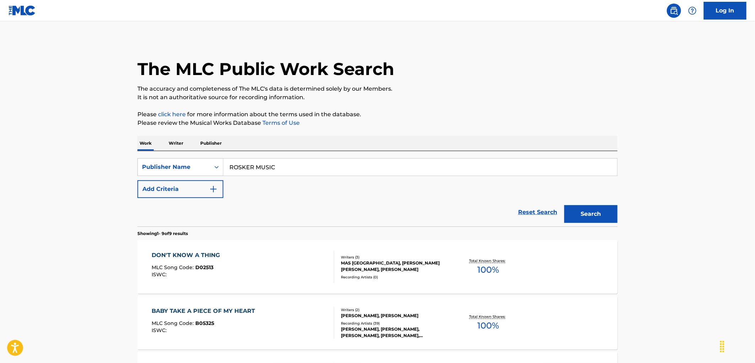
click at [206, 266] on span "D02513" at bounding box center [205, 267] width 18 height 6
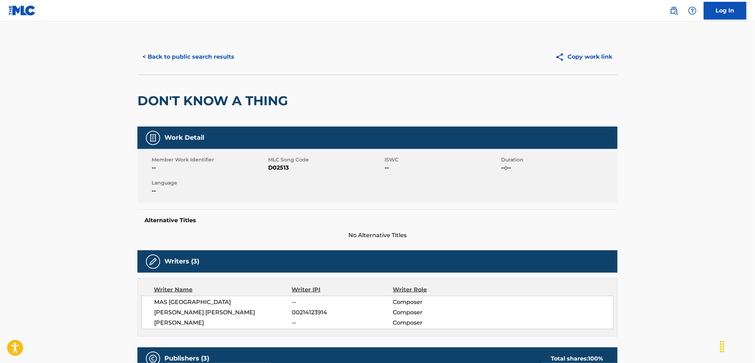
click at [190, 54] on button "< Back to public search results" at bounding box center [188, 57] width 102 height 18
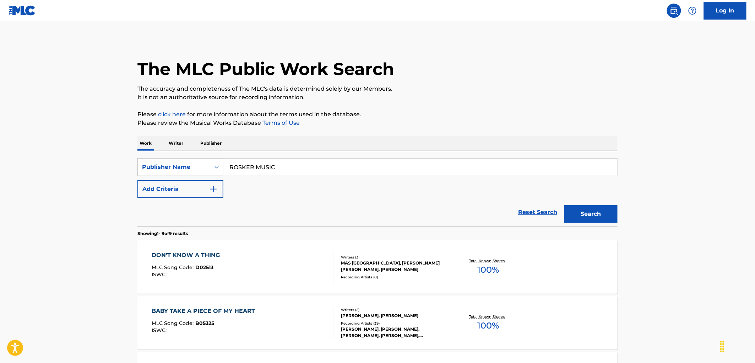
drag, startPoint x: 293, startPoint y: 169, endPoint x: 224, endPoint y: 165, distance: 69.0
click at [224, 165] on input "ROSKER MUSIC" at bounding box center [420, 166] width 394 height 17
paste input "SONGS OF SPRINGFISH"
type input "SONGS OF SPRINGFISH"
click at [606, 212] on button "Search" at bounding box center [590, 214] width 53 height 18
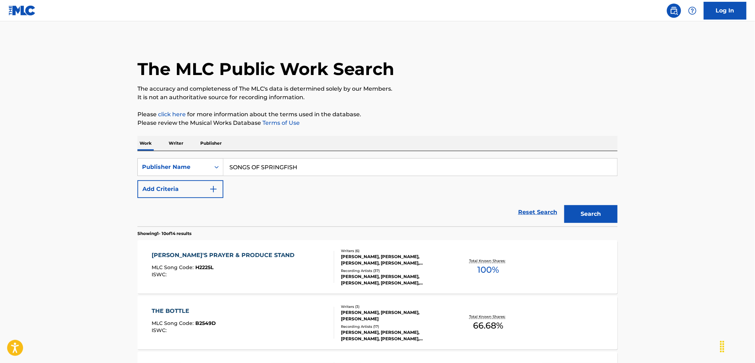
click at [199, 262] on div "[PERSON_NAME]'S PRAYER & PRODUCE STAND MLC Song Code : H2225L ISWC :" at bounding box center [225, 267] width 146 height 32
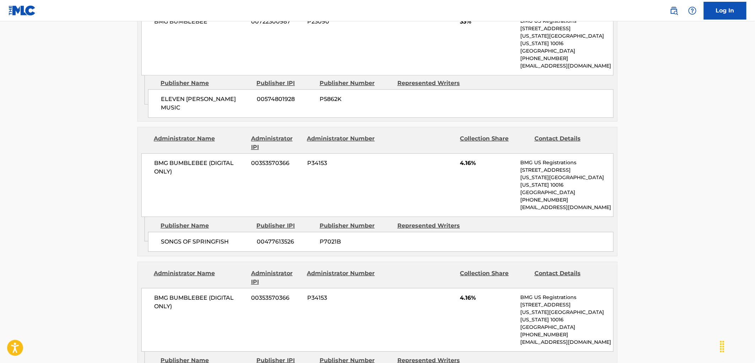
scroll to position [789, 0]
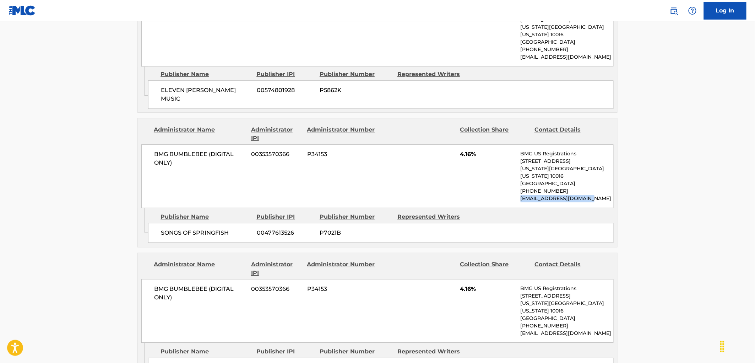
drag, startPoint x: 590, startPoint y: 179, endPoint x: 519, endPoint y: 181, distance: 71.1
click at [517, 180] on div "BMG BUMBLEBEE (DIGITAL ONLY) 00353570366 P34153 4.16% BMG US Registrations [STR…" at bounding box center [377, 176] width 472 height 64
copy p "[EMAIL_ADDRESS][DOMAIN_NAME]"
drag, startPoint x: 551, startPoint y: 162, endPoint x: 523, endPoint y: 140, distance: 35.4
click at [523, 150] on div "BMG US Registrations [STREET_ADDRESS][US_STATE][US_STATE] [PHONE_NUMBER] [EMAIL…" at bounding box center [567, 176] width 93 height 52
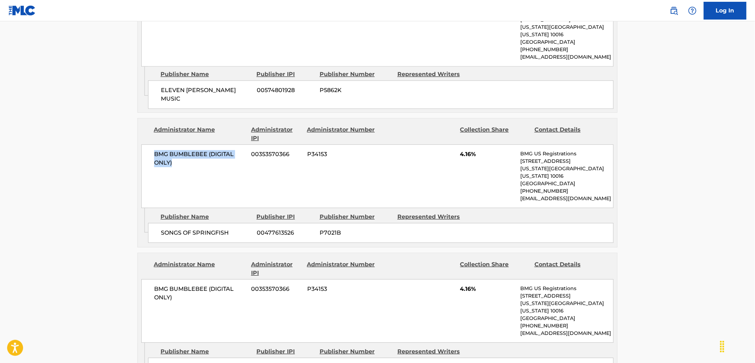
drag, startPoint x: 186, startPoint y: 150, endPoint x: 155, endPoint y: 142, distance: 31.8
click at [155, 150] on span "BMG BUMBLEBEE (DIGITAL ONLY)" at bounding box center [200, 158] width 92 height 17
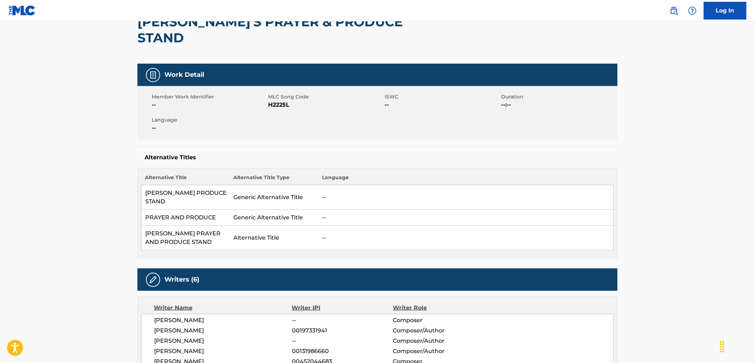
scroll to position [0, 0]
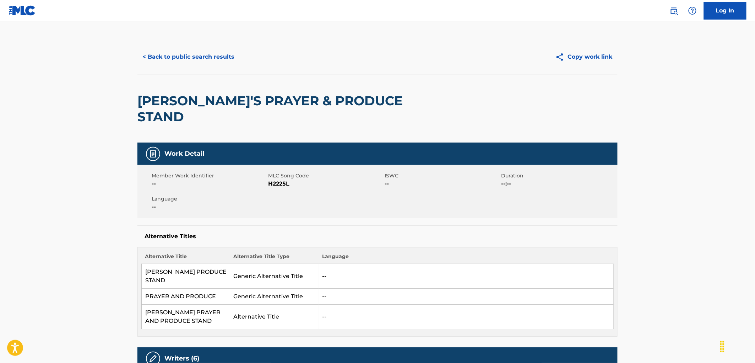
click at [184, 64] on button "< Back to public search results" at bounding box center [188, 57] width 102 height 18
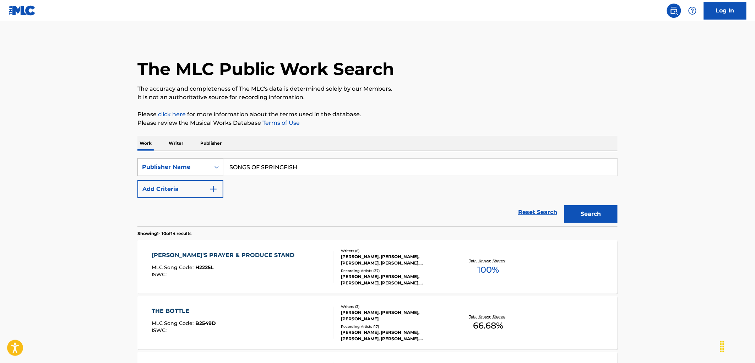
drag, startPoint x: 288, startPoint y: 167, endPoint x: 194, endPoint y: 168, distance: 94.8
click at [194, 168] on div "SearchWithCriteriae3c0d18f-eb71-4f3a-acfd-f3a748f180f8 Publisher Name SONGS OF …" at bounding box center [377, 167] width 480 height 18
paste input "GOODGUY GLOBAL PUBLISHING"
type input "GOODGUY GLOBAL PUBLISHING"
click at [591, 217] on button "Search" at bounding box center [590, 214] width 53 height 18
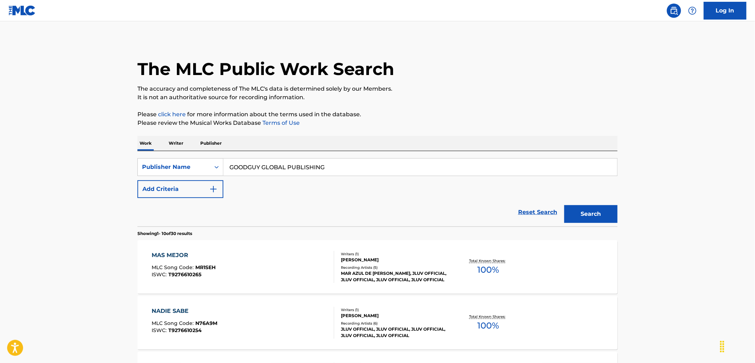
click at [204, 265] on span "MR1SEH" at bounding box center [206, 267] width 20 height 6
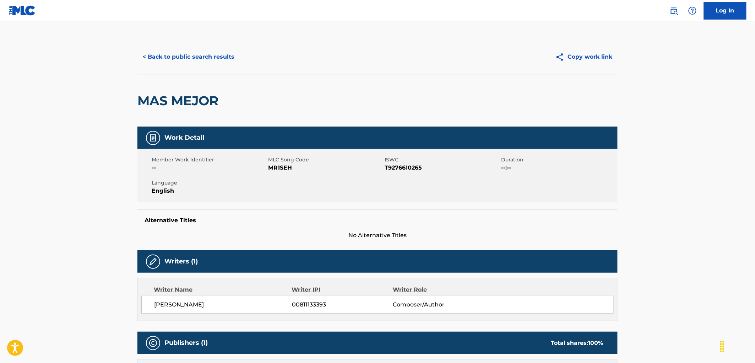
click at [186, 51] on button "< Back to public search results" at bounding box center [188, 57] width 102 height 18
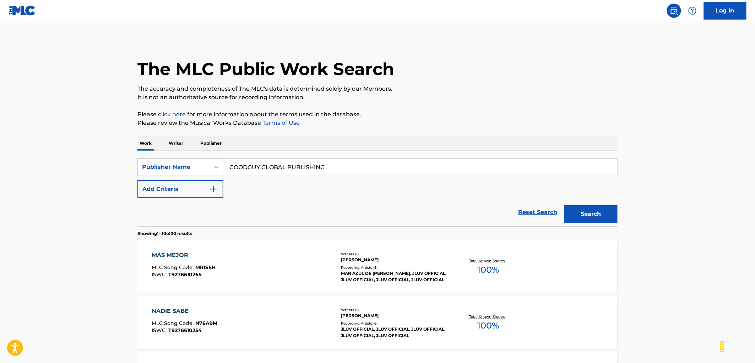
drag, startPoint x: 339, startPoint y: 169, endPoint x: 232, endPoint y: 169, distance: 107.6
click at [170, 170] on div "SearchWithCriteriae3c0d18f-eb71-4f3a-acfd-f3a748f180f8 Publisher Name GOODGUY G…" at bounding box center [377, 167] width 480 height 18
paste input "[PERSON_NAME] MUSIC"
type input "[PERSON_NAME] MUSIC"
click at [585, 207] on button "Search" at bounding box center [590, 214] width 53 height 18
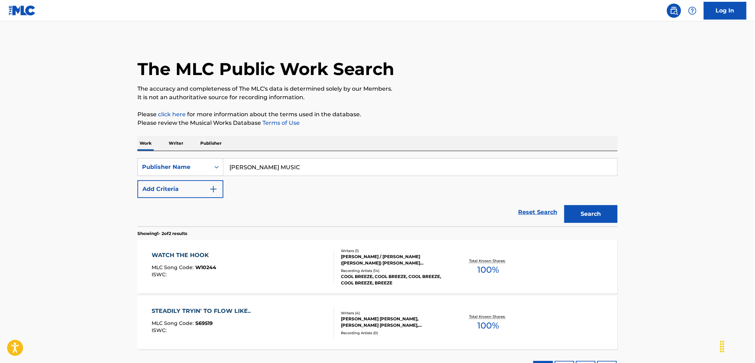
click at [210, 268] on span "W10244" at bounding box center [206, 267] width 21 height 6
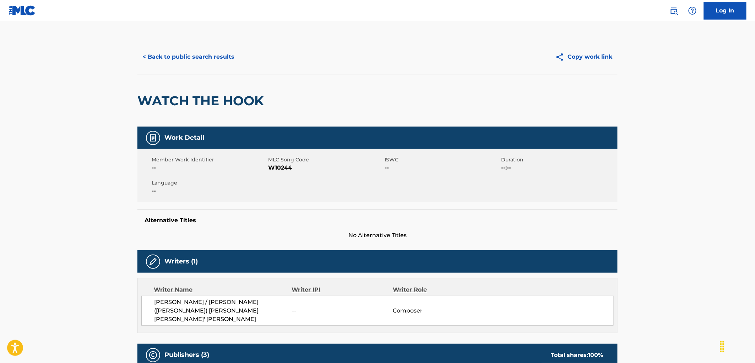
click at [171, 54] on button "< Back to public search results" at bounding box center [188, 57] width 102 height 18
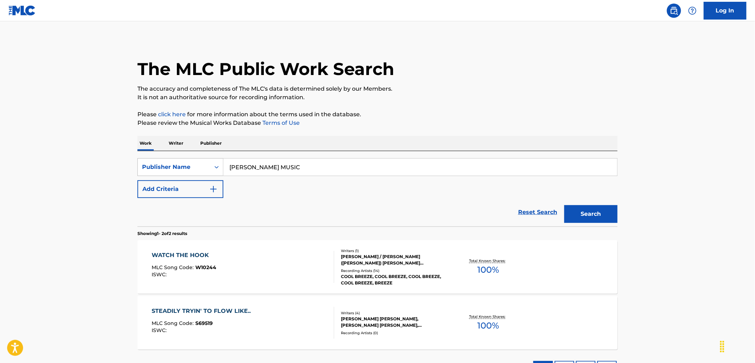
drag, startPoint x: 309, startPoint y: 169, endPoint x: 203, endPoint y: 168, distance: 106.2
click at [203, 168] on div "SearchWithCriteriae3c0d18f-eb71-4f3a-acfd-f3a748f180f8 Publisher Name [PERSON_N…" at bounding box center [377, 167] width 480 height 18
paste input "[PERSON_NAME] MUSIC IN"
drag, startPoint x: 298, startPoint y: 166, endPoint x: 375, endPoint y: 175, distance: 77.5
click at [364, 169] on input "[PERSON_NAME] MUSIC INC" at bounding box center [420, 166] width 394 height 17
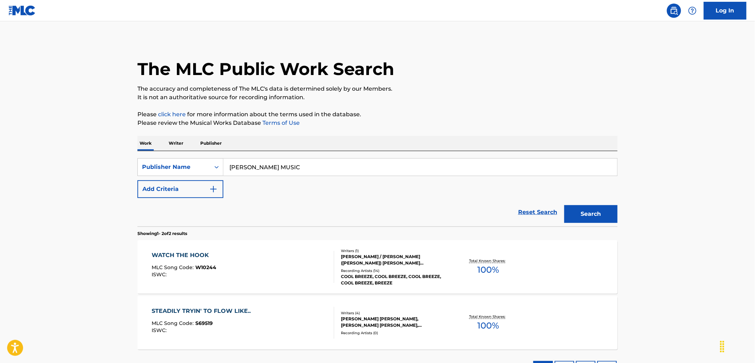
type input "[PERSON_NAME] MUSIC"
click at [564, 205] on button "Search" at bounding box center [590, 214] width 53 height 18
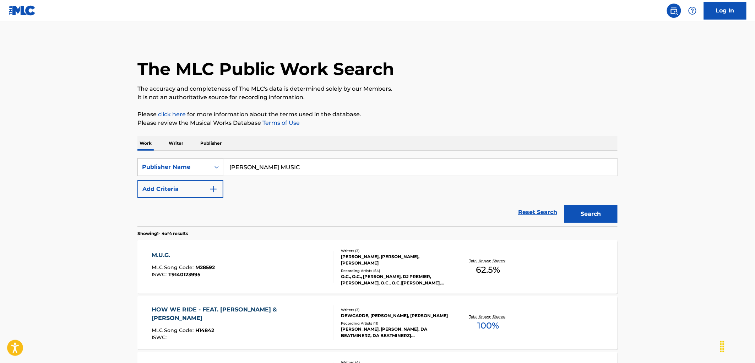
click at [193, 263] on div "M.U.G. MLC Song Code : M28592 ISWC : T9140123995" at bounding box center [183, 267] width 63 height 32
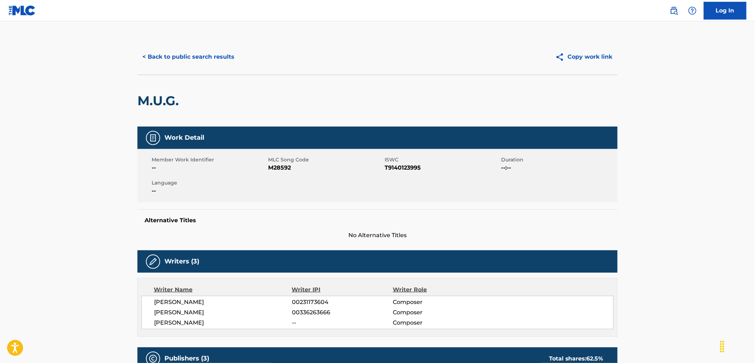
click at [211, 59] on button "< Back to public search results" at bounding box center [188, 57] width 102 height 18
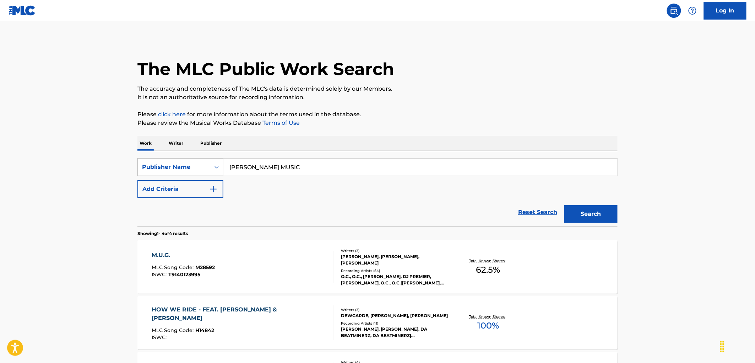
drag, startPoint x: 297, startPoint y: 169, endPoint x: 165, endPoint y: 172, distance: 131.8
click at [162, 172] on div "SearchWithCriteriae3c0d18f-eb71-4f3a-acfd-f3a748f180f8 Publisher Name [PERSON_N…" at bounding box center [377, 167] width 480 height 18
paste input "BRAVO MUSIC THREE"
type input "BRAVO MUSIC THREE"
click at [598, 218] on button "Search" at bounding box center [590, 214] width 53 height 18
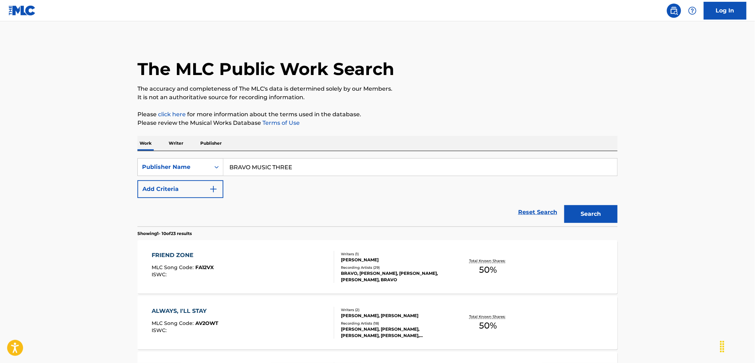
click at [208, 267] on span "FA12VX" at bounding box center [205, 267] width 18 height 6
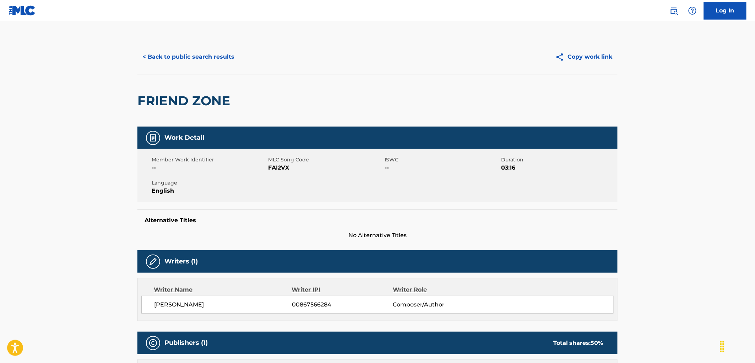
click at [214, 65] on button "< Back to public search results" at bounding box center [188, 57] width 102 height 18
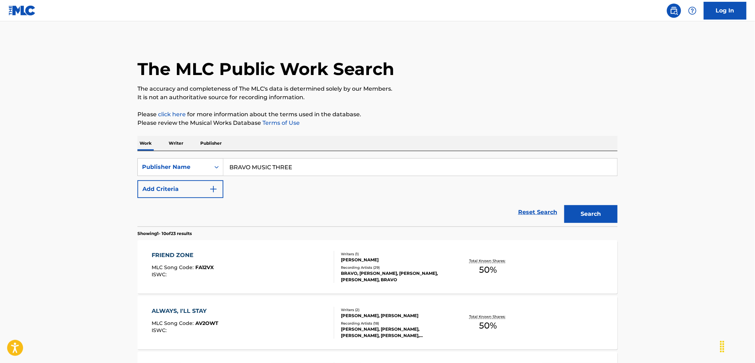
drag, startPoint x: 291, startPoint y: 165, endPoint x: 183, endPoint y: 179, distance: 108.2
click at [185, 178] on div "SearchWithCriteriae3c0d18f-eb71-4f3a-acfd-f3a748f180f8 Publisher Name BRAVO MUS…" at bounding box center [377, 178] width 480 height 40
paste input "FOURTEENTH HOUR MUSIC"
type input "FOURTEENTH HOUR MUSIC"
click at [598, 218] on button "Search" at bounding box center [590, 214] width 53 height 18
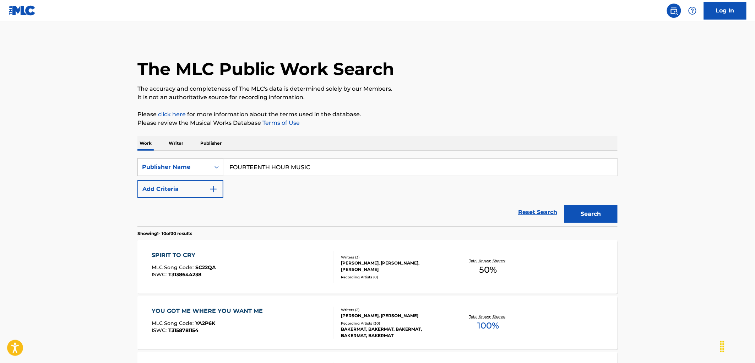
click at [212, 265] on span "SC22QA" at bounding box center [206, 267] width 21 height 6
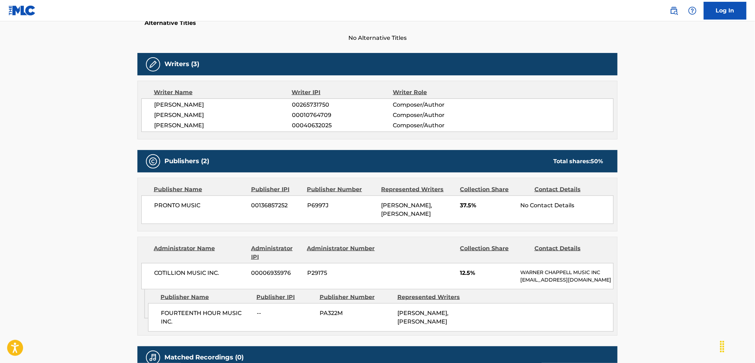
scroll to position [278, 0]
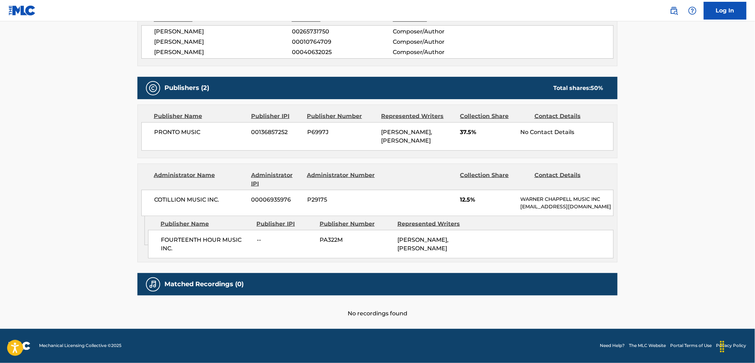
drag, startPoint x: 521, startPoint y: 205, endPoint x: 519, endPoint y: 198, distance: 7.0
click at [519, 198] on div "COTILLION MUSIC INC. 00006935976 P29175 12.5% [PERSON_NAME] MUSIC INC [EMAIL_AD…" at bounding box center [377, 203] width 472 height 26
drag, startPoint x: 235, startPoint y: 189, endPoint x: 156, endPoint y: 188, distance: 79.2
click at [156, 195] on span "COTILLION MUSIC INC." at bounding box center [200, 199] width 92 height 9
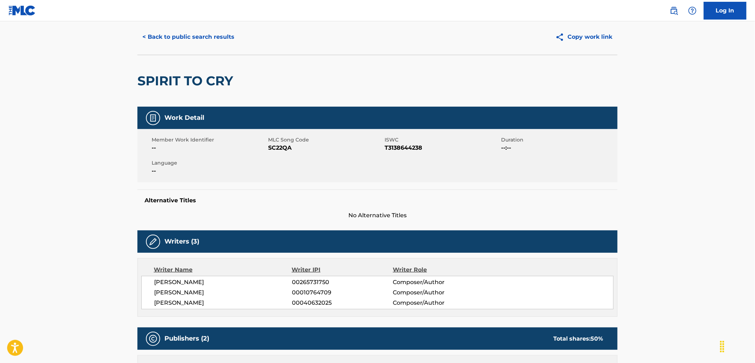
scroll to position [0, 0]
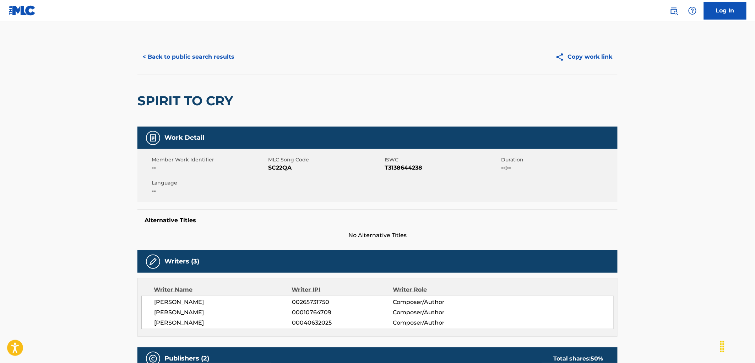
click at [193, 56] on button "< Back to public search results" at bounding box center [188, 57] width 102 height 18
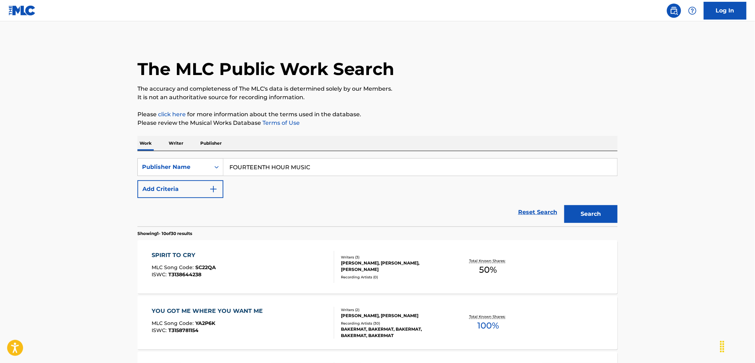
drag, startPoint x: 310, startPoint y: 159, endPoint x: 312, endPoint y: 162, distance: 3.7
click at [310, 160] on input "FOURTEENTH HOUR MUSIC" at bounding box center [420, 166] width 394 height 17
drag, startPoint x: 215, startPoint y: 165, endPoint x: 196, endPoint y: 166, distance: 18.9
click at [196, 166] on div "SearchWithCriteriae3c0d18f-eb71-4f3a-acfd-f3a748f180f8 Publisher Name FOURTEENT…" at bounding box center [377, 167] width 480 height 18
paste input "BRAVO MUSIC THREE"
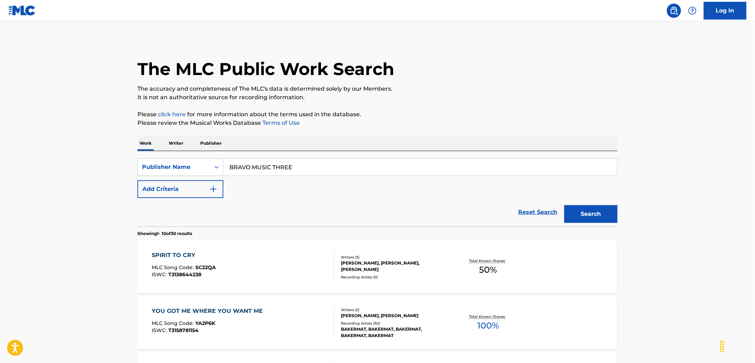
type input "BRAVO MUSIC THREE"
click at [598, 214] on button "Search" at bounding box center [590, 214] width 53 height 18
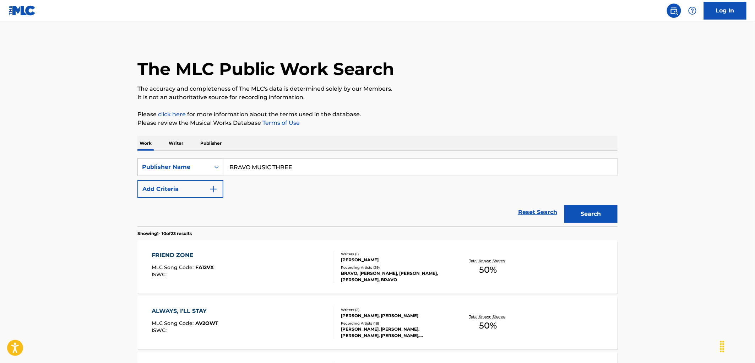
click at [196, 269] on span "FA12VX" at bounding box center [205, 267] width 18 height 6
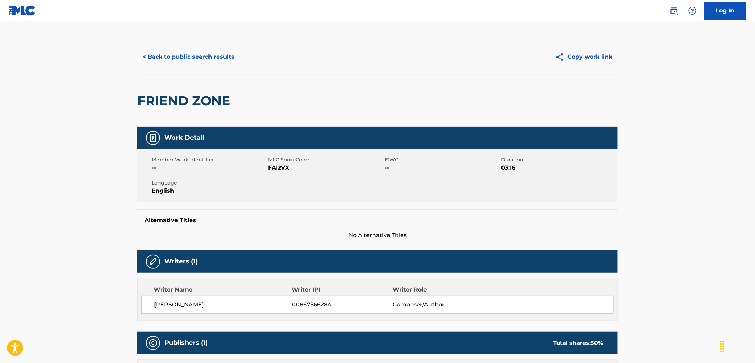
click at [202, 53] on button "< Back to public search results" at bounding box center [188, 57] width 102 height 18
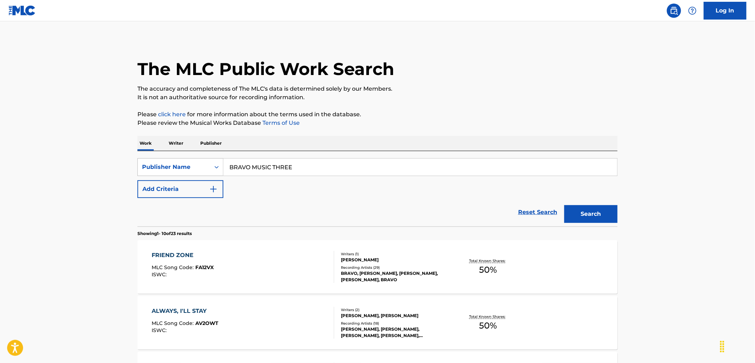
drag, startPoint x: 297, startPoint y: 165, endPoint x: 208, endPoint y: 169, distance: 88.9
click at [208, 169] on div "SearchWithCriteriae3c0d18f-eb71-4f3a-acfd-f3a748f180f8 Publisher Name BRAVO MUS…" at bounding box center [377, 167] width 480 height 18
paste input "[PERSON_NAME]"
type input "[PERSON_NAME]"
click at [587, 208] on button "Search" at bounding box center [590, 214] width 53 height 18
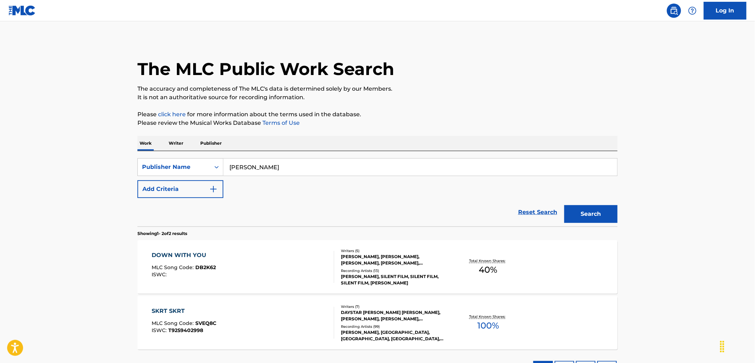
click at [210, 266] on span "DB2K62" at bounding box center [206, 267] width 21 height 6
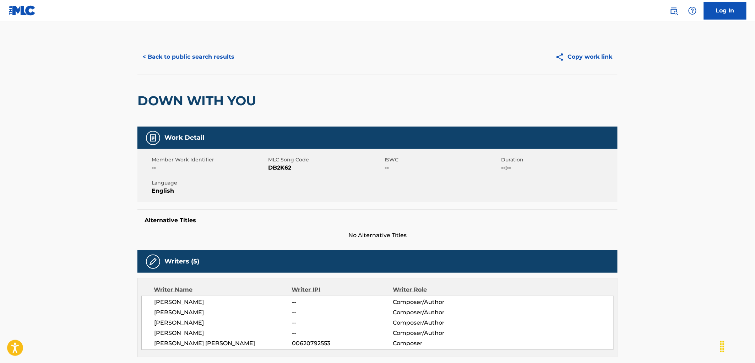
click at [219, 58] on button "< Back to public search results" at bounding box center [188, 57] width 102 height 18
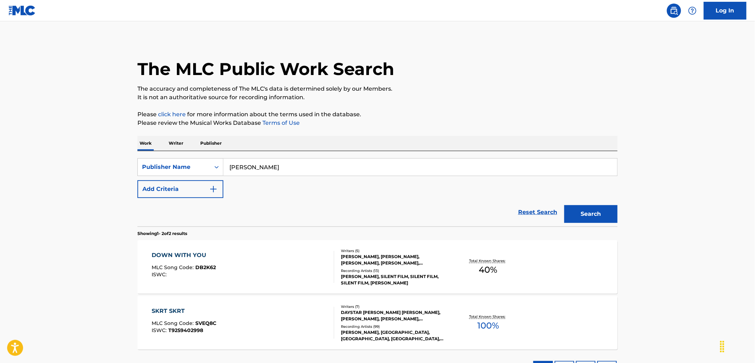
drag, startPoint x: 272, startPoint y: 173, endPoint x: 237, endPoint y: 173, distance: 35.2
click at [237, 173] on input "[PERSON_NAME]" at bounding box center [420, 166] width 394 height 17
drag, startPoint x: 231, startPoint y: 166, endPoint x: 318, endPoint y: 169, distance: 86.7
click at [318, 169] on input "[PERSON_NAME]" at bounding box center [420, 166] width 394 height 17
paste input "[PERSON_NAME]"
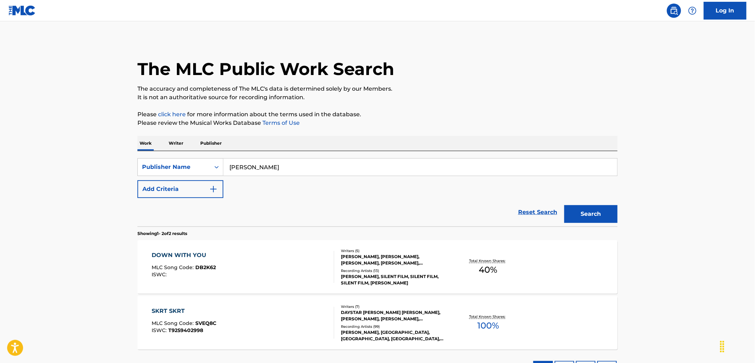
type input "[PERSON_NAME]"
drag, startPoint x: 586, startPoint y: 214, endPoint x: 580, endPoint y: 216, distance: 6.4
click at [586, 214] on button "Search" at bounding box center [590, 214] width 53 height 18
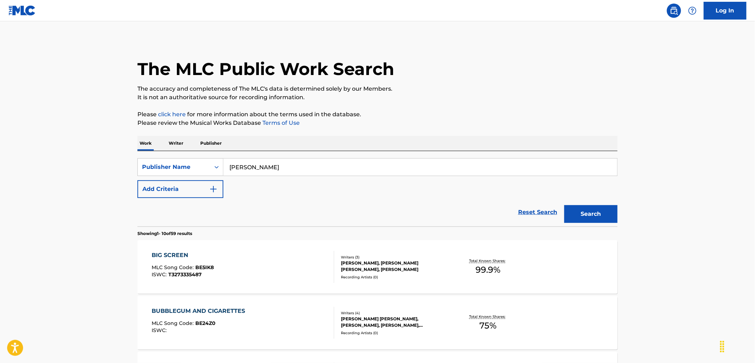
click at [212, 266] on span "BE5IK8" at bounding box center [205, 267] width 18 height 6
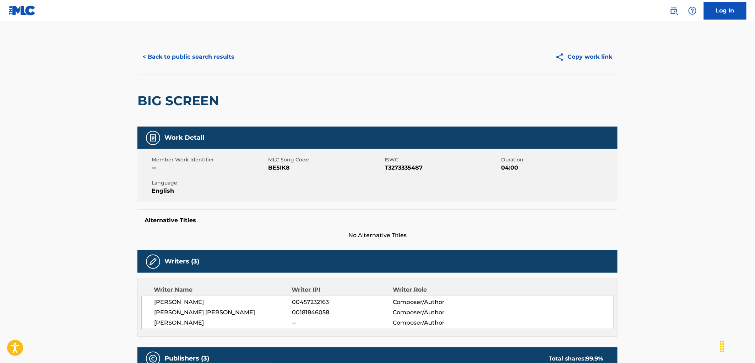
click at [157, 60] on button "< Back to public search results" at bounding box center [188, 57] width 102 height 18
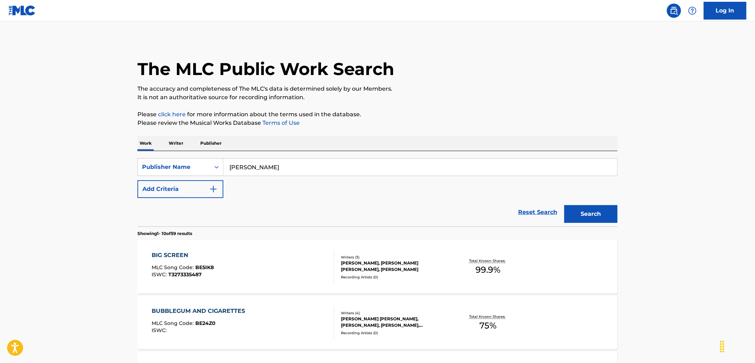
drag, startPoint x: 280, startPoint y: 172, endPoint x: 200, endPoint y: 180, distance: 80.7
click at [197, 177] on div "SearchWithCriteriae3c0d18f-eb71-4f3a-acfd-f3a748f180f8 Publisher Name [PERSON_N…" at bounding box center [377, 178] width 480 height 40
paste input "[PERSON_NAME]"
type input "[PERSON_NAME]"
click at [595, 213] on button "Search" at bounding box center [590, 214] width 53 height 18
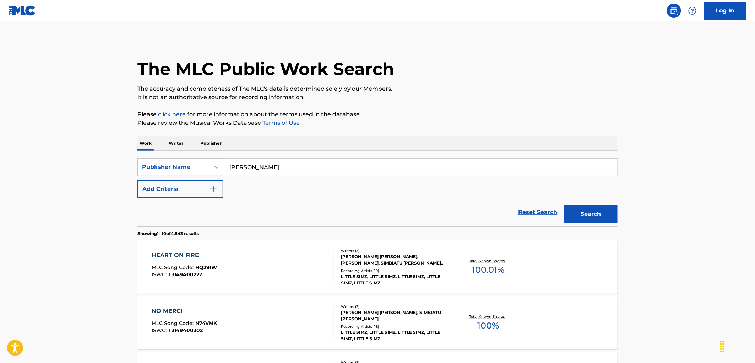
click at [214, 267] on span "HQ29IW" at bounding box center [207, 267] width 22 height 6
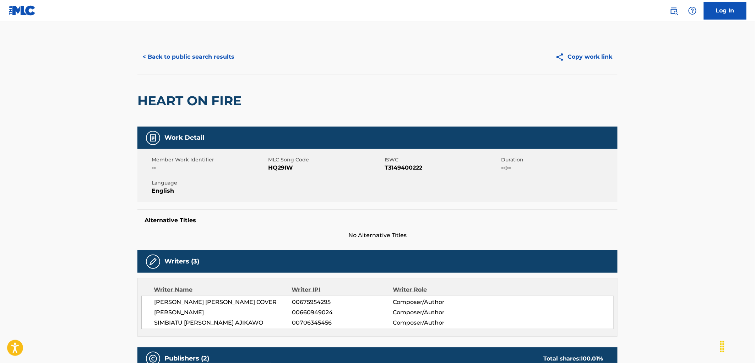
click at [216, 59] on button "< Back to public search results" at bounding box center [188, 57] width 102 height 18
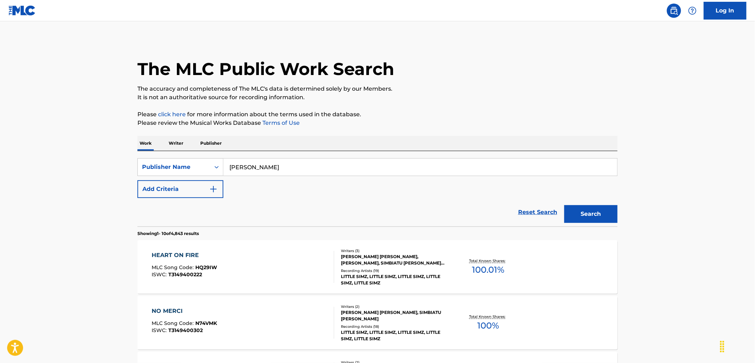
drag, startPoint x: 246, startPoint y: 168, endPoint x: 230, endPoint y: 169, distance: 16.8
click at [230, 169] on input "[PERSON_NAME]" at bounding box center [420, 166] width 394 height 17
paste input "[PERSON_NAME]"
click at [603, 214] on button "Search" at bounding box center [590, 214] width 53 height 18
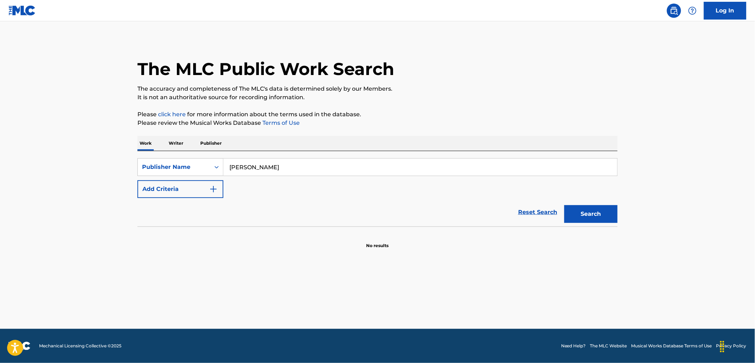
drag, startPoint x: 283, startPoint y: 168, endPoint x: 354, endPoint y: 167, distance: 71.4
click at [354, 167] on input "[PERSON_NAME]" at bounding box center [420, 166] width 394 height 17
drag, startPoint x: 327, startPoint y: 165, endPoint x: 208, endPoint y: 182, distance: 120.2
click at [206, 182] on div "SearchWithCriteriae3c0d18f-eb71-4f3a-acfd-f3a748f180f8 Publisher Name [PERSON_N…" at bounding box center [377, 178] width 480 height 40
paste input "[PERSON_NAME]"
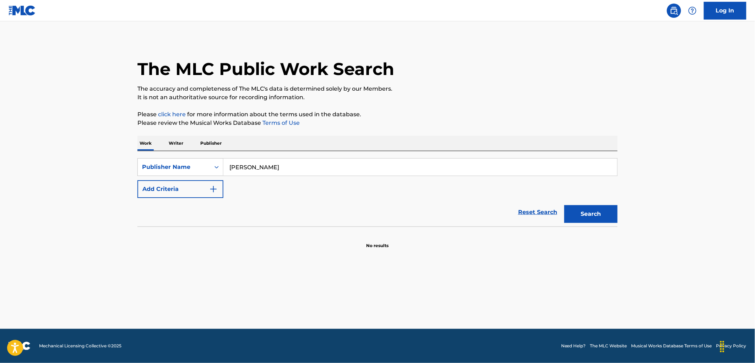
type input "[PERSON_NAME]"
click at [573, 210] on button "Search" at bounding box center [590, 214] width 53 height 18
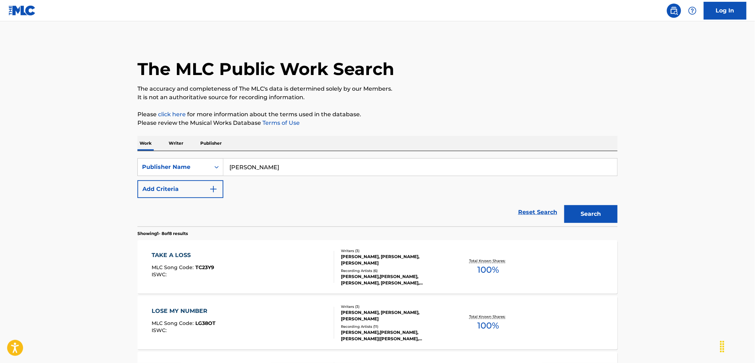
click at [205, 268] on span "TC23Y9" at bounding box center [205, 267] width 19 height 6
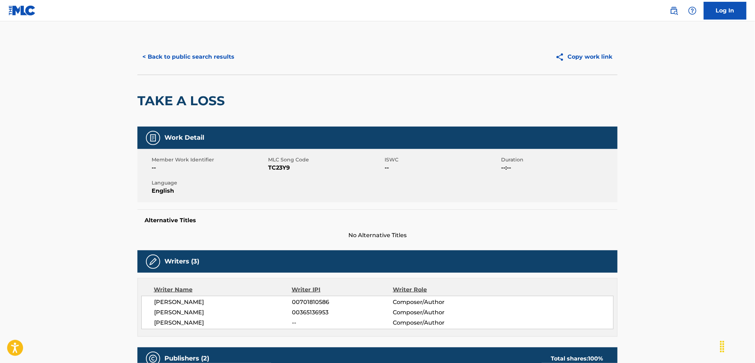
click at [205, 59] on button "< Back to public search results" at bounding box center [188, 57] width 102 height 18
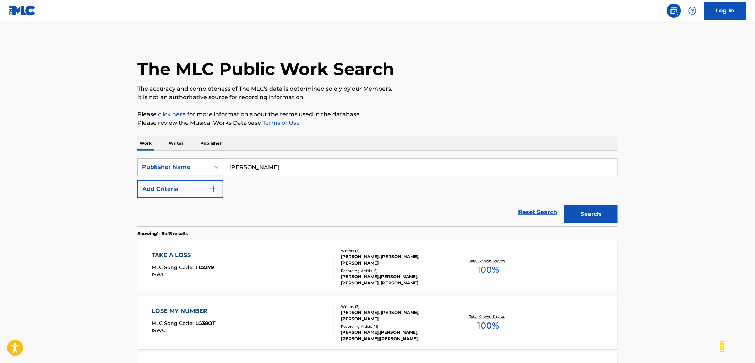
drag, startPoint x: 298, startPoint y: 167, endPoint x: 206, endPoint y: 169, distance: 91.3
click at [206, 169] on div "SearchWithCriteriae3c0d18f-eb71-4f3a-acfd-f3a748f180f8 Publisher Name [PERSON_N…" at bounding box center [377, 167] width 480 height 18
paste input "[PERSON_NAME]"
click at [578, 219] on button "Search" at bounding box center [590, 214] width 53 height 18
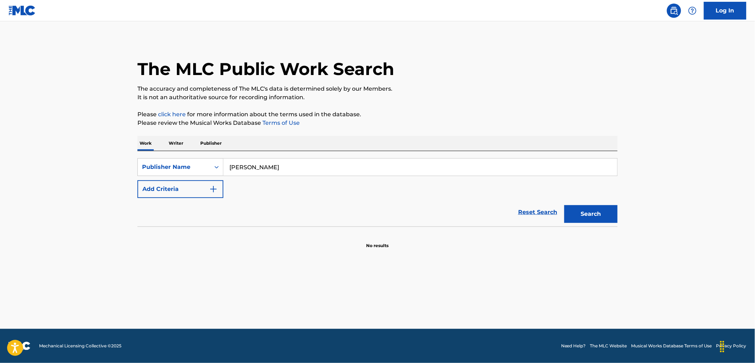
click at [595, 221] on button "Search" at bounding box center [590, 214] width 53 height 18
drag, startPoint x: 282, startPoint y: 162, endPoint x: 204, endPoint y: 165, distance: 77.5
click at [204, 165] on div "SearchWithCriteriae3c0d18f-eb71-4f3a-acfd-f3a748f180f8 Publisher Name [PERSON_N…" at bounding box center [377, 167] width 480 height 18
paste input "[PERSON_NAME]"
type input "[PERSON_NAME]"
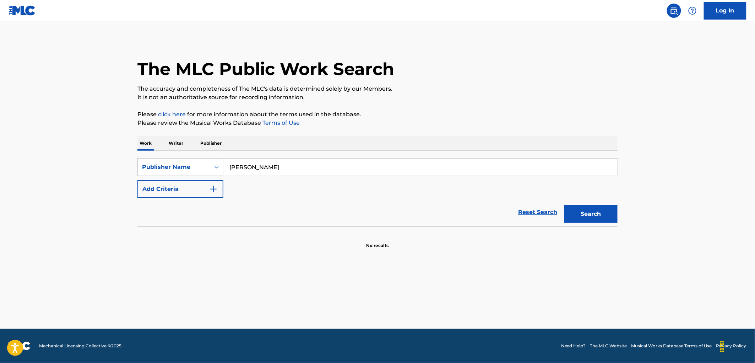
click at [578, 216] on button "Search" at bounding box center [590, 214] width 53 height 18
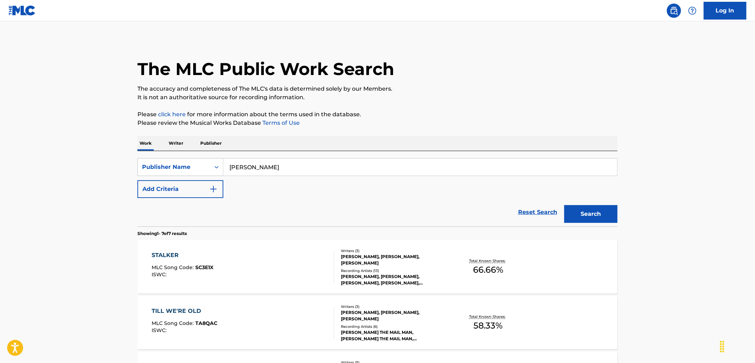
click at [205, 268] on span "SC3E1X" at bounding box center [205, 267] width 18 height 6
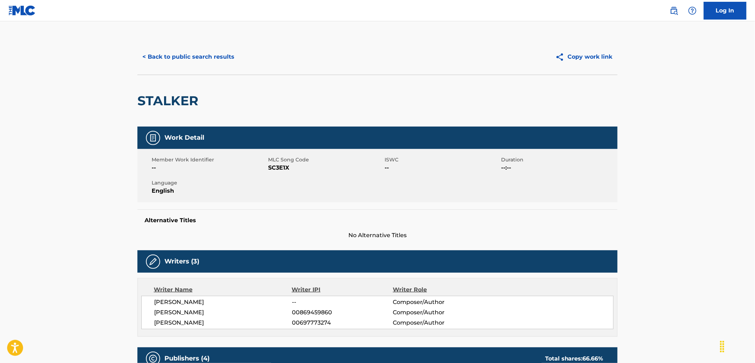
click at [226, 62] on button "< Back to public search results" at bounding box center [188, 57] width 102 height 18
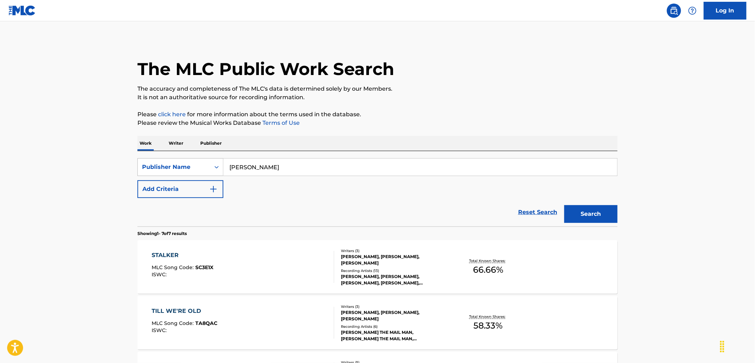
drag, startPoint x: 274, startPoint y: 169, endPoint x: 206, endPoint y: 169, distance: 67.5
click at [204, 169] on div "SearchWithCriteriae3c0d18f-eb71-4f3a-acfd-f3a748f180f8 Publisher Name [PERSON_N…" at bounding box center [377, 167] width 480 height 18
paste input "Khaotic Records"
click at [574, 211] on button "Search" at bounding box center [590, 214] width 53 height 18
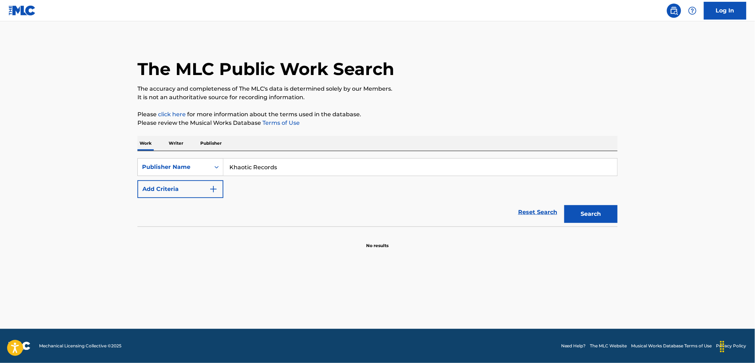
click at [590, 211] on button "Search" at bounding box center [590, 214] width 53 height 18
drag, startPoint x: 288, startPoint y: 163, endPoint x: 196, endPoint y: 158, distance: 91.8
click at [196, 158] on div "SearchWithCriteriae3c0d18f-eb71-4f3a-acfd-f3a748f180f8 Publisher Name Khaotic R…" at bounding box center [377, 167] width 480 height 18
paste input "THEORY MUSIC"
type input "THEORY MUSIC"
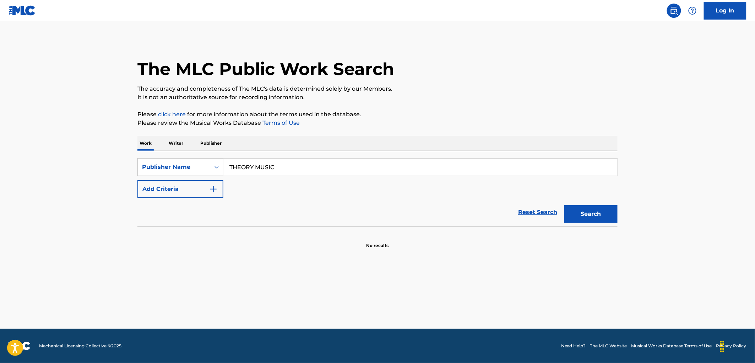
click at [592, 215] on button "Search" at bounding box center [590, 214] width 53 height 18
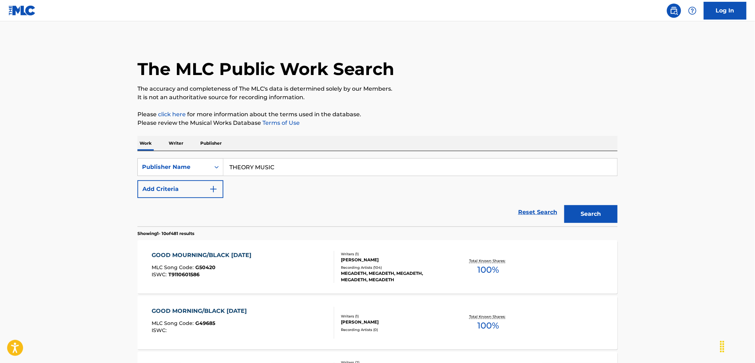
click at [208, 270] on span "G50420" at bounding box center [206, 267] width 20 height 6
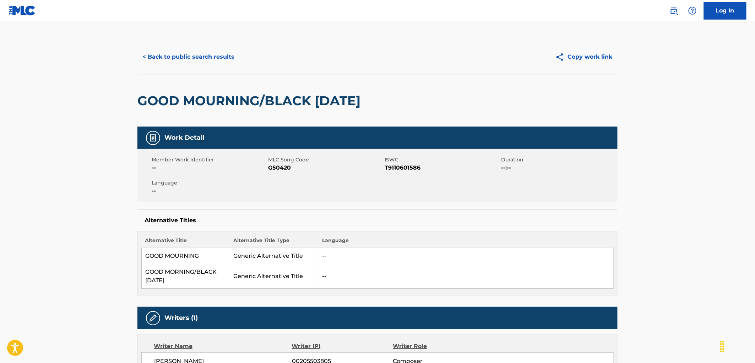
click at [171, 57] on button "< Back to public search results" at bounding box center [188, 57] width 102 height 18
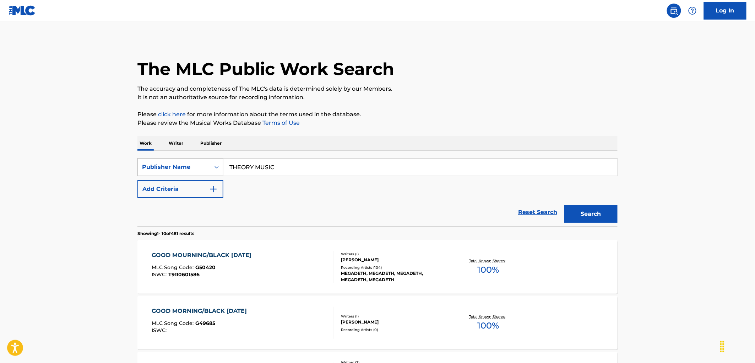
drag, startPoint x: 239, startPoint y: 160, endPoint x: 208, endPoint y: 166, distance: 31.9
click at [208, 166] on div "SearchWithCriteriae3c0d18f-eb71-4f3a-acfd-f3a748f180f8 Publisher Name THEORY MU…" at bounding box center [377, 167] width 480 height 18
paste input "[PERSON_NAME] MUSIC C/O [PERSON_NAME] & CO"
click at [574, 219] on button "Search" at bounding box center [590, 214] width 53 height 18
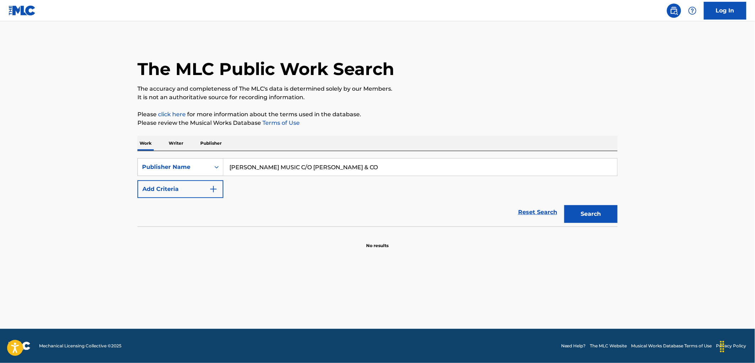
drag, startPoint x: 288, startPoint y: 166, endPoint x: 574, endPoint y: 174, distance: 286.8
click at [574, 174] on input "[PERSON_NAME] MUSIC C/O [PERSON_NAME] & CO" at bounding box center [420, 166] width 394 height 17
type input "[PERSON_NAME]"
click at [564, 205] on button "Search" at bounding box center [590, 214] width 53 height 18
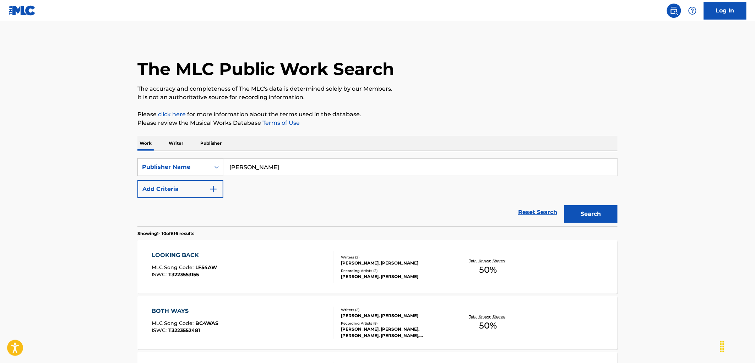
click at [202, 268] on span "LF54AW" at bounding box center [207, 267] width 22 height 6
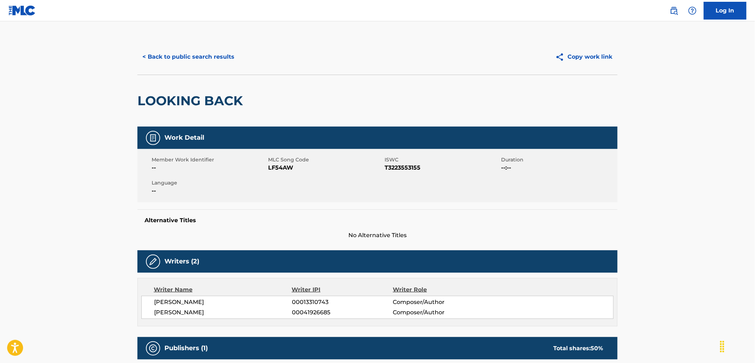
click at [191, 67] on div "< Back to public search results Copy work link" at bounding box center [377, 57] width 480 height 36
click at [198, 58] on button "< Back to public search results" at bounding box center [188, 57] width 102 height 18
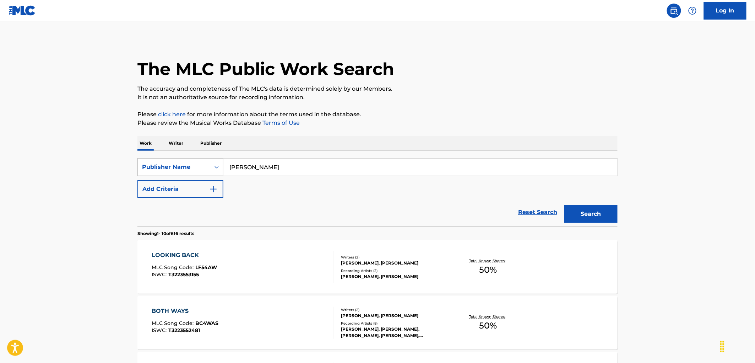
drag, startPoint x: 300, startPoint y: 172, endPoint x: 210, endPoint y: 167, distance: 90.7
click at [203, 167] on div "SearchWithCriteriae3c0d18f-eb71-4f3a-acfd-f3a748f180f8 Publisher Name [PERSON_N…" at bounding box center [377, 167] width 480 height 18
paste input "PROMO PUBLISHING CO."
drag, startPoint x: 290, startPoint y: 166, endPoint x: 342, endPoint y: 169, distance: 52.7
click at [342, 169] on input "PROMO PUBLISHING CO." at bounding box center [420, 166] width 394 height 17
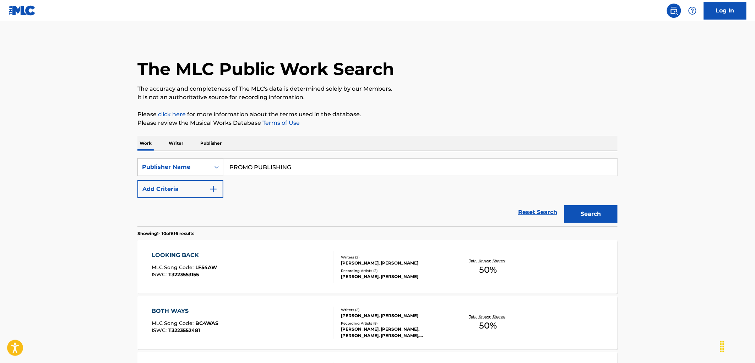
type input "PROMO PUBLISHING"
click at [564, 205] on button "Search" at bounding box center [590, 214] width 53 height 18
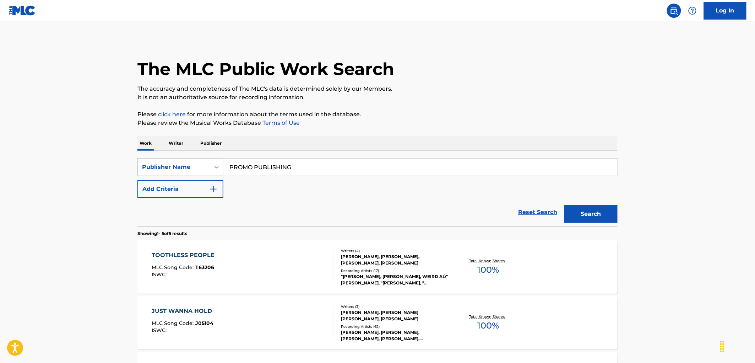
click at [207, 273] on div "ISWC :" at bounding box center [185, 274] width 66 height 5
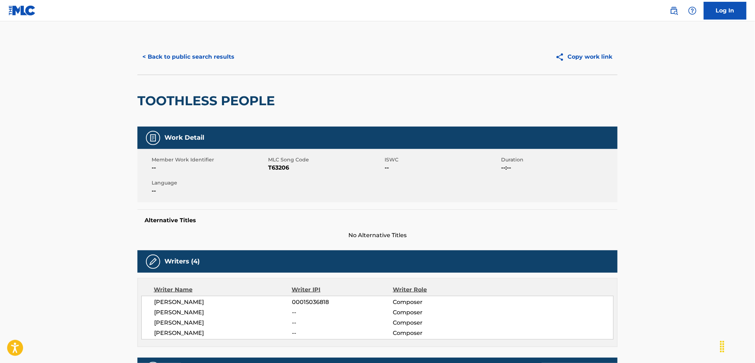
drag, startPoint x: 190, startPoint y: 45, endPoint x: 199, endPoint y: 61, distance: 18.3
click at [190, 47] on div "< Back to public search results Copy work link" at bounding box center [377, 57] width 480 height 36
click at [200, 61] on button "< Back to public search results" at bounding box center [188, 57] width 102 height 18
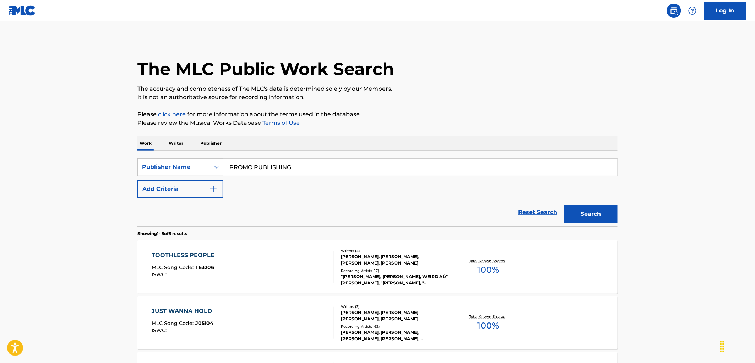
drag, startPoint x: 315, startPoint y: 167, endPoint x: 477, endPoint y: 168, distance: 162.0
click at [477, 168] on input "PROMO PUBLISHING" at bounding box center [420, 166] width 394 height 17
click at [211, 271] on div "MLC Song Code : T63206" at bounding box center [185, 268] width 66 height 7
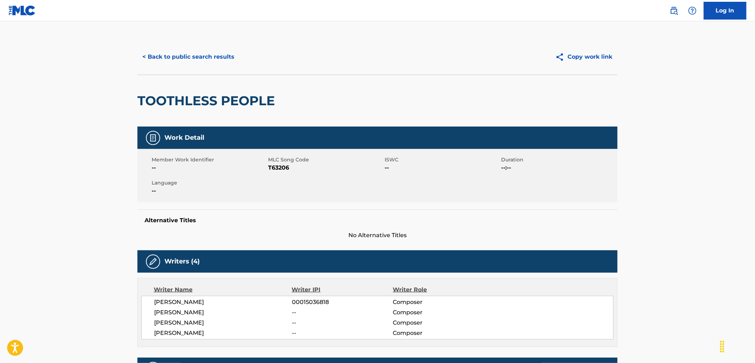
click at [185, 60] on button "< Back to public search results" at bounding box center [188, 57] width 102 height 18
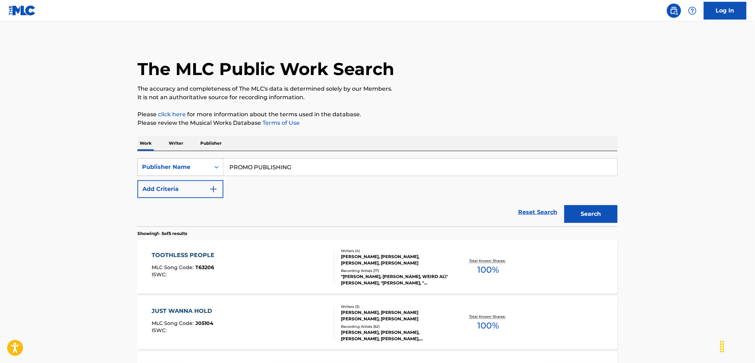
drag, startPoint x: 297, startPoint y: 171, endPoint x: 195, endPoint y: 175, distance: 102.0
click at [195, 175] on div "SearchWithCriteriae3c0d18f-eb71-4f3a-acfd-f3a748f180f8 Publisher Name PROMO PUB…" at bounding box center [377, 167] width 480 height 18
drag, startPoint x: 238, startPoint y: 175, endPoint x: 325, endPoint y: 162, distance: 88.1
click at [325, 162] on input "PROMO PUBLISHING" at bounding box center [420, 166] width 394 height 17
drag, startPoint x: 291, startPoint y: 162, endPoint x: 169, endPoint y: 178, distance: 122.3
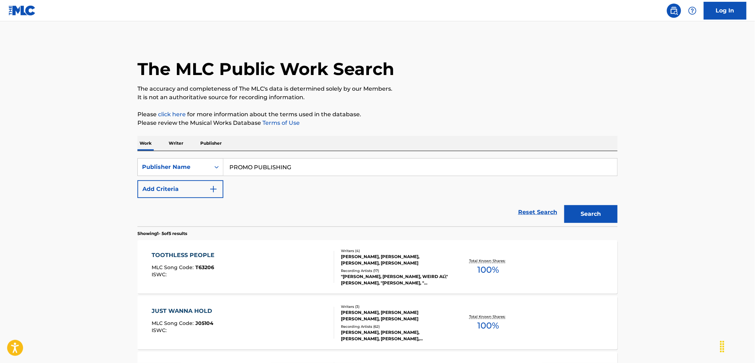
click at [170, 178] on div "SearchWithCriteriae3c0d18f-eb71-4f3a-acfd-f3a748f180f8 Publisher Name PROMO PUB…" at bounding box center [377, 178] width 480 height 40
paste input "ALKATRAKS ENTERTAINMENT"
type input "ALKATRAKS ENTERTAINMENT"
click at [206, 266] on span "T63206" at bounding box center [205, 267] width 19 height 6
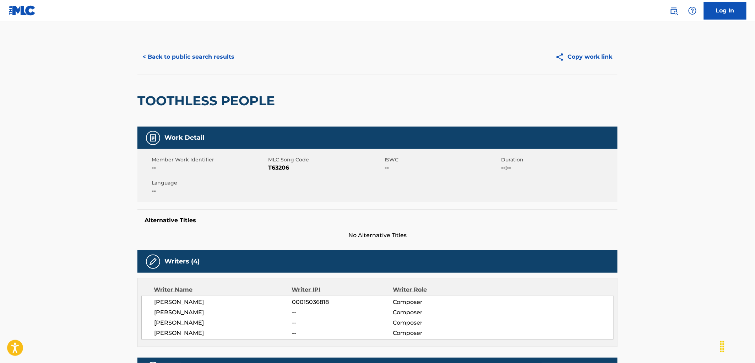
click at [208, 57] on button "< Back to public search results" at bounding box center [188, 57] width 102 height 18
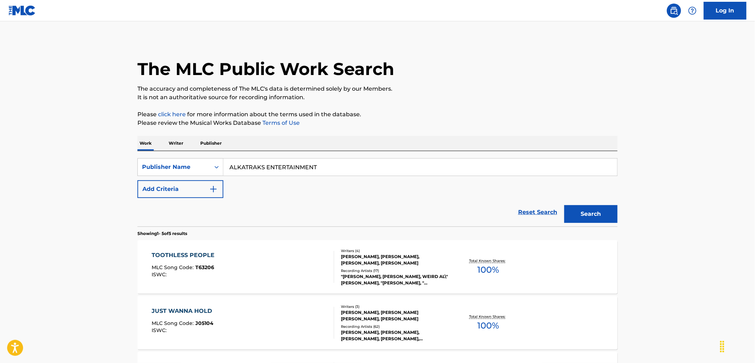
click at [596, 213] on button "Search" at bounding box center [590, 214] width 53 height 18
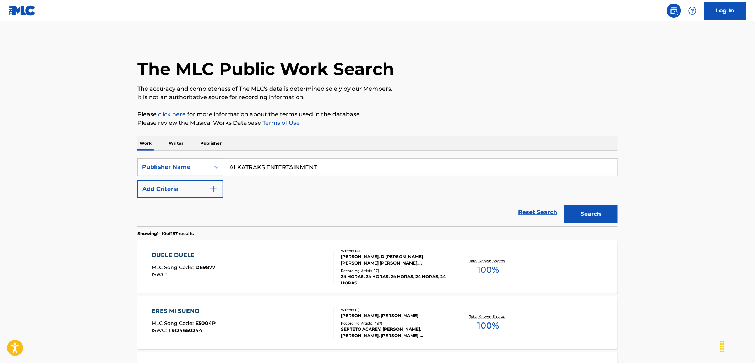
click at [202, 261] on div "DUELE DUELE MLC Song Code : D69877 ISWC :" at bounding box center [184, 267] width 64 height 32
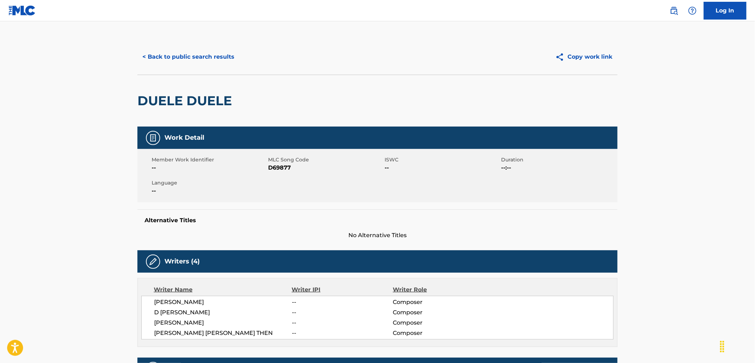
click at [218, 62] on button "< Back to public search results" at bounding box center [188, 57] width 102 height 18
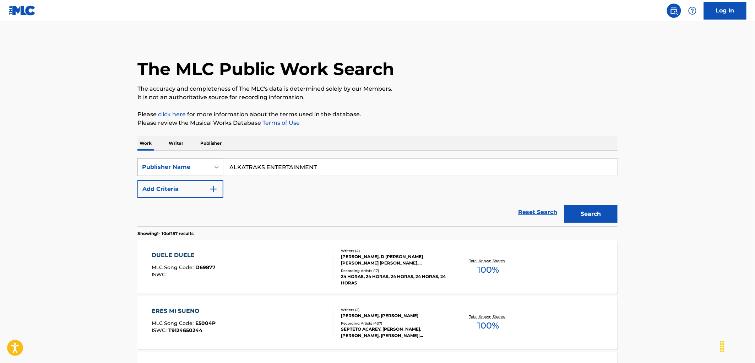
drag, startPoint x: 314, startPoint y: 164, endPoint x: 166, endPoint y: 167, distance: 148.8
click at [166, 166] on div "SearchWithCriteriae3c0d18f-eb71-4f3a-acfd-f3a748f180f8 Publisher Name ALKATRAKS…" at bounding box center [377, 167] width 480 height 18
paste input "my_WLMA MUSIC"
click at [580, 217] on button "Search" at bounding box center [590, 214] width 53 height 18
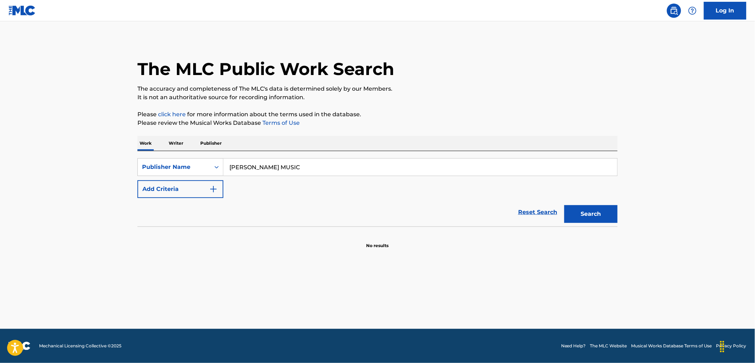
drag, startPoint x: 244, startPoint y: 168, endPoint x: 247, endPoint y: 164, distance: 5.0
click at [247, 164] on input "[PERSON_NAME] MUSIC" at bounding box center [420, 166] width 394 height 17
drag, startPoint x: 624, startPoint y: 212, endPoint x: 603, endPoint y: 213, distance: 21.0
click at [623, 212] on div "The MLC Public Work Search The accuracy and completeness of The MLC's data is d…" at bounding box center [377, 144] width 497 height 210
click at [566, 216] on button "Search" at bounding box center [590, 214] width 53 height 18
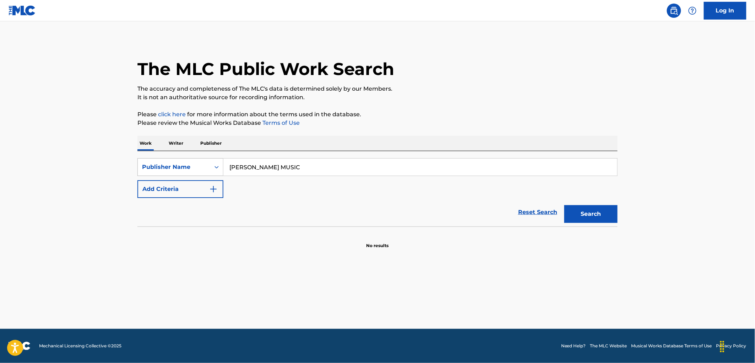
drag, startPoint x: 289, startPoint y: 165, endPoint x: 186, endPoint y: 165, distance: 103.4
click at [186, 165] on div "SearchWithCriteriae3c0d18f-eb71-4f3a-acfd-f3a748f180f8 Publisher Name [PERSON_N…" at bounding box center [377, 167] width 480 height 18
paste input "TEK PUBLISHING"
type input "TEK PUBLISHING"
click at [593, 211] on button "Search" at bounding box center [590, 214] width 53 height 18
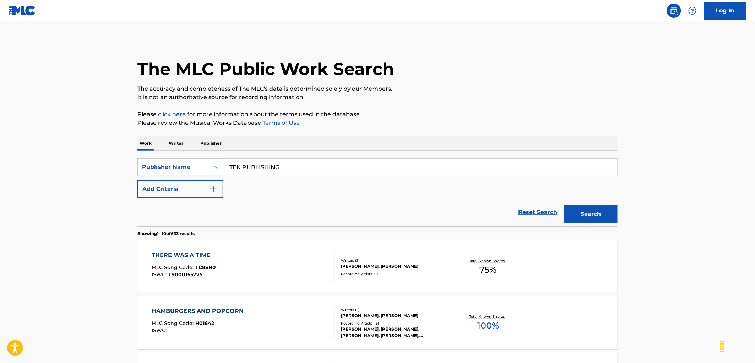
click at [207, 268] on span "TC8SH0" at bounding box center [206, 267] width 21 height 6
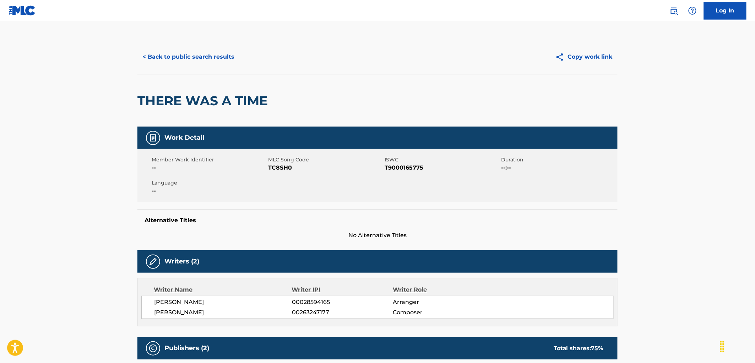
click at [189, 63] on button "< Back to public search results" at bounding box center [188, 57] width 102 height 18
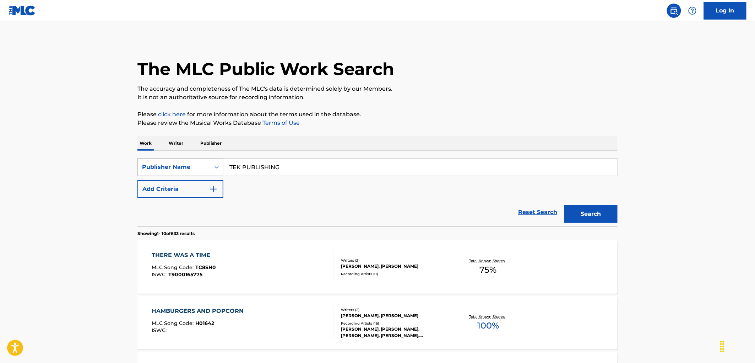
drag, startPoint x: 279, startPoint y: 163, endPoint x: 203, endPoint y: 166, distance: 76.1
click at [203, 166] on div "SearchWithCriteriae3c0d18f-eb71-4f3a-acfd-f3a748f180f8 Publisher Name TEK PUBLI…" at bounding box center [377, 167] width 480 height 18
paste input "UNKNOWN PUBLISHER"
type input "UNKNOWN PUBLISHER"
click at [563, 214] on div "Search" at bounding box center [589, 212] width 57 height 28
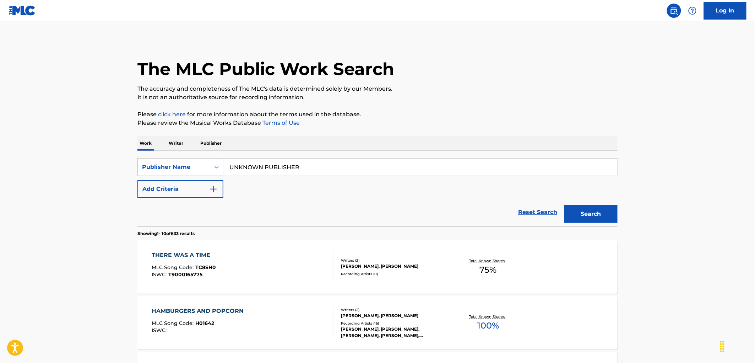
click at [574, 212] on button "Search" at bounding box center [590, 214] width 53 height 18
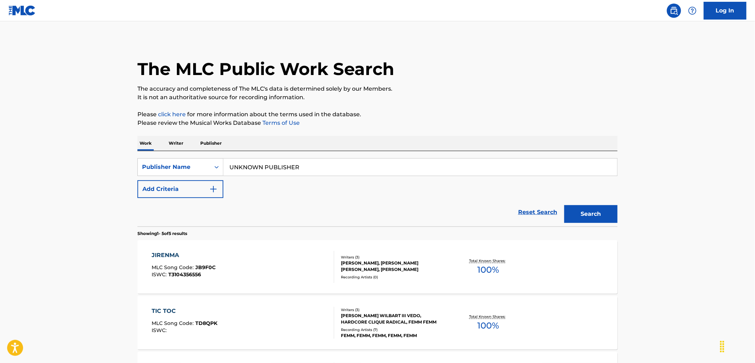
click at [217, 264] on div "JIRENMA MLC Song Code : JB9F0C ISWC : T3104356556" at bounding box center [243, 267] width 183 height 32
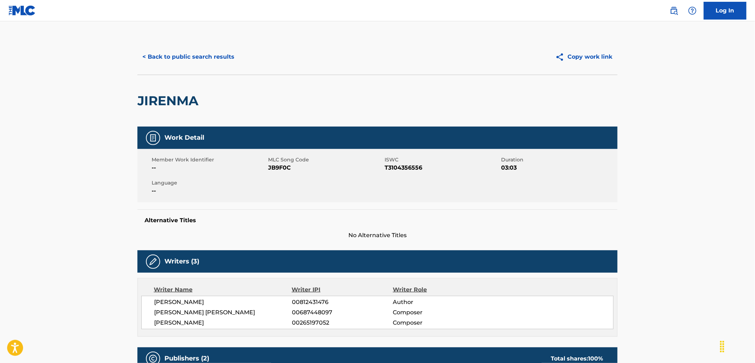
click at [198, 61] on button "< Back to public search results" at bounding box center [188, 57] width 102 height 18
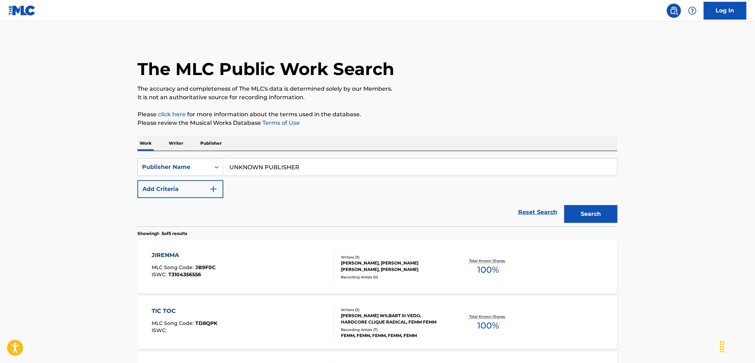
drag, startPoint x: 255, startPoint y: 171, endPoint x: 150, endPoint y: 178, distance: 105.0
click at [150, 178] on div "SearchWithCriteriae3c0d18f-eb71-4f3a-acfd-f3a748f180f8 Publisher Name UNKNOWN P…" at bounding box center [377, 178] width 480 height 40
paste input "POST OAK PUBLISHING INC DBA [PERSON_NAME] PUBLISHING"
click at [588, 222] on button "Search" at bounding box center [590, 214] width 53 height 18
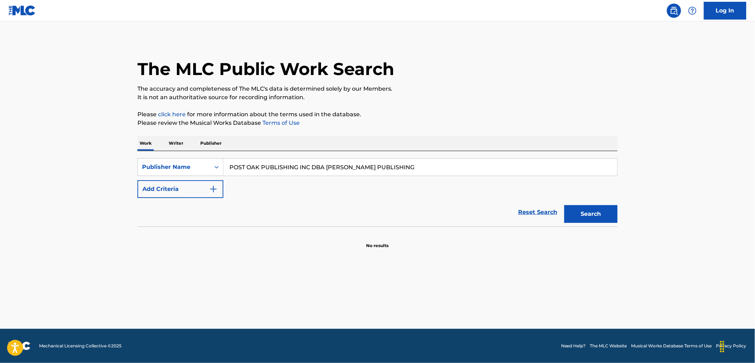
drag, startPoint x: 350, startPoint y: 171, endPoint x: 51, endPoint y: 182, distance: 299.3
click at [52, 181] on main "The MLC Public Work Search The accuracy and completeness of The MLC's data is d…" at bounding box center [377, 174] width 755 height 307
paste input "TECHNICIAN TUNES MUSIC"
click at [579, 217] on button "Search" at bounding box center [590, 214] width 53 height 18
drag, startPoint x: 257, startPoint y: 173, endPoint x: 206, endPoint y: 177, distance: 51.3
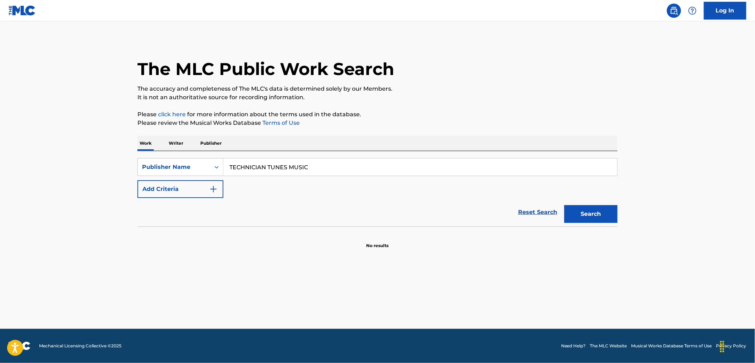
click at [205, 175] on div "SearchWithCriteriae3c0d18f-eb71-4f3a-acfd-f3a748f180f8 Publisher Name TECHNICIA…" at bounding box center [377, 167] width 480 height 18
click at [576, 214] on button "Search" at bounding box center [590, 214] width 53 height 18
paste input "[PERSON_NAME]/ILLENIUM LL"
drag, startPoint x: 283, startPoint y: 166, endPoint x: 315, endPoint y: 167, distance: 32.0
click at [315, 167] on input "[PERSON_NAME]/ILLENIUM LLC" at bounding box center [420, 166] width 394 height 17
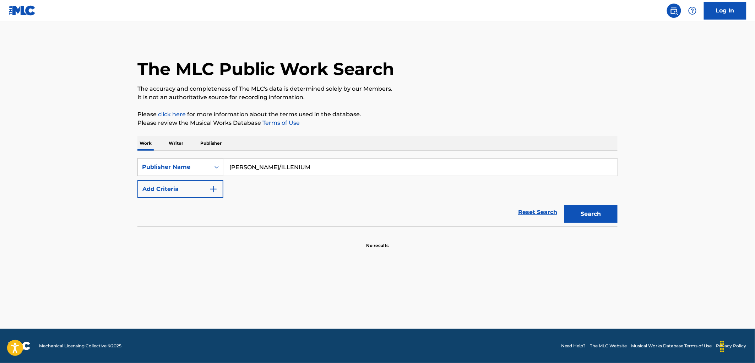
click at [564, 205] on button "Search" at bounding box center [590, 214] width 53 height 18
drag, startPoint x: 305, startPoint y: 169, endPoint x: 213, endPoint y: 171, distance: 92.0
click at [213, 171] on div "SearchWithCriteriae3c0d18f-eb71-4f3a-acfd-f3a748f180f8 Publisher Name [PERSON_N…" at bounding box center [377, 167] width 480 height 18
click at [581, 212] on button "Search" at bounding box center [590, 214] width 53 height 18
paste input "TRIPLE GOLD PUBLISHING"
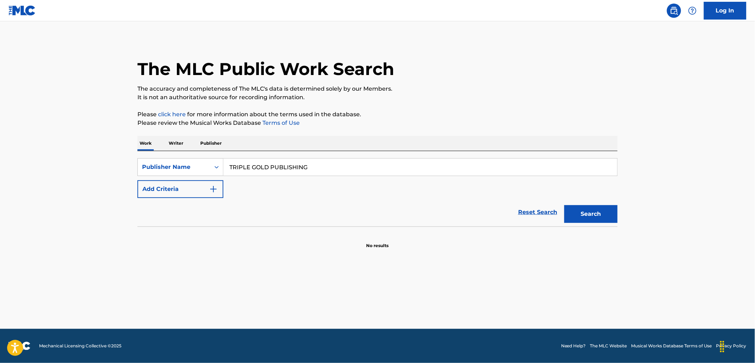
click at [591, 218] on button "Search" at bounding box center [590, 214] width 53 height 18
drag, startPoint x: 313, startPoint y: 167, endPoint x: 174, endPoint y: 169, distance: 138.5
click at [174, 169] on div "SearchWithCriteriae3c0d18f-eb71-4f3a-acfd-f3a748f180f8 Publisher Name TRIPLE GO…" at bounding box center [377, 167] width 480 height 18
paste input "BREAK OF [PERSON_NAME] MUSIC INC"
type input "BREAK OF [PERSON_NAME] MUSIC INC"
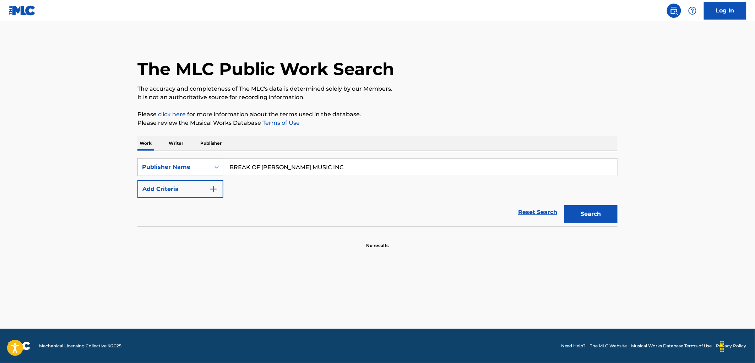
click at [597, 217] on button "Search" at bounding box center [590, 214] width 53 height 18
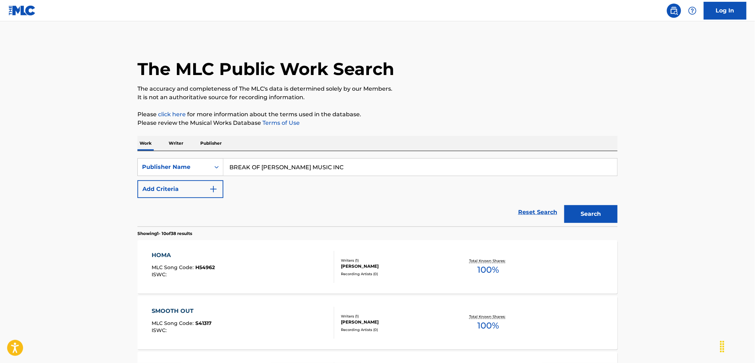
click at [200, 269] on span "H54962" at bounding box center [206, 267] width 20 height 6
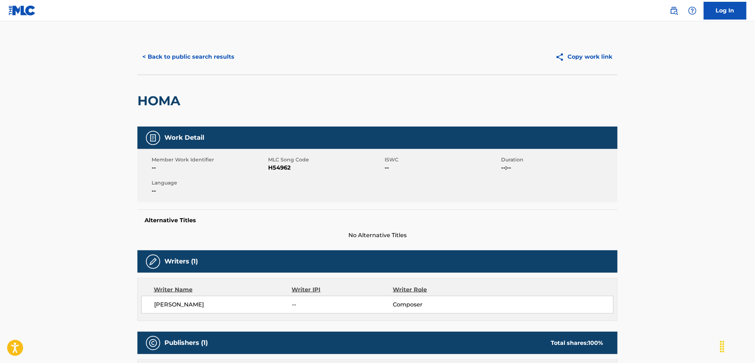
click at [191, 64] on button "< Back to public search results" at bounding box center [188, 57] width 102 height 18
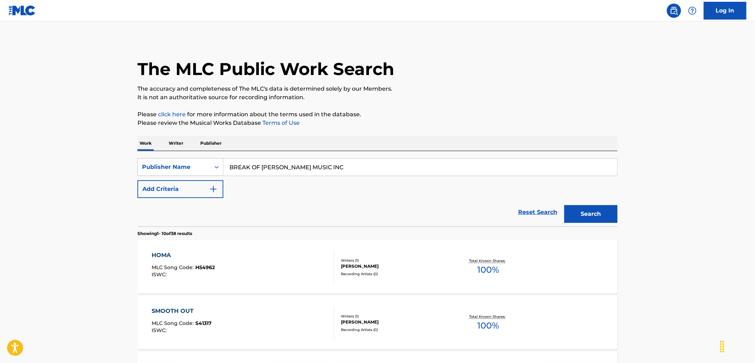
drag, startPoint x: 206, startPoint y: 166, endPoint x: 182, endPoint y: 167, distance: 23.8
click at [181, 166] on div "SearchWithCriteriae3c0d18f-eb71-4f3a-acfd-f3a748f180f8 Publisher Name BREAK OF …" at bounding box center [377, 167] width 480 height 18
paste input "MG [GEOGRAPHIC_DATA]"
type input "MG CITY LAKE MUSIC"
click at [606, 210] on button "Search" at bounding box center [590, 214] width 53 height 18
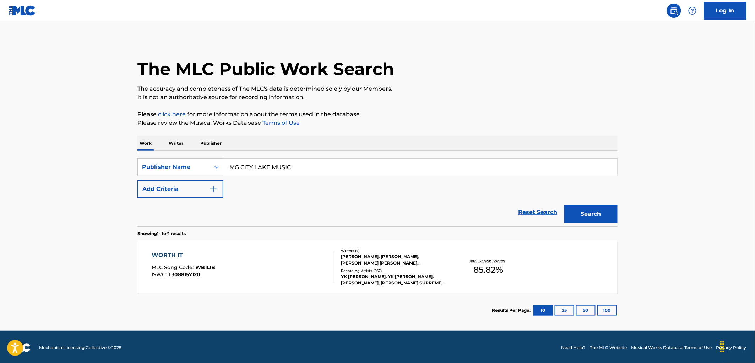
click at [205, 270] on div "MLC Song Code : WB1IJB" at bounding box center [184, 268] width 64 height 7
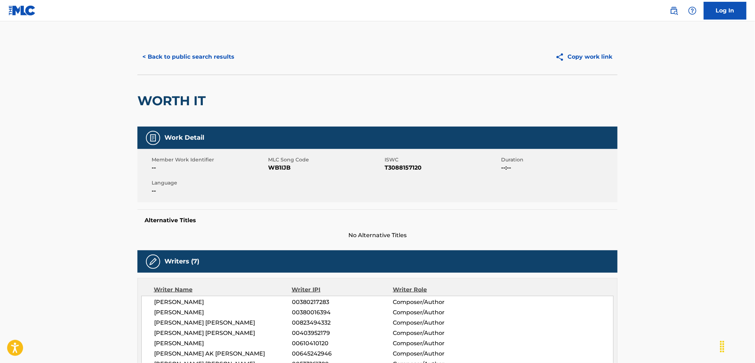
click at [190, 59] on button "< Back to public search results" at bounding box center [188, 57] width 102 height 18
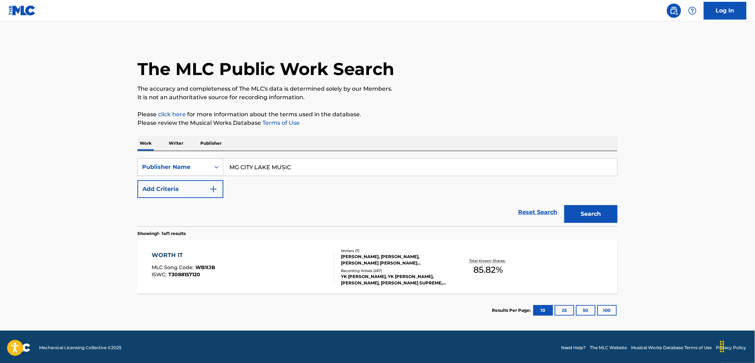
drag, startPoint x: 295, startPoint y: 162, endPoint x: 152, endPoint y: 161, distance: 143.1
click at [152, 161] on div "SearchWithCriteriae3c0d18f-eb71-4f3a-acfd-f3a748f180f8 Publisher Name MG CITY L…" at bounding box center [377, 167] width 480 height 18
paste input "LITTLE BLUE EGG"
click at [591, 212] on button "Search" at bounding box center [590, 214] width 53 height 18
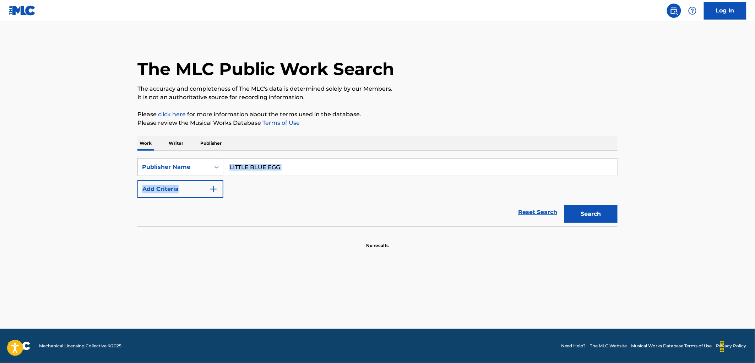
drag, startPoint x: 289, startPoint y: 177, endPoint x: 235, endPoint y: 174, distance: 54.4
click at [217, 173] on div "SearchWithCriteriae3c0d18f-eb71-4f3a-acfd-f3a748f180f8 Publisher Name LITTLE BL…" at bounding box center [377, 178] width 480 height 40
click at [246, 188] on div "SearchWithCriteriae3c0d18f-eb71-4f3a-acfd-f3a748f180f8 Publisher Name LITTLE BL…" at bounding box center [377, 178] width 480 height 40
drag, startPoint x: 228, startPoint y: 167, endPoint x: 298, endPoint y: 168, distance: 69.3
click at [298, 168] on input "LITTLE BLUE EGG" at bounding box center [420, 166] width 394 height 17
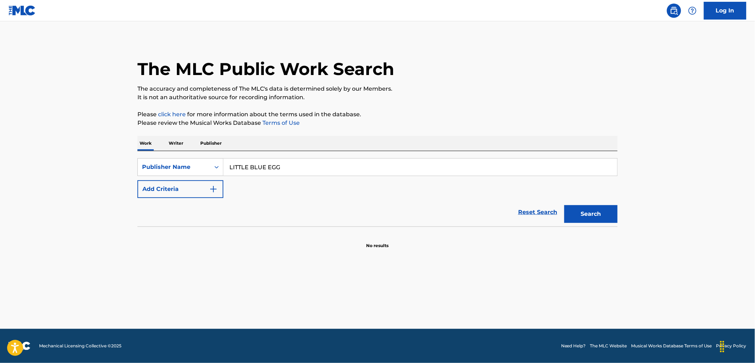
paste input "Song Libra"
type input "Song Libra"
click at [576, 224] on div "Search" at bounding box center [589, 212] width 57 height 28
click at [573, 211] on button "Search" at bounding box center [590, 214] width 53 height 18
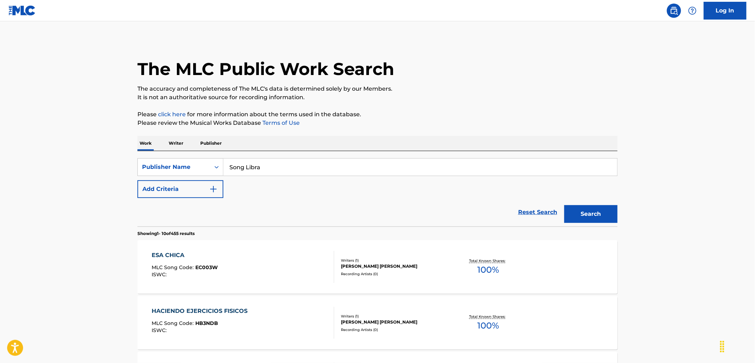
click at [193, 269] on span "MLC Song Code :" at bounding box center [174, 267] width 44 height 6
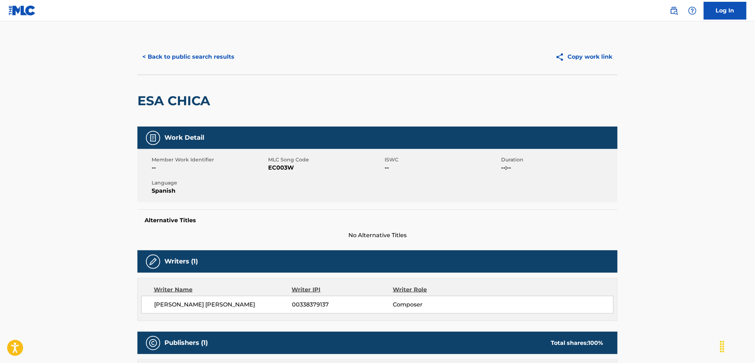
drag, startPoint x: 221, startPoint y: 53, endPoint x: 220, endPoint y: 57, distance: 4.3
click at [220, 55] on button "< Back to public search results" at bounding box center [188, 57] width 102 height 18
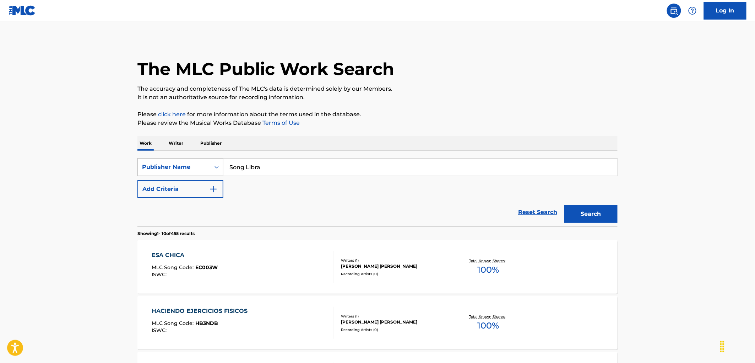
drag, startPoint x: 247, startPoint y: 166, endPoint x: 198, endPoint y: 169, distance: 49.5
click at [198, 169] on div "SearchWithCriteriae3c0d18f-eb71-4f3a-acfd-f3a748f180f8 Publisher Name Song Libra" at bounding box center [377, 167] width 480 height 18
paste input "PULSE PUBLISHING ADMINISTRATION LLC"
click at [580, 217] on button "Search" at bounding box center [590, 214] width 53 height 18
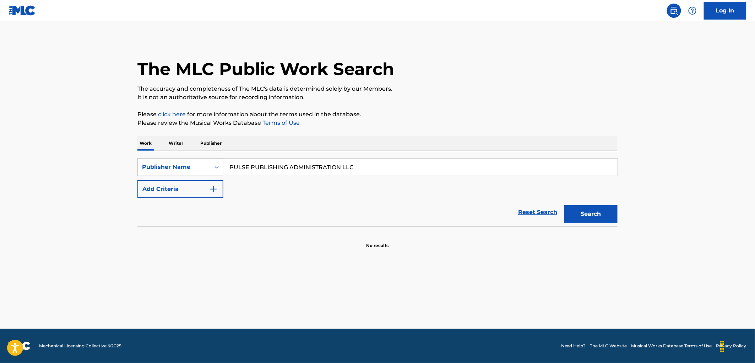
drag, startPoint x: 288, startPoint y: 167, endPoint x: 395, endPoint y: 178, distance: 107.5
click at [394, 177] on div "SearchWithCriteriae3c0d18f-eb71-4f3a-acfd-f3a748f180f8 Publisher Name PULSE PUB…" at bounding box center [377, 178] width 480 height 40
type input "PULSE PUBLISHING"
click at [580, 216] on button "Search" at bounding box center [590, 214] width 53 height 18
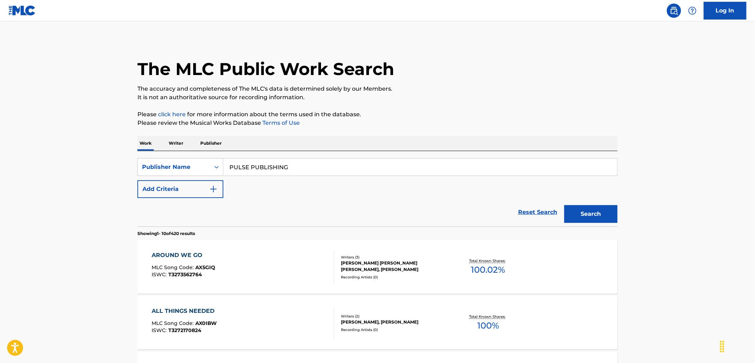
click at [213, 265] on span "AX5GIQ" at bounding box center [206, 267] width 20 height 6
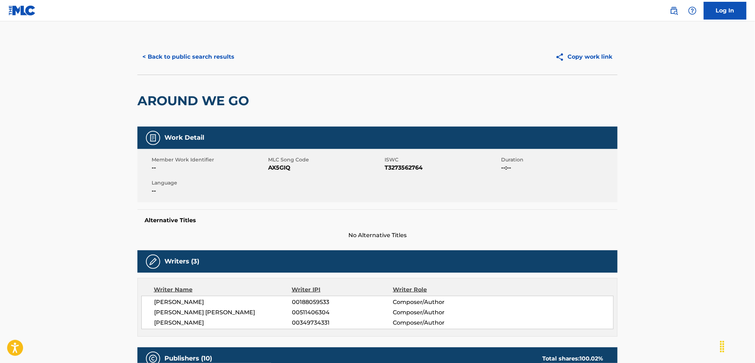
click at [218, 63] on button "< Back to public search results" at bounding box center [188, 57] width 102 height 18
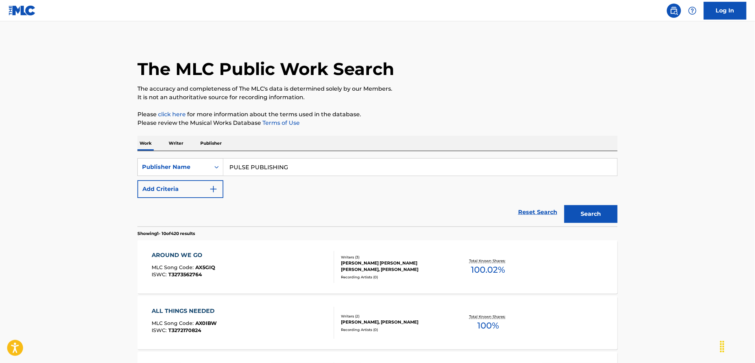
drag, startPoint x: 293, startPoint y: 164, endPoint x: 223, endPoint y: 165, distance: 70.3
click at [223, 165] on input "PULSE PUBLISHING" at bounding box center [420, 166] width 394 height 17
paste input "SPENCOW WEST"
type input "SPENCOW WEST PUBLISHING"
click at [578, 212] on button "Search" at bounding box center [590, 214] width 53 height 18
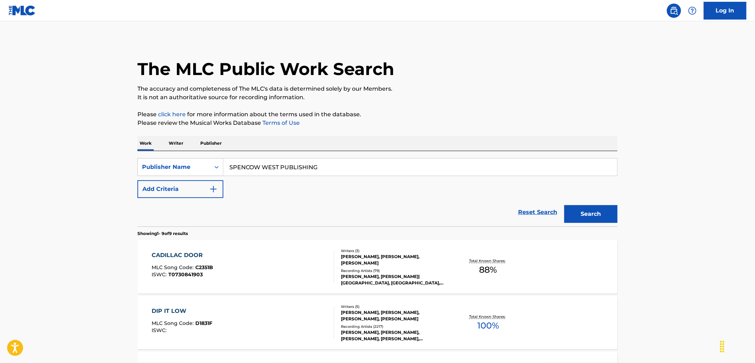
click at [207, 268] on span "C2351B" at bounding box center [205, 267] width 18 height 6
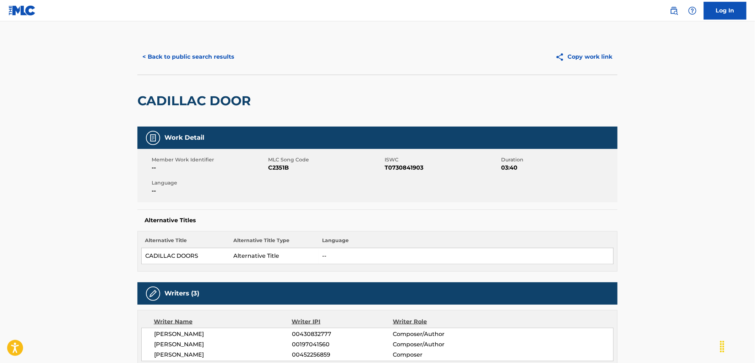
click at [208, 57] on button "< Back to public search results" at bounding box center [188, 57] width 102 height 18
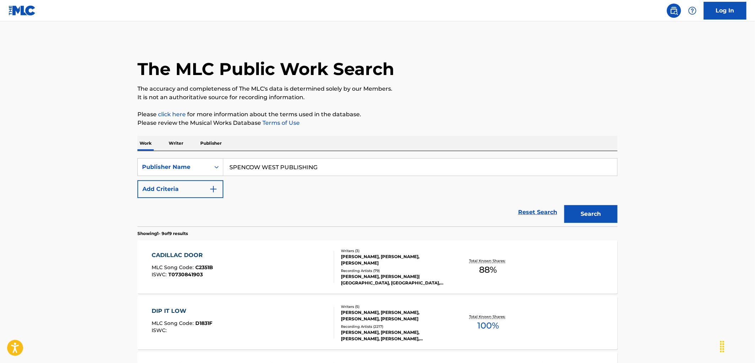
drag, startPoint x: 230, startPoint y: 166, endPoint x: 373, endPoint y: 157, distance: 143.4
click at [373, 157] on div "SearchWithCriteriae3c0d18f-eb71-4f3a-acfd-f3a748f180f8 Publisher Name SPENCOW W…" at bounding box center [377, 188] width 480 height 75
drag, startPoint x: 372, startPoint y: 157, endPoint x: 338, endPoint y: 168, distance: 35.6
click at [338, 168] on input "SPENCOW WEST PUBLISHING" at bounding box center [420, 166] width 394 height 17
drag, startPoint x: 331, startPoint y: 168, endPoint x: 213, endPoint y: 173, distance: 118.4
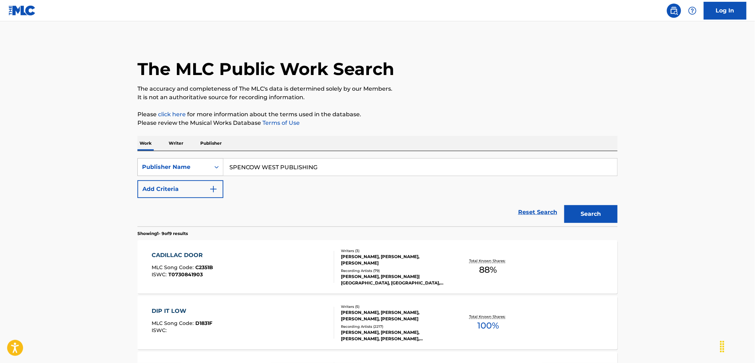
click at [213, 173] on div "SearchWithCriteriae3c0d18f-eb71-4f3a-acfd-f3a748f180f8 Publisher Name SPENCOW W…" at bounding box center [377, 167] width 480 height 18
paste input "BARNEGAT MUSIC CORP"
type input "BARNEGAT MUSIC CORP"
click at [581, 213] on button "Search" at bounding box center [590, 214] width 53 height 18
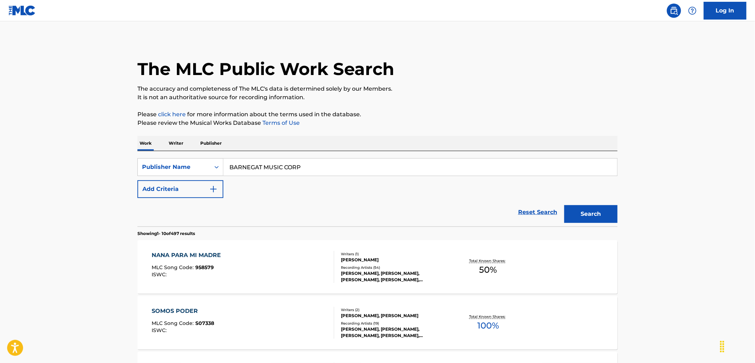
click at [213, 272] on div "ISWC :" at bounding box center [188, 274] width 73 height 5
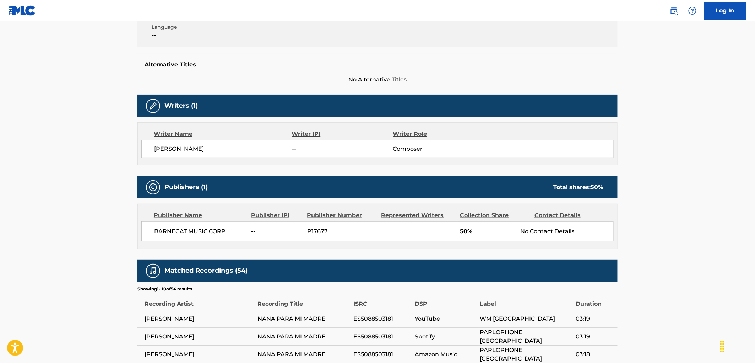
scroll to position [158, 0]
